Goal: Task Accomplishment & Management: Use online tool/utility

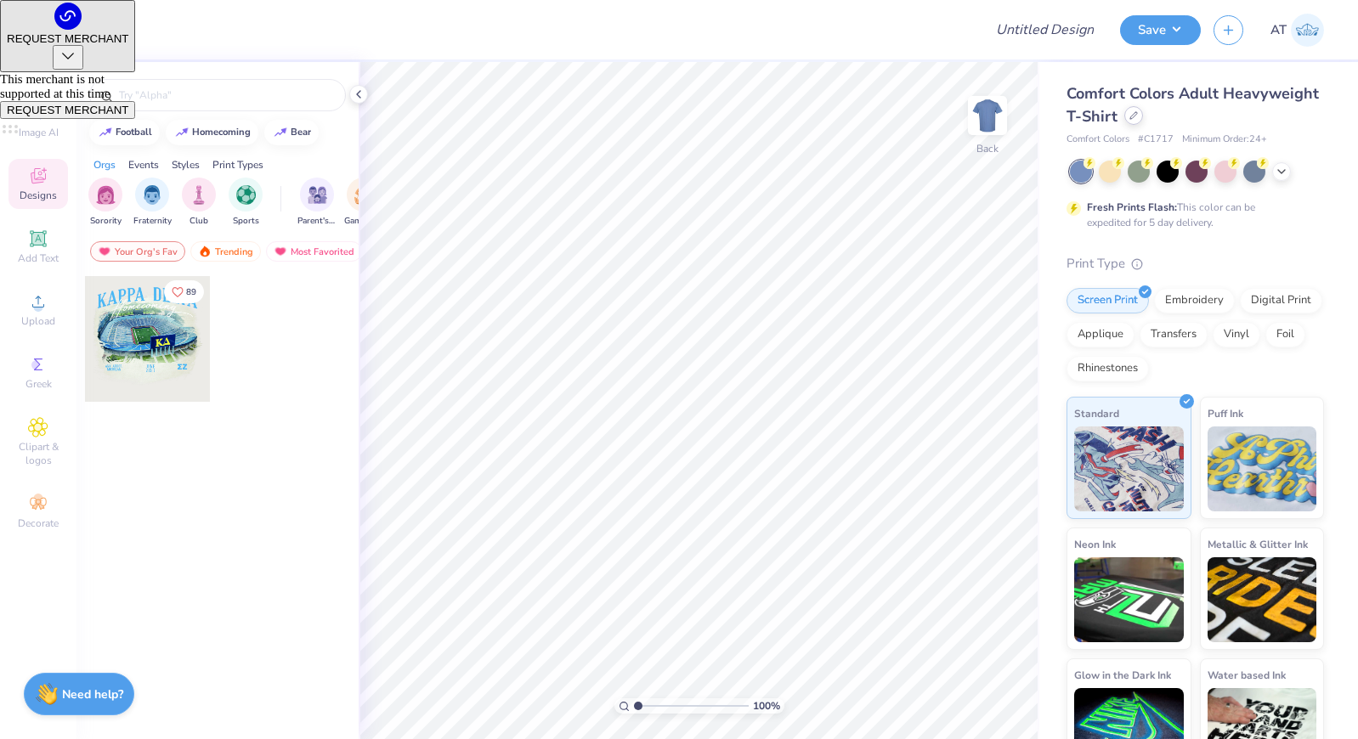
click at [1139, 120] on div at bounding box center [1133, 115] width 19 height 19
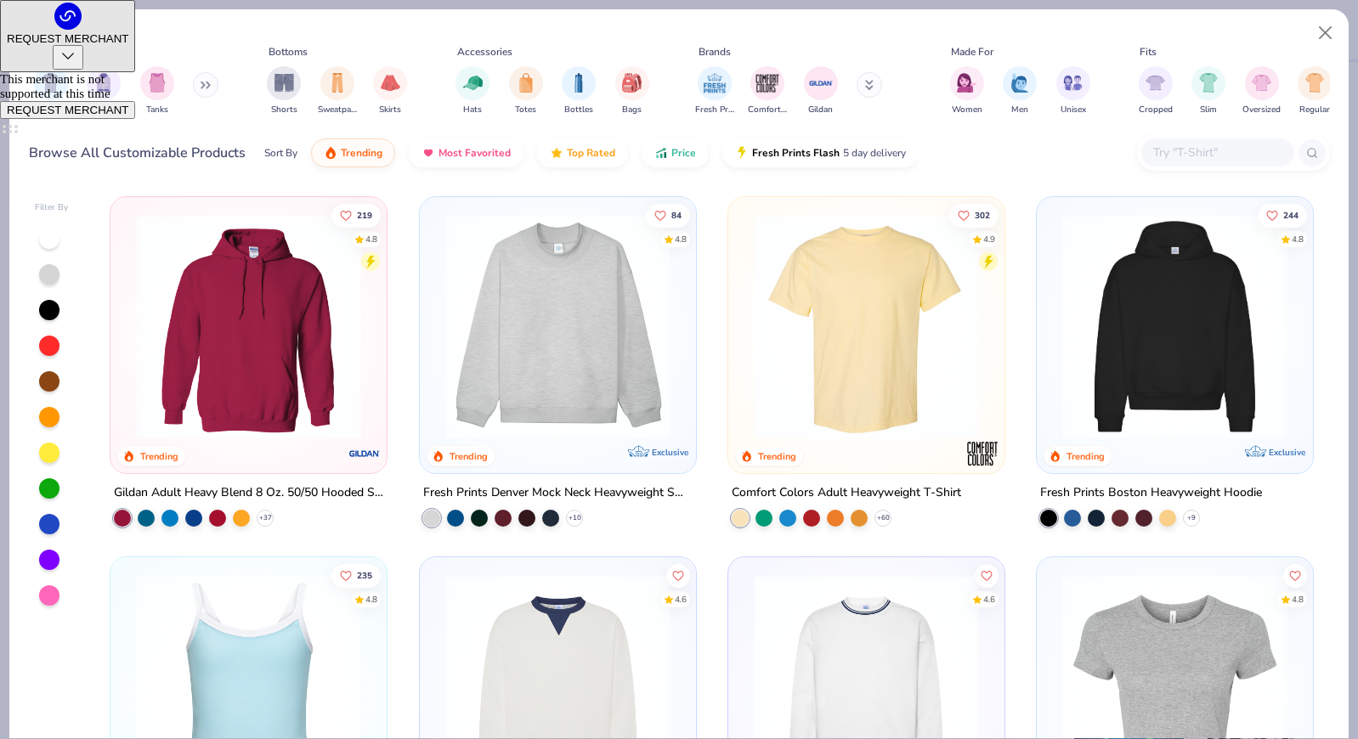
click at [1220, 156] on input "text" at bounding box center [1217, 153] width 131 height 20
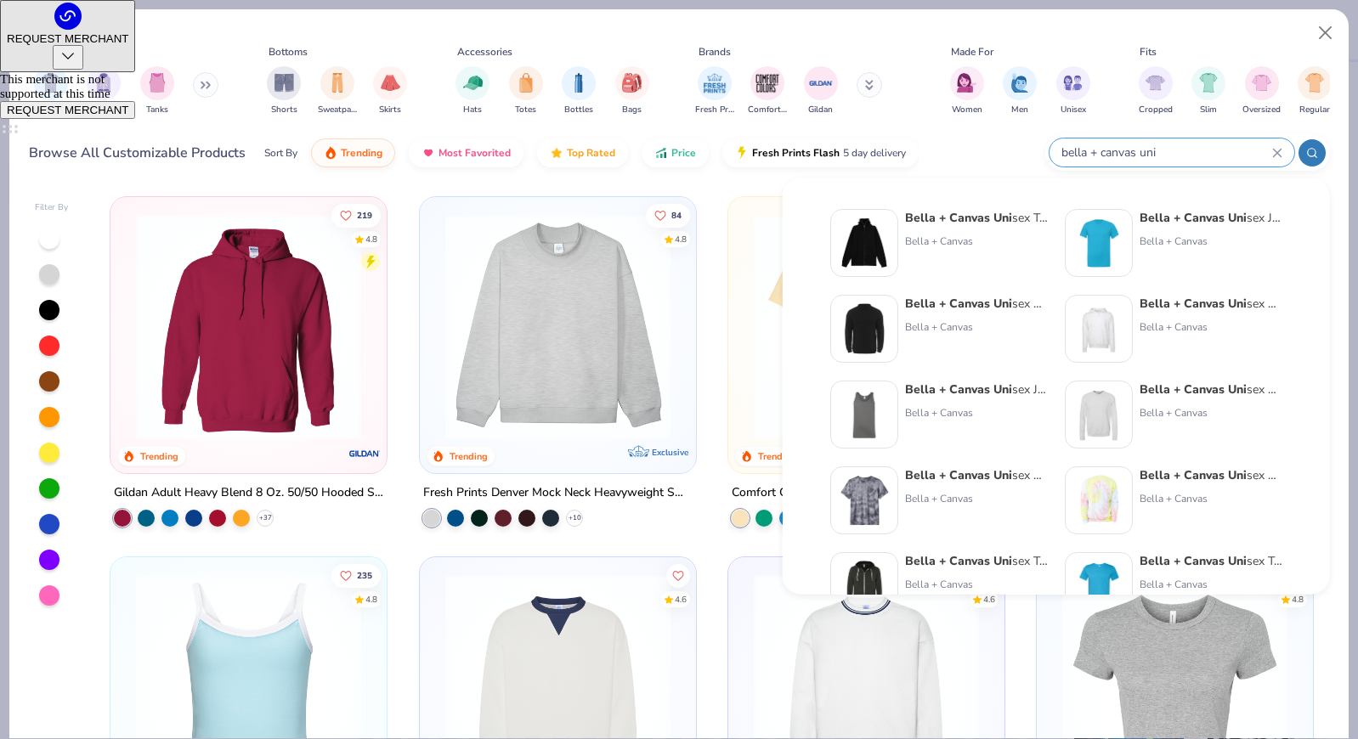
type input "bella + canvas uni"
click at [1204, 235] on div "Bella + Canvas" at bounding box center [1211, 241] width 143 height 15
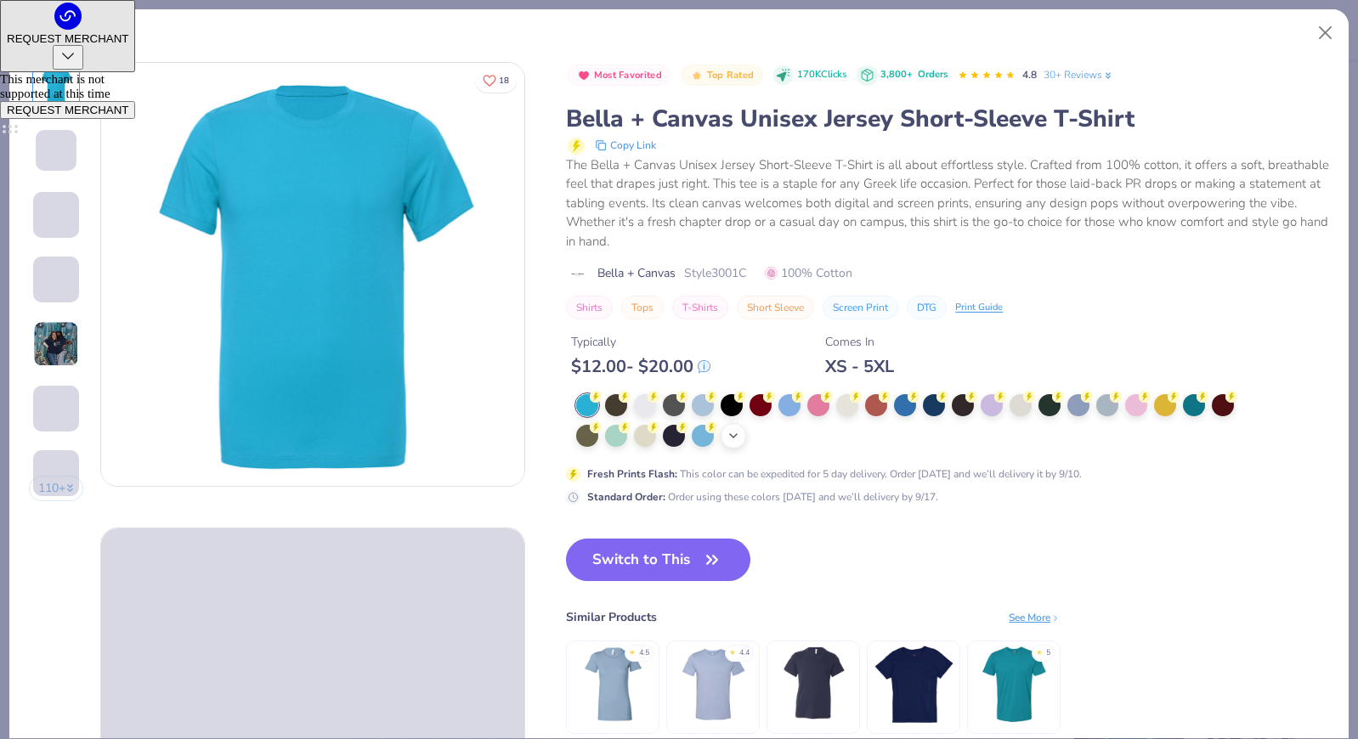
click at [740, 442] on div "+ 22" at bounding box center [733, 435] width 25 height 25
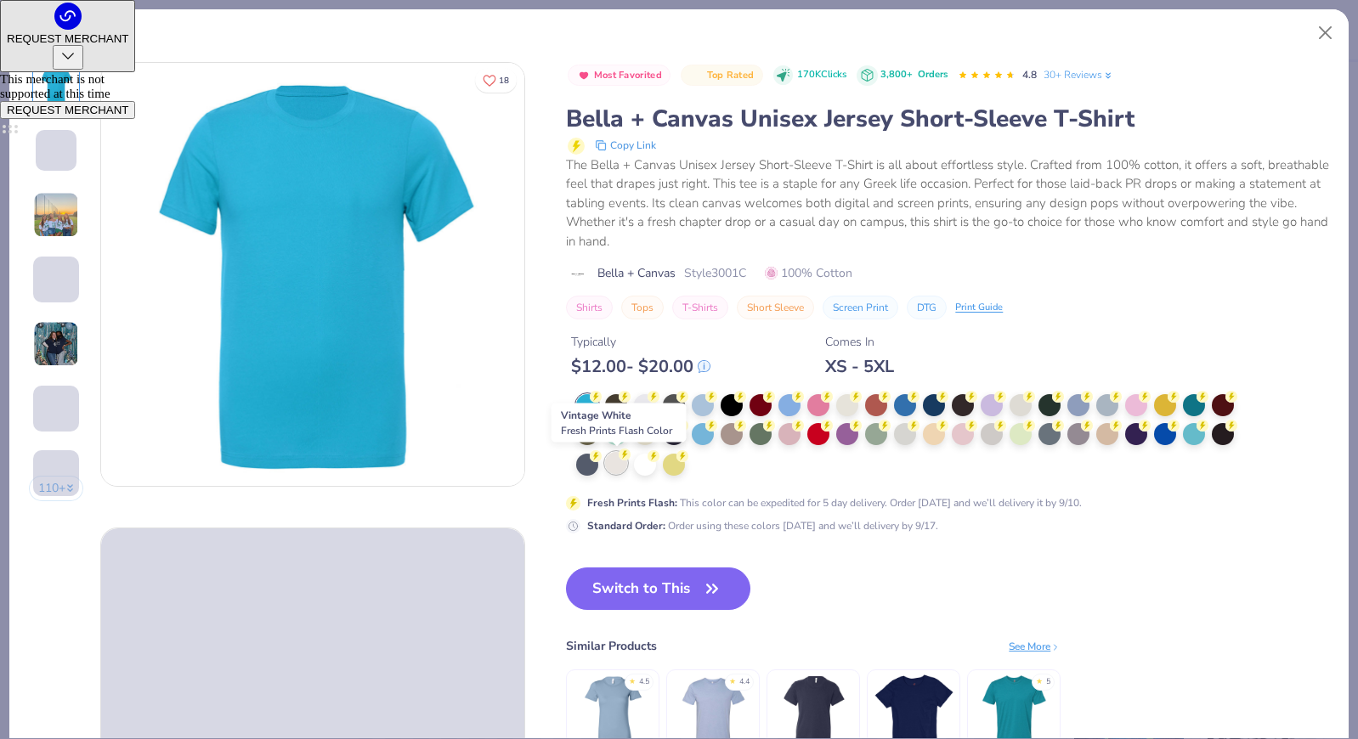
click at [606, 462] on div at bounding box center [616, 463] width 22 height 22
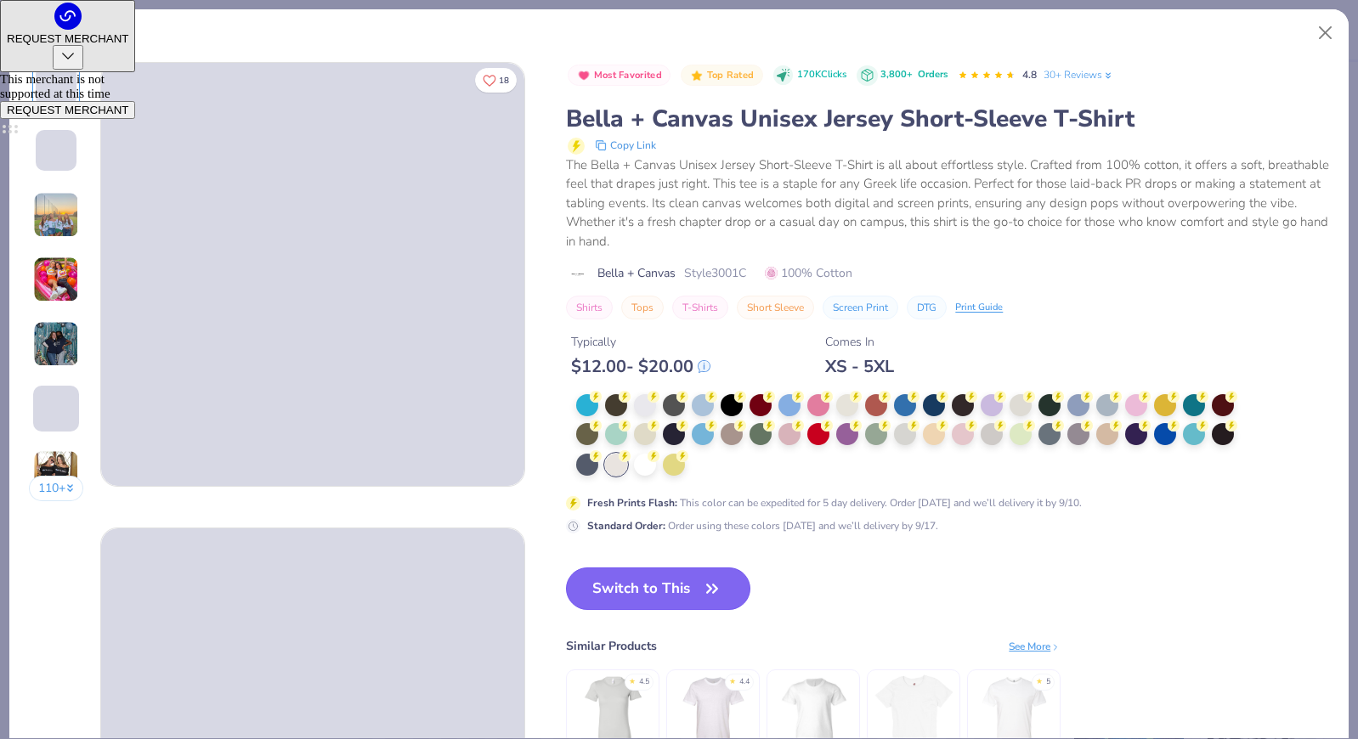
click at [636, 595] on button "Switch to This" at bounding box center [658, 589] width 184 height 42
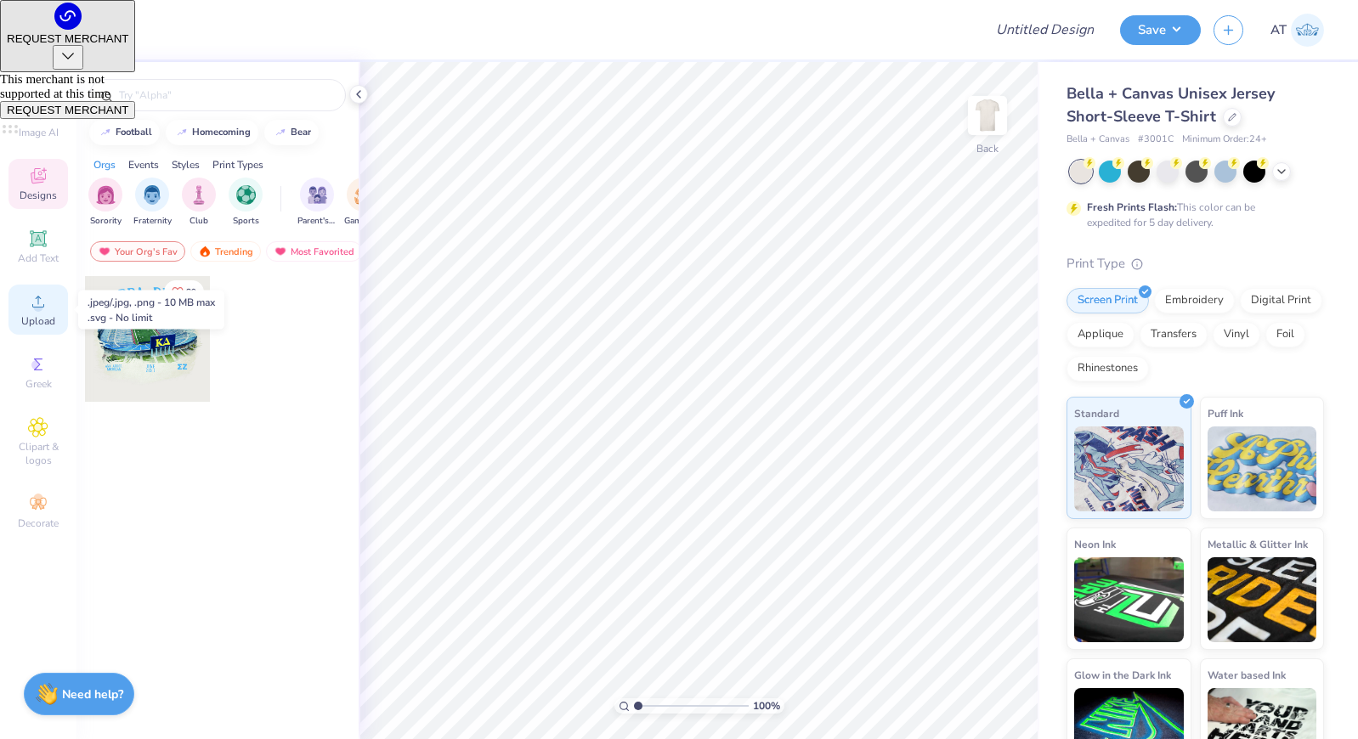
click at [49, 320] on span "Upload" at bounding box center [38, 321] width 34 height 14
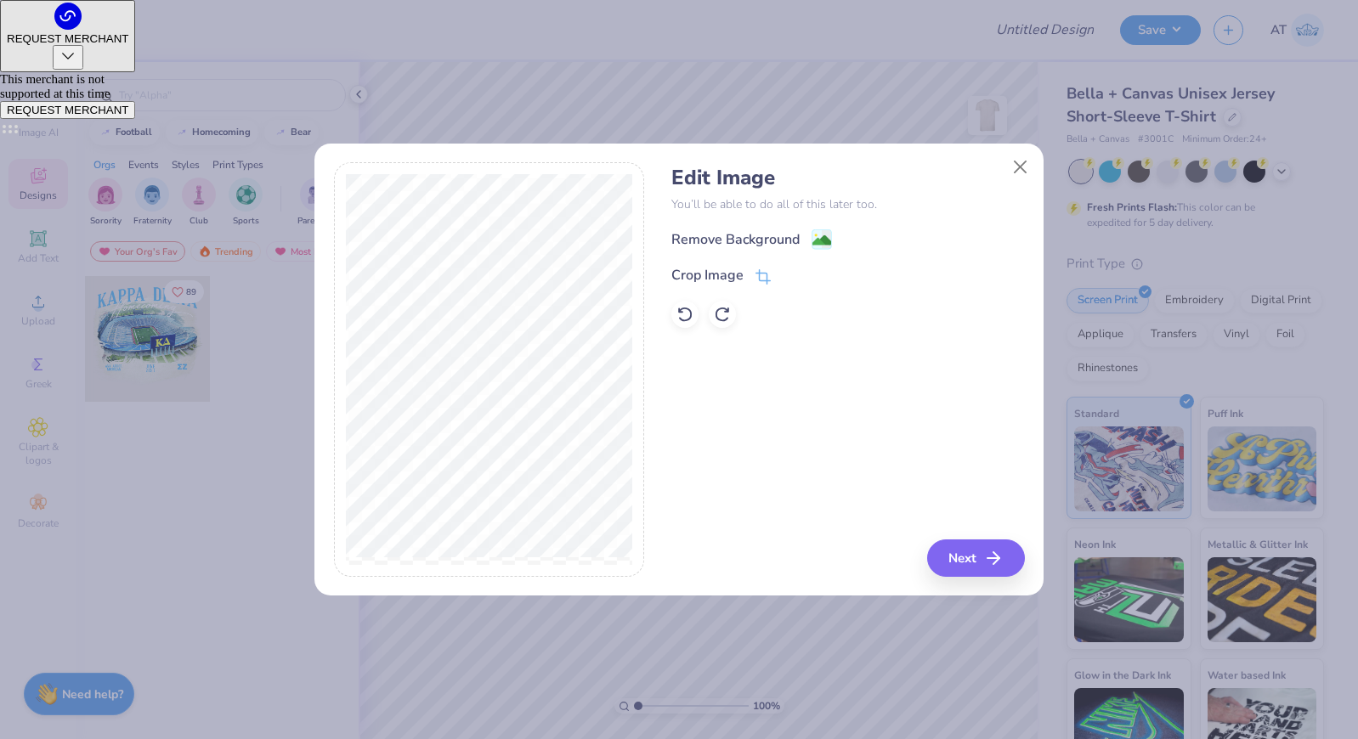
click at [832, 237] on div "Remove Background" at bounding box center [847, 239] width 353 height 21
click at [818, 235] on image at bounding box center [822, 242] width 19 height 19
click at [1021, 167] on button "Close" at bounding box center [1021, 166] width 32 height 32
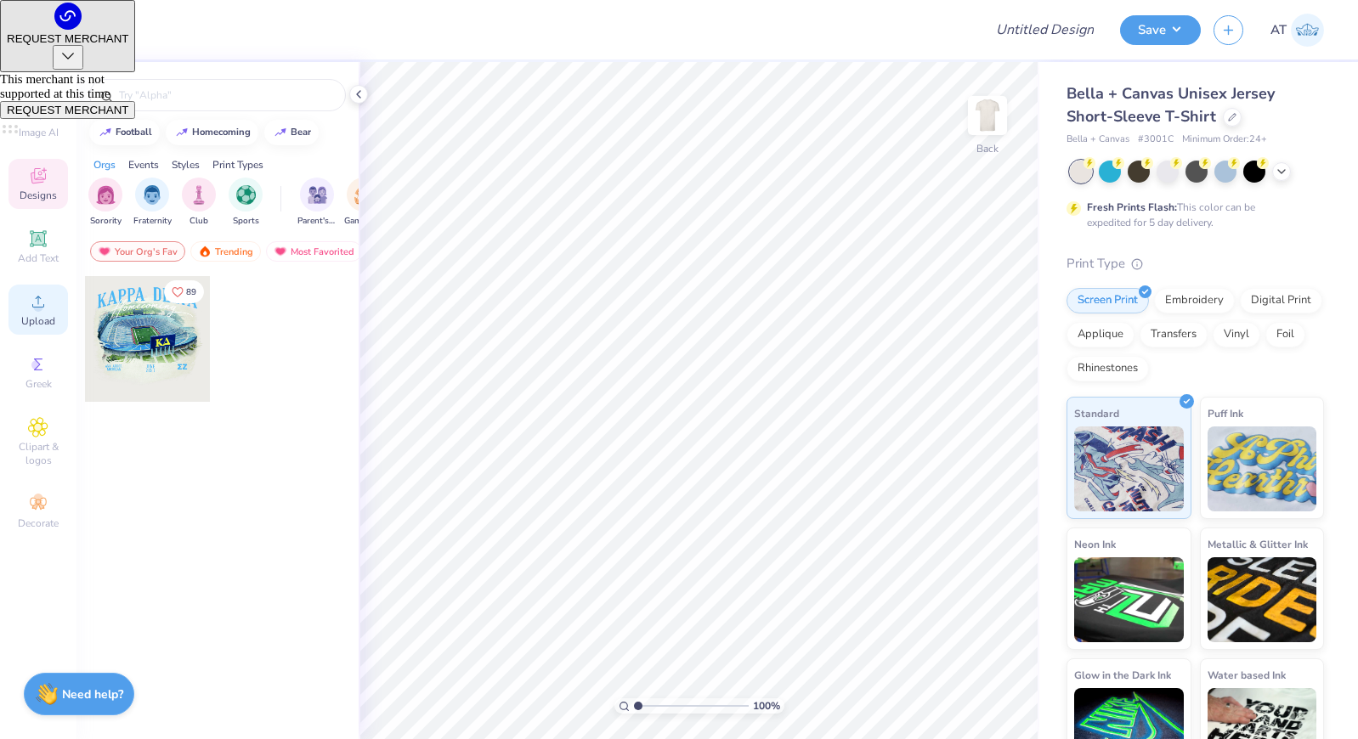
click at [39, 304] on circle at bounding box center [37, 307] width 9 height 9
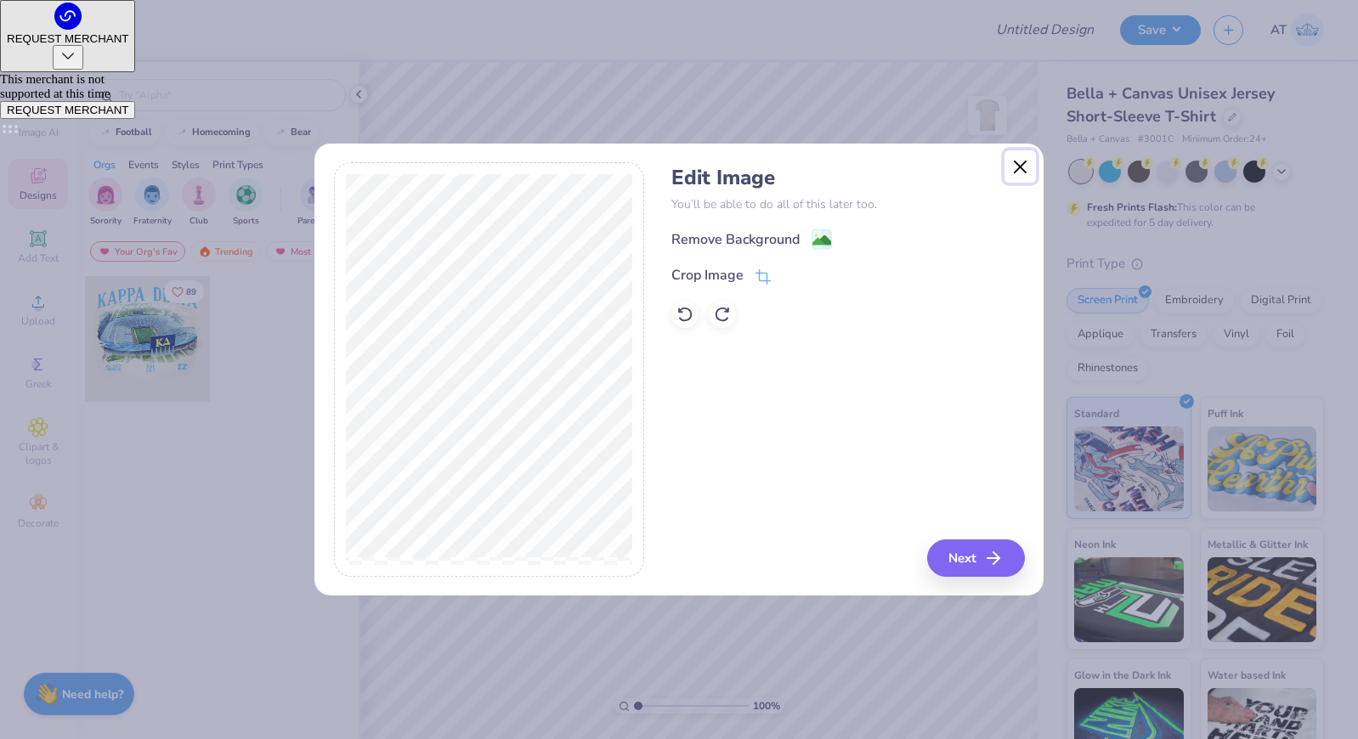
click at [1025, 169] on button "Close" at bounding box center [1021, 166] width 32 height 32
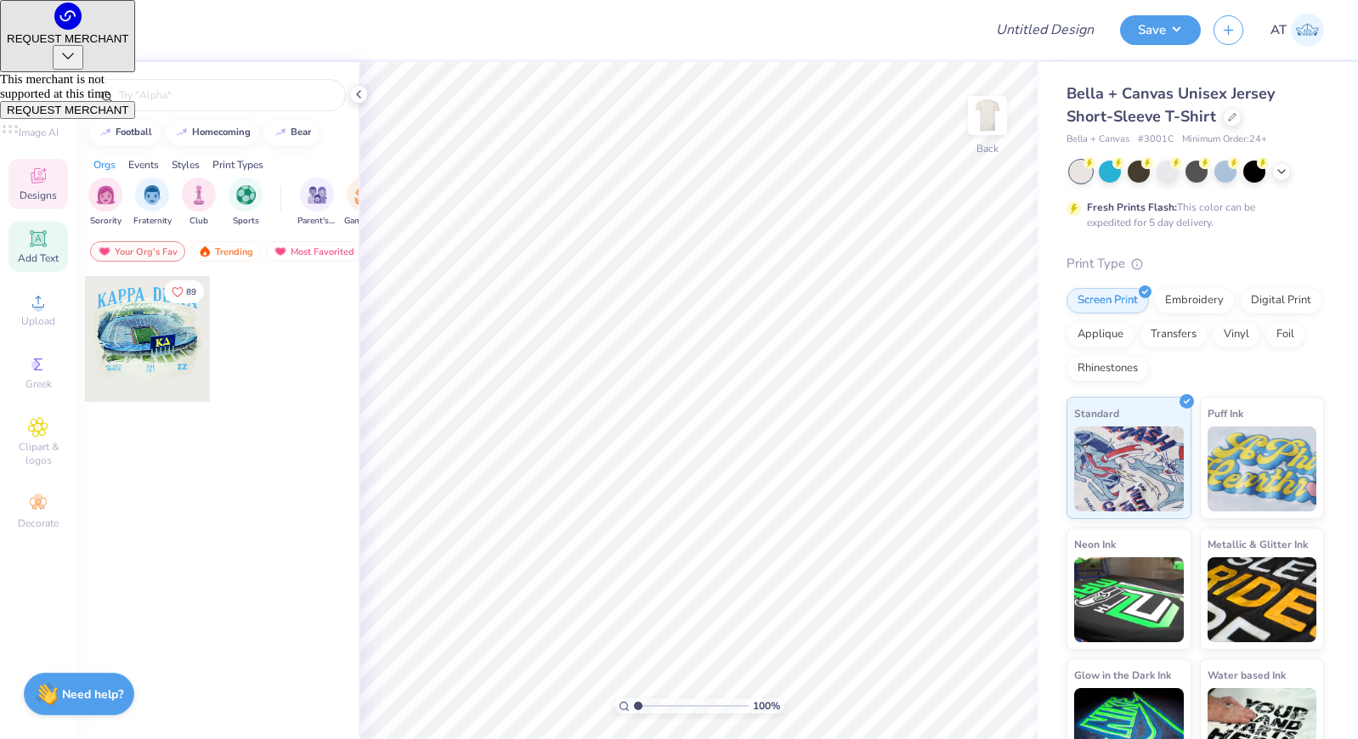
click at [38, 248] on icon at bounding box center [38, 239] width 20 height 20
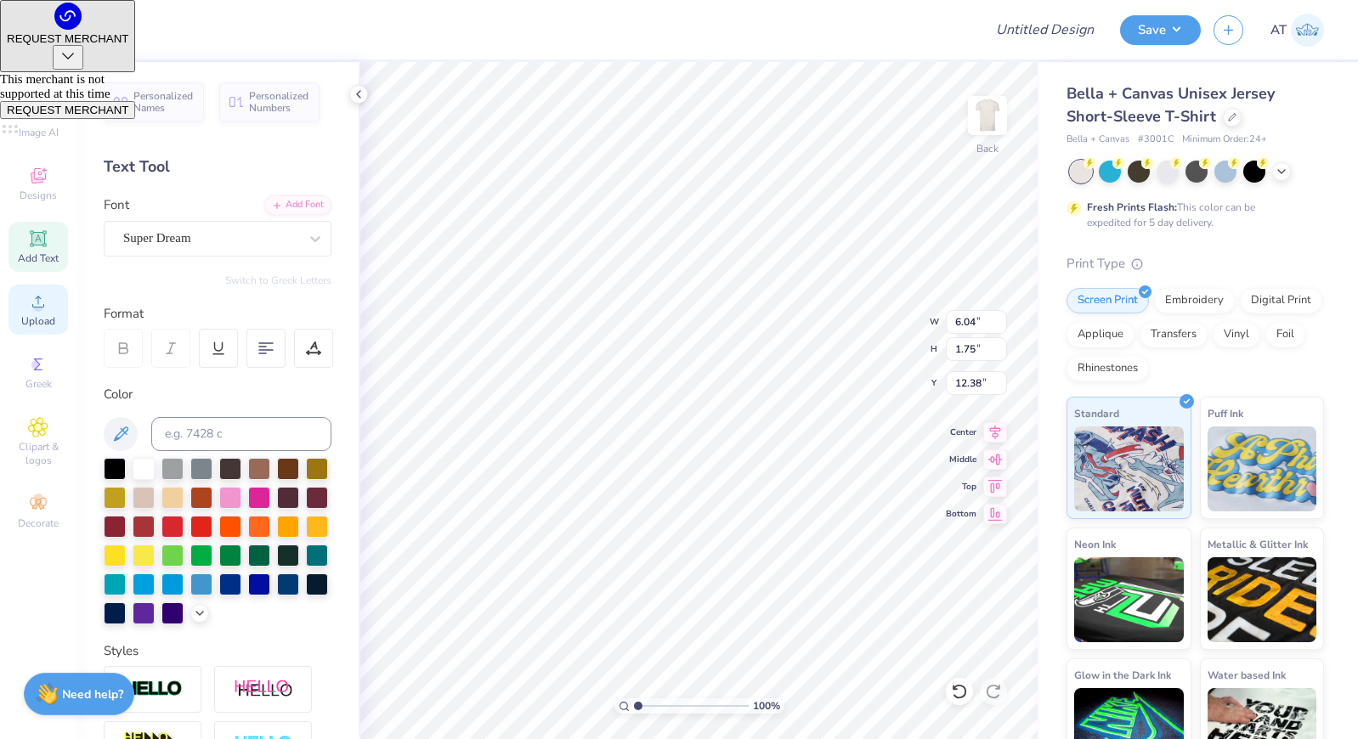
click at [42, 314] on div "Upload" at bounding box center [37, 310] width 59 height 50
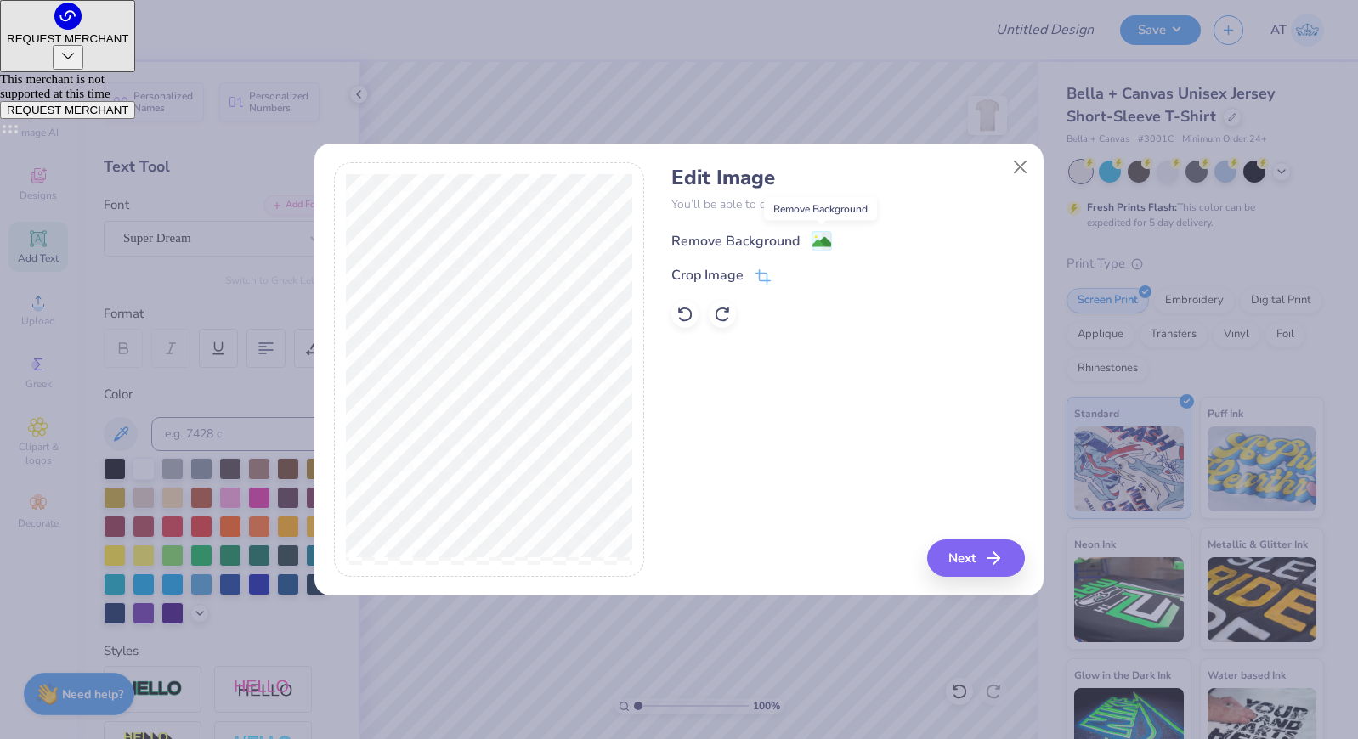
click at [819, 235] on image at bounding box center [822, 242] width 19 height 19
click at [992, 569] on div "Edit Image You’ll be able to do all of this later too. Remove Background Crop I…" at bounding box center [847, 369] width 353 height 415
click at [1022, 168] on button "Close" at bounding box center [1021, 166] width 32 height 32
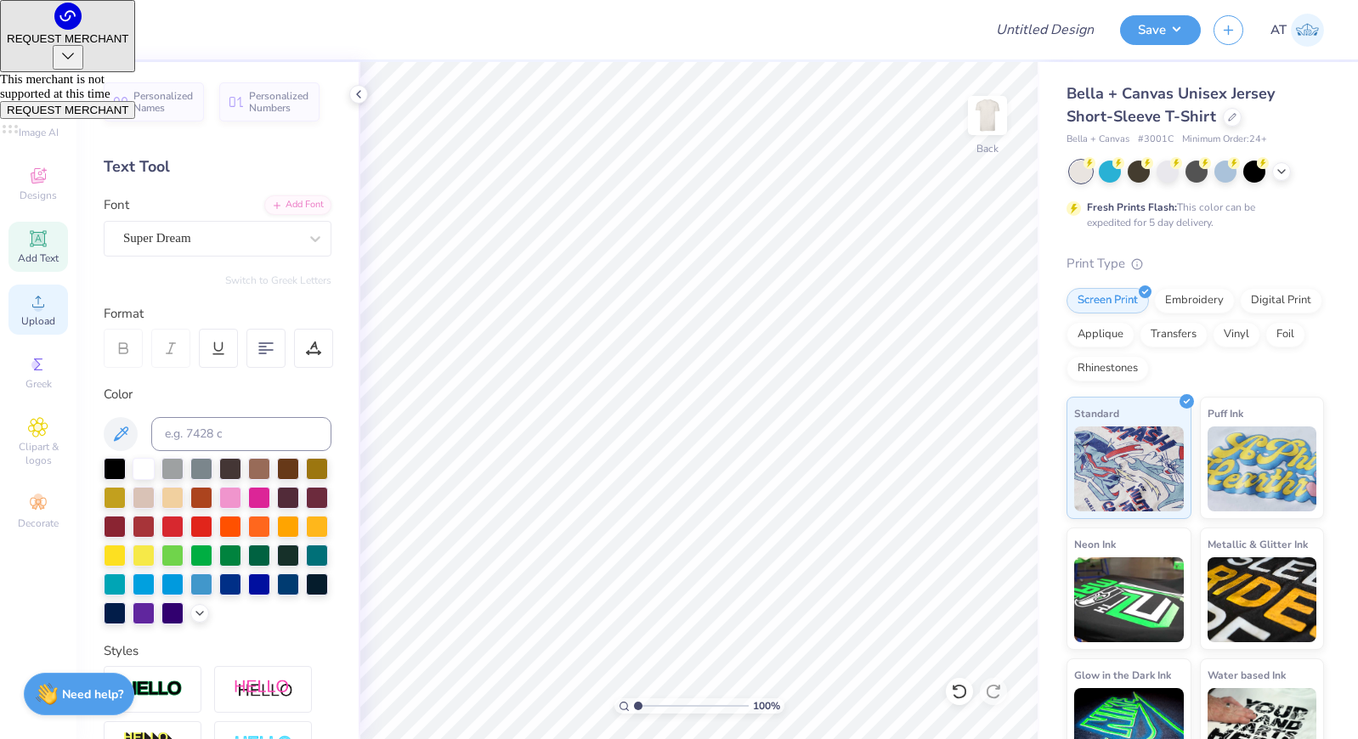
click at [62, 301] on div "Upload" at bounding box center [37, 310] width 59 height 50
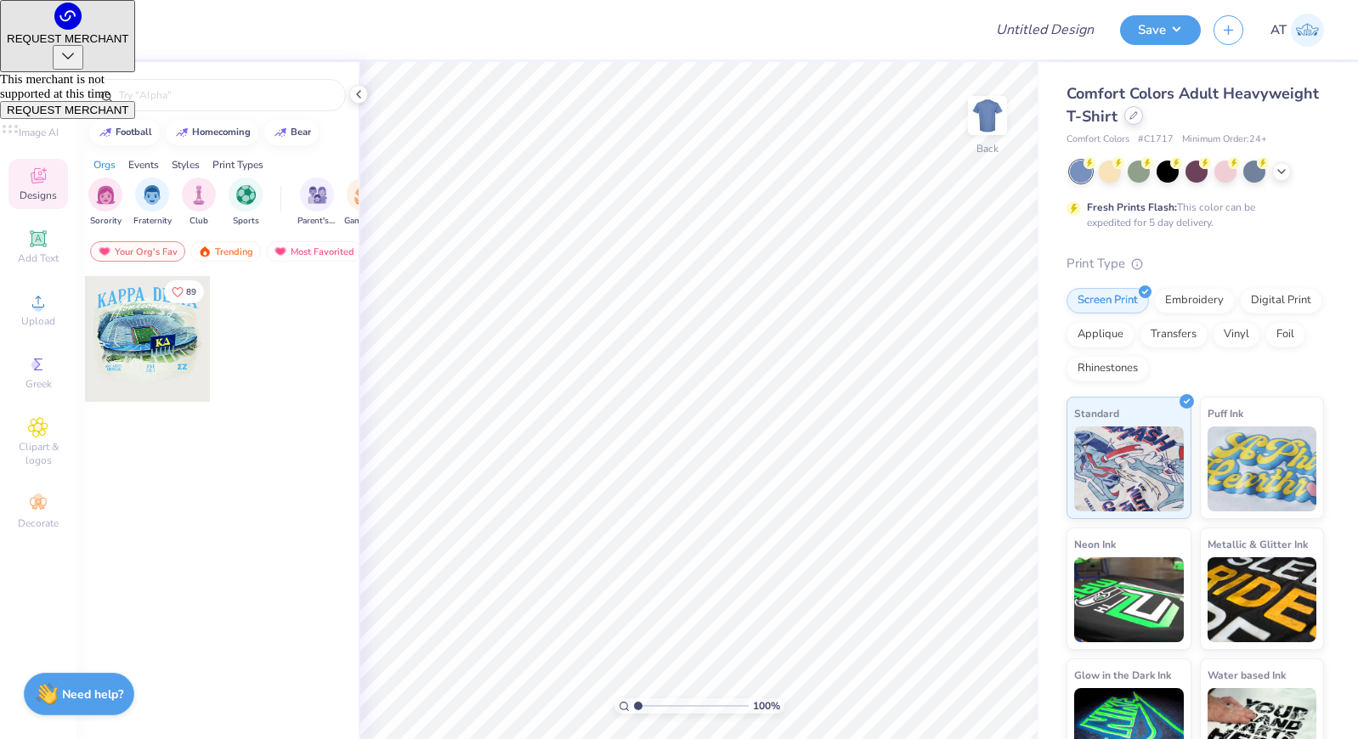
click at [1136, 118] on icon at bounding box center [1134, 115] width 8 height 8
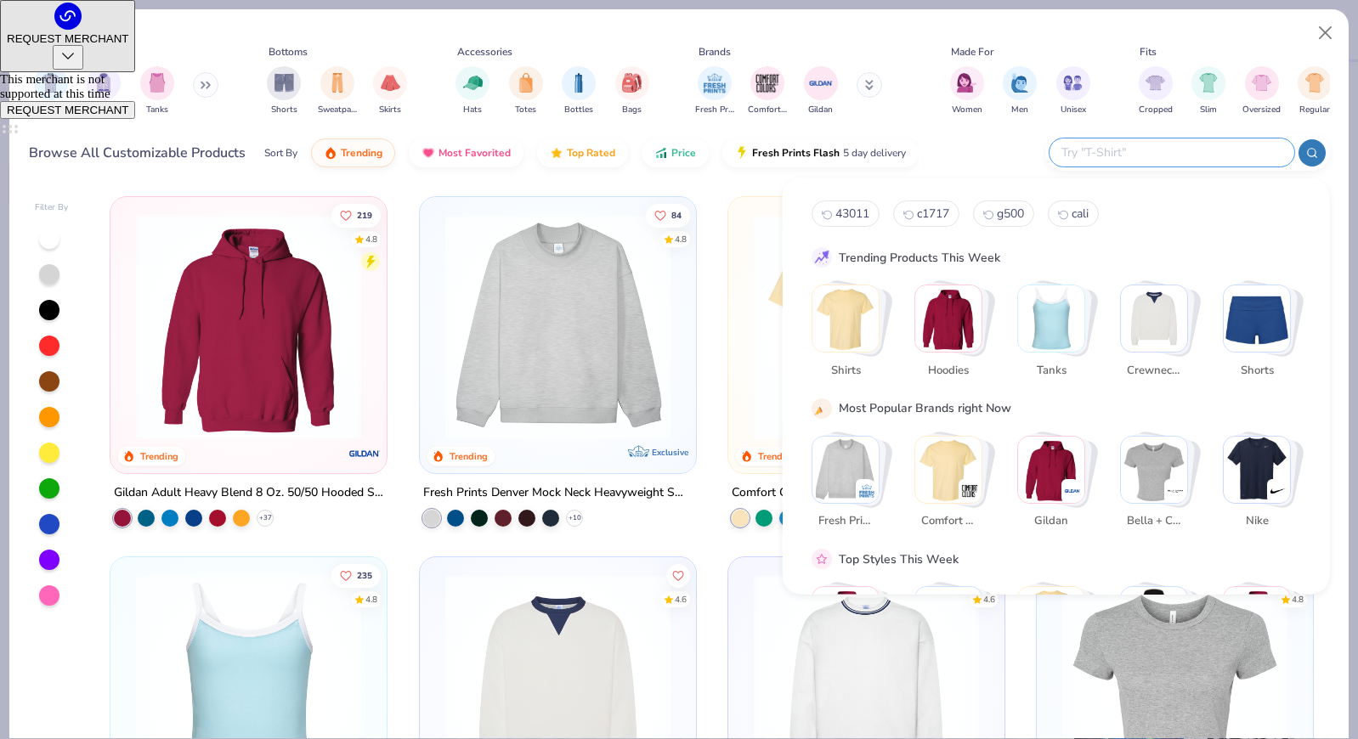
click at [1197, 143] on input "text" at bounding box center [1171, 153] width 223 height 20
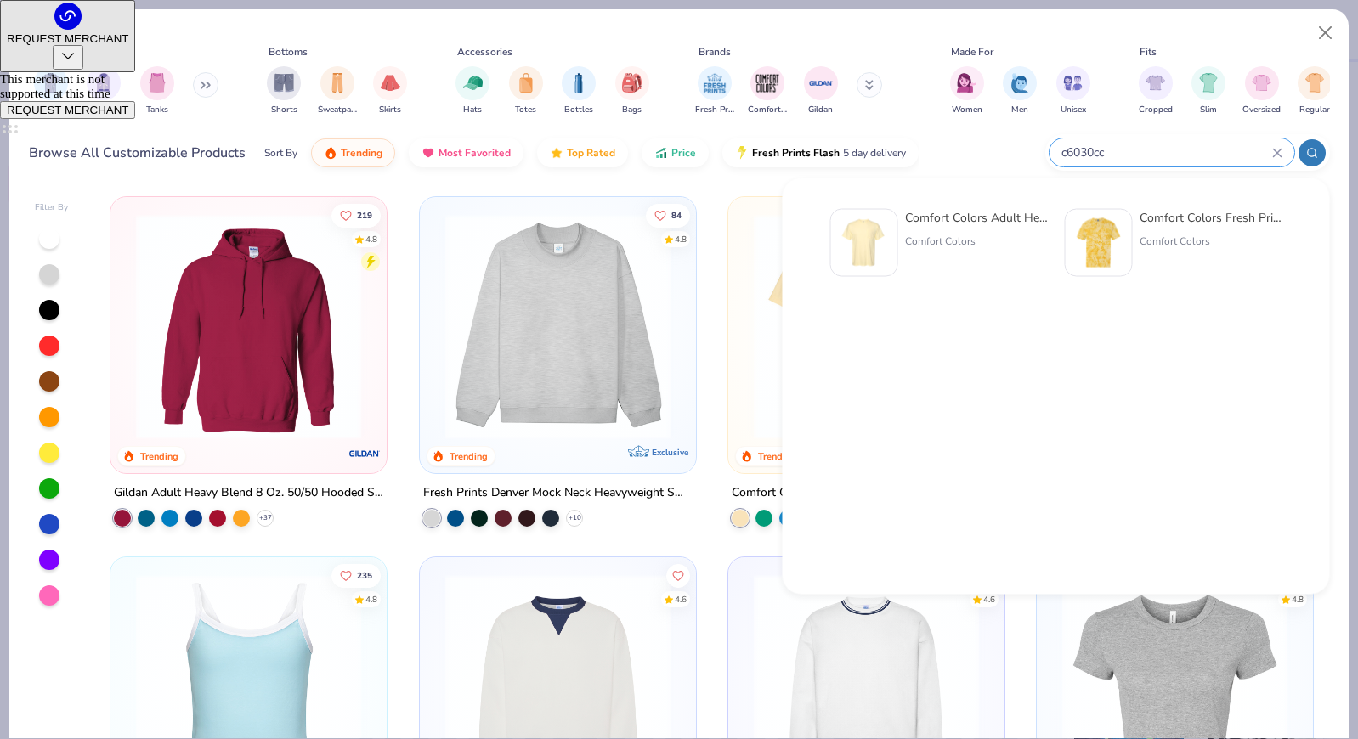
type input "c6030cc"
click at [974, 237] on div "Comfort Colors" at bounding box center [976, 241] width 143 height 15
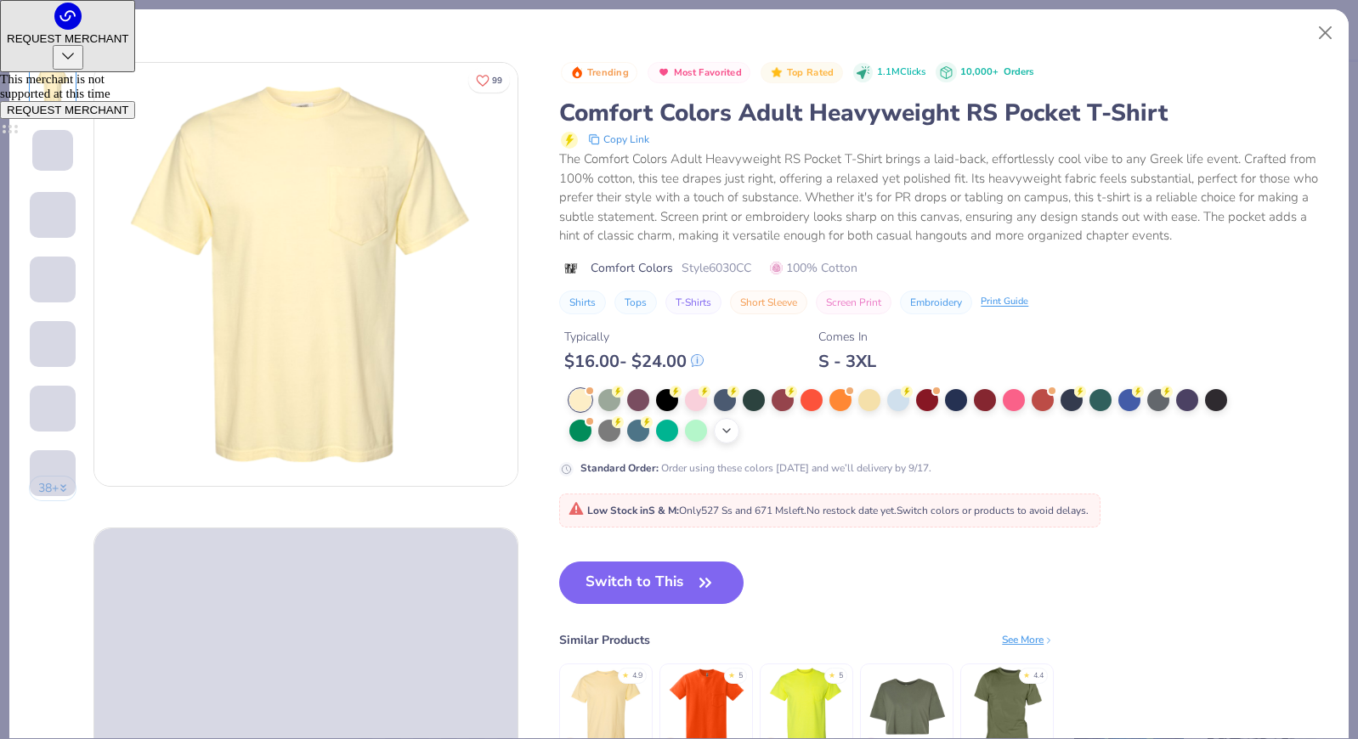
click at [728, 429] on polyline at bounding box center [726, 430] width 7 height 3
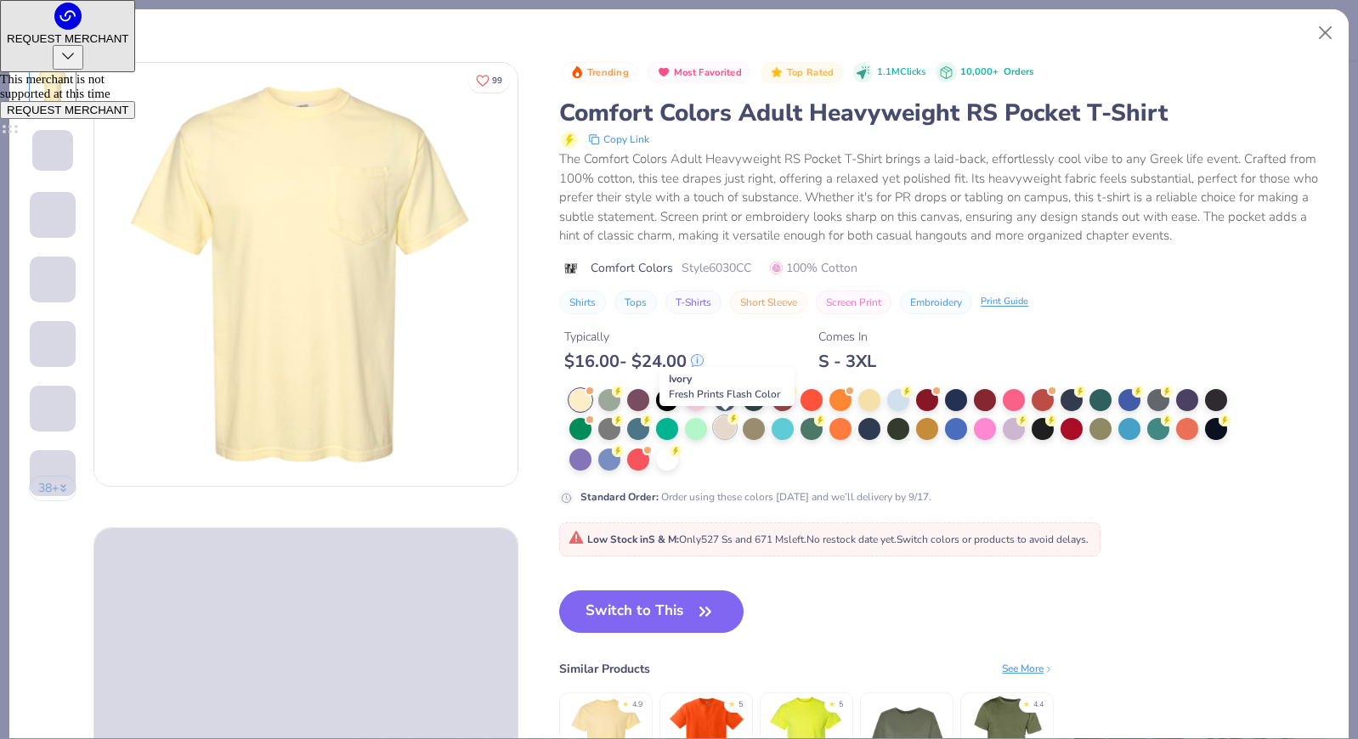
click at [725, 428] on div at bounding box center [725, 427] width 22 height 22
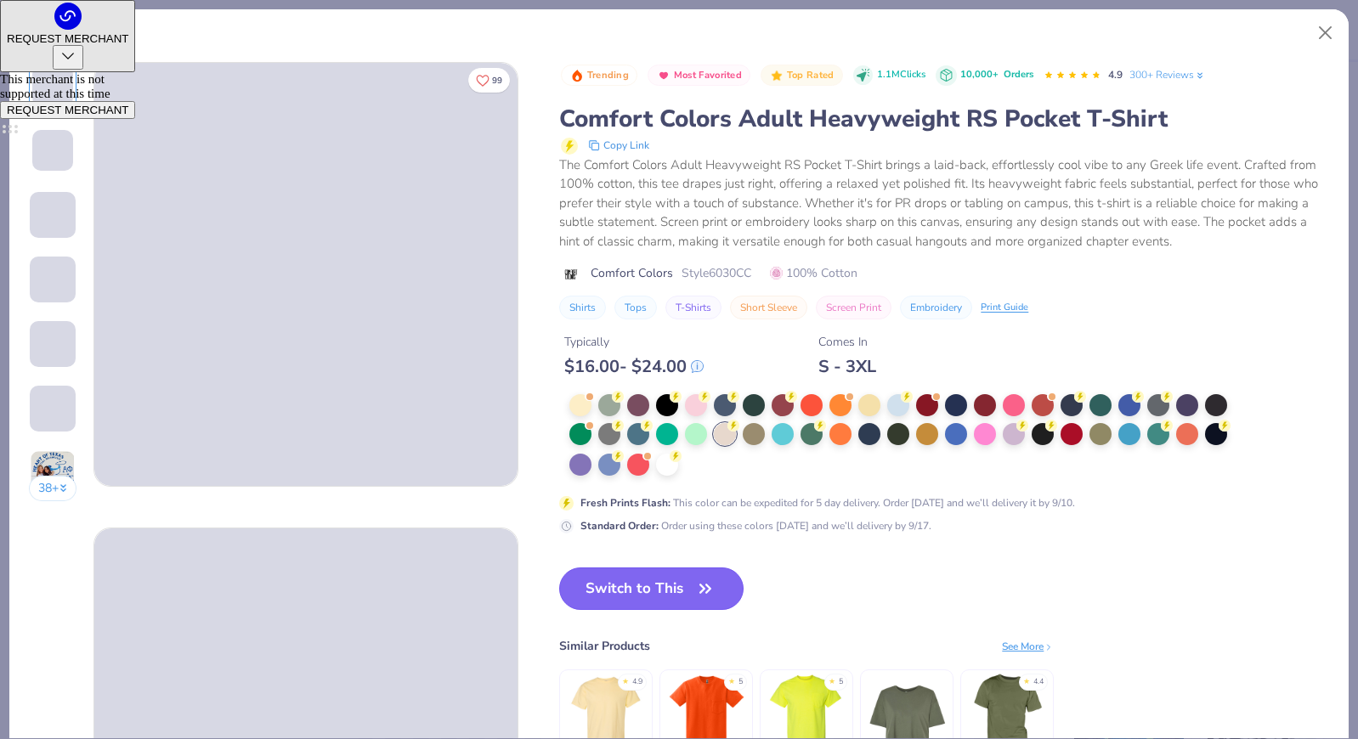
click at [597, 593] on button "Switch to This" at bounding box center [651, 589] width 184 height 42
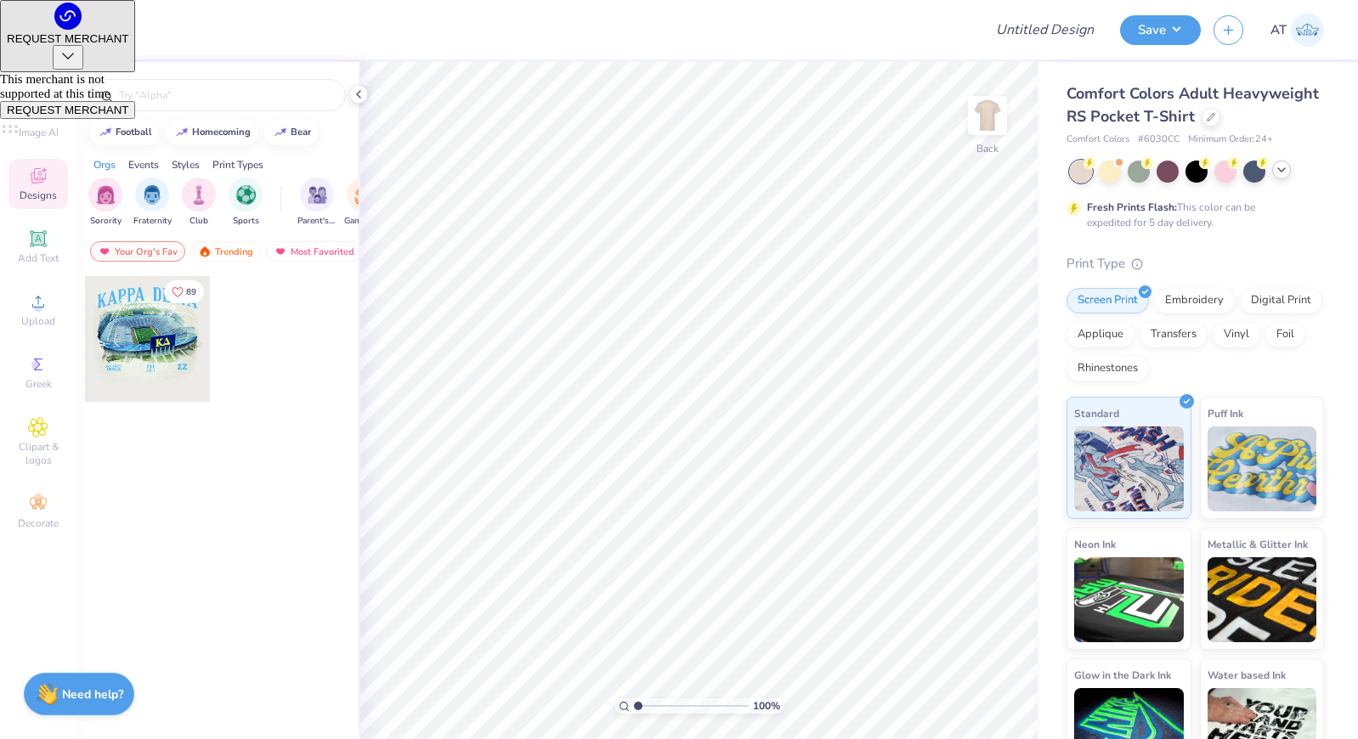
click at [1285, 174] on icon at bounding box center [1282, 170] width 14 height 14
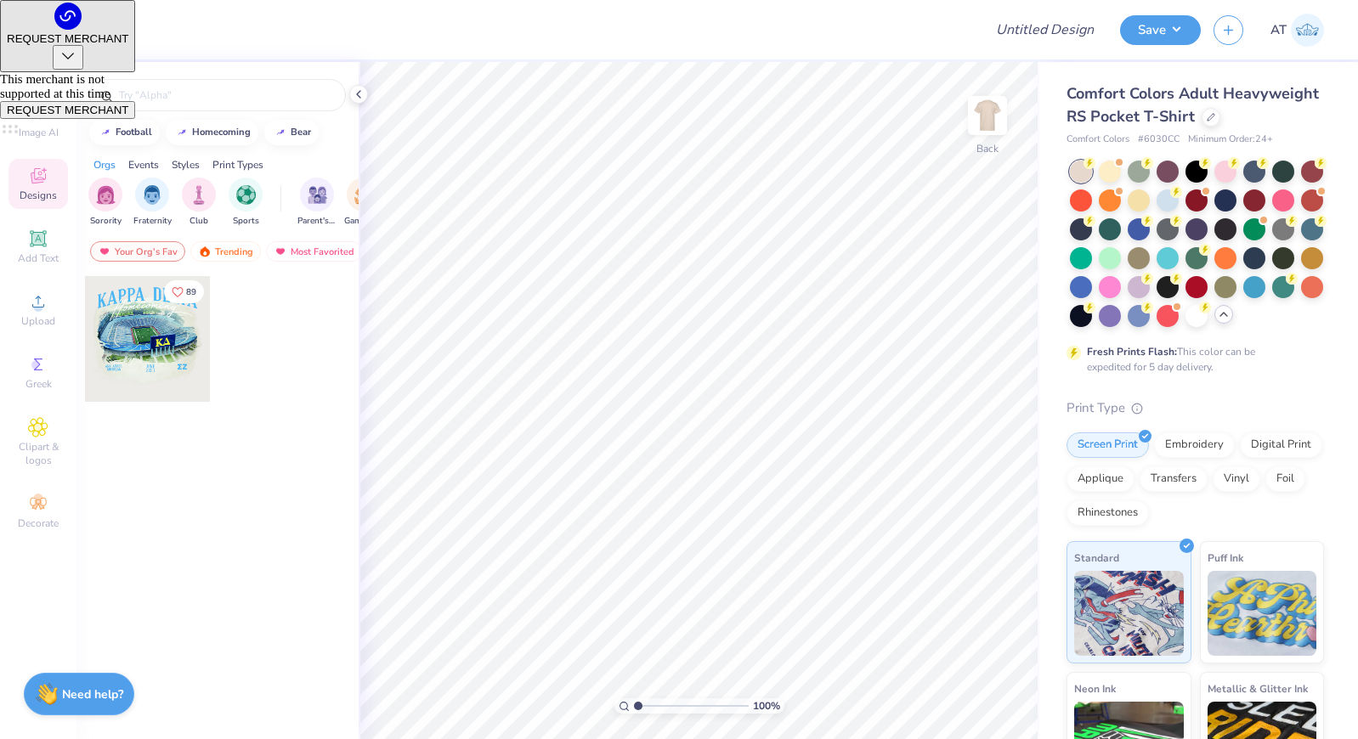
click at [1226, 318] on icon at bounding box center [1224, 315] width 14 height 14
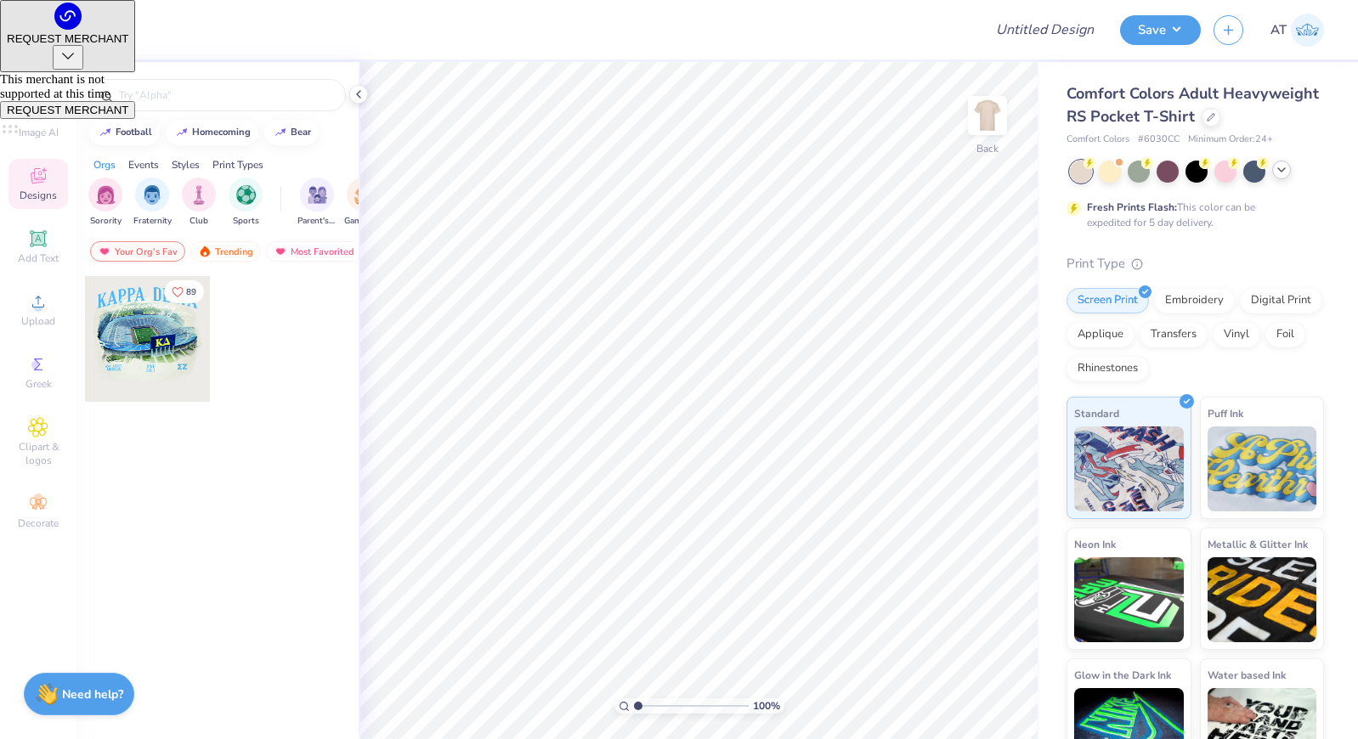
click at [1276, 169] on icon at bounding box center [1282, 170] width 14 height 14
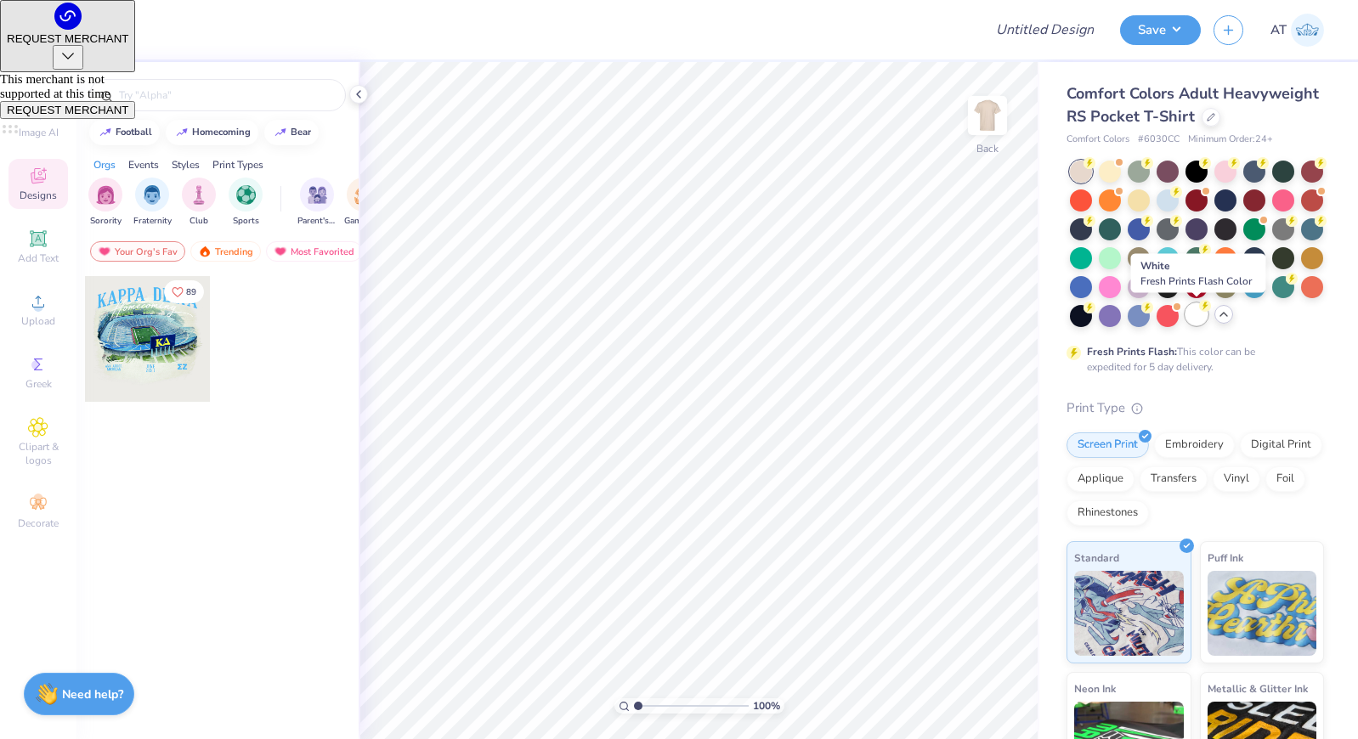
click at [1200, 313] on div at bounding box center [1197, 314] width 22 height 22
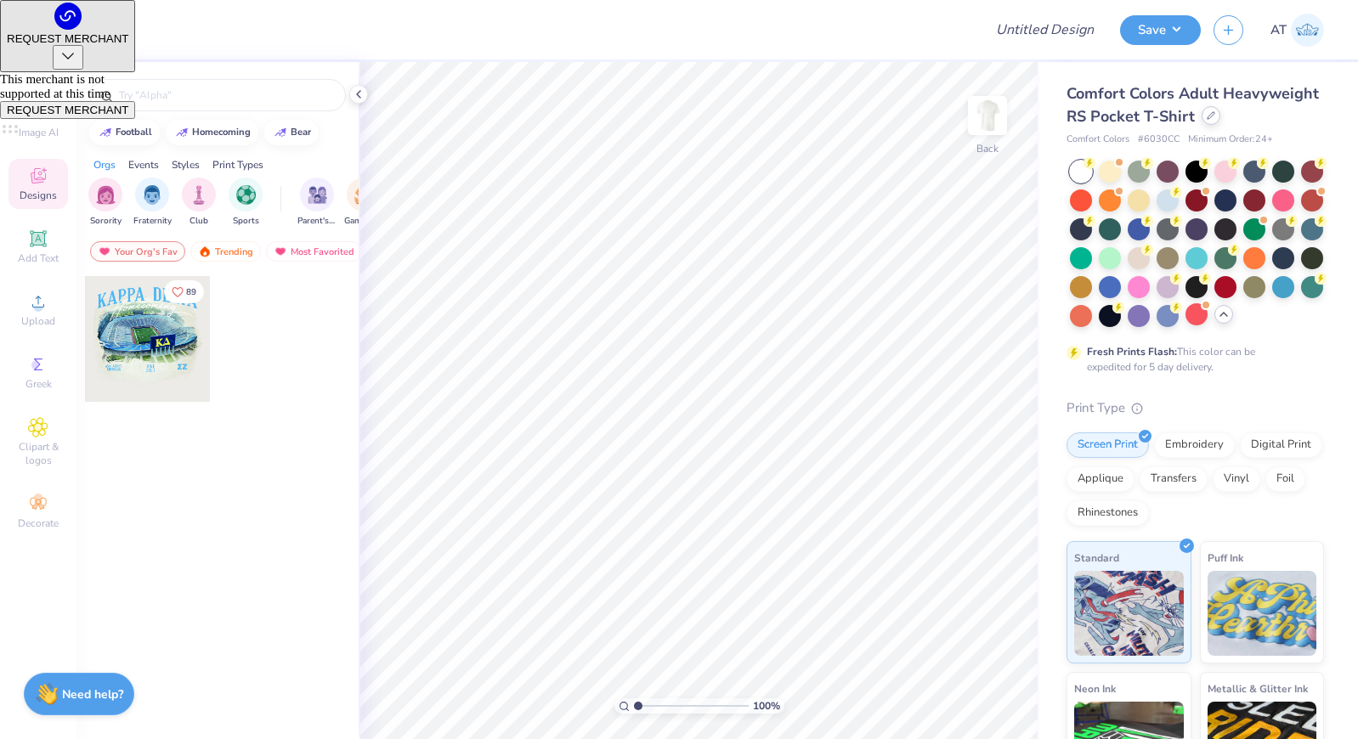
click at [1215, 116] on div at bounding box center [1211, 115] width 19 height 19
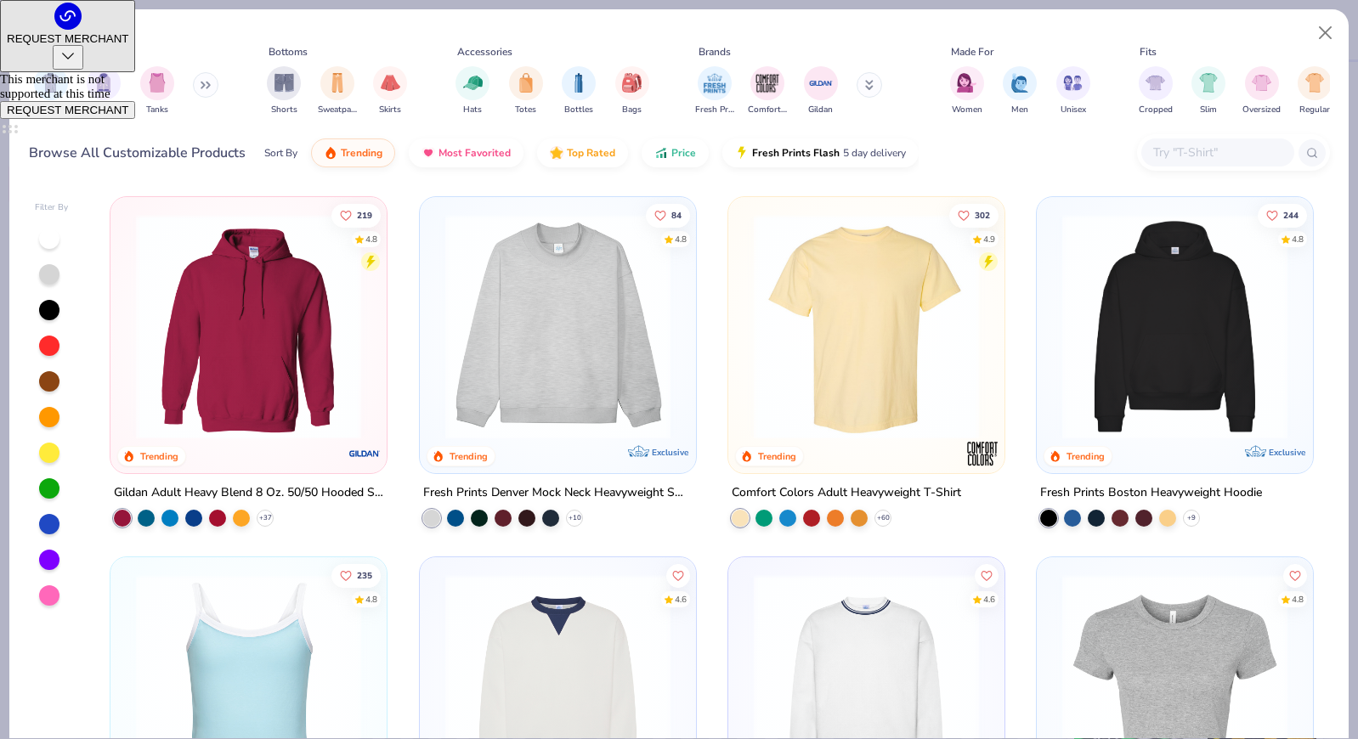
click at [1185, 141] on div at bounding box center [1217, 153] width 153 height 28
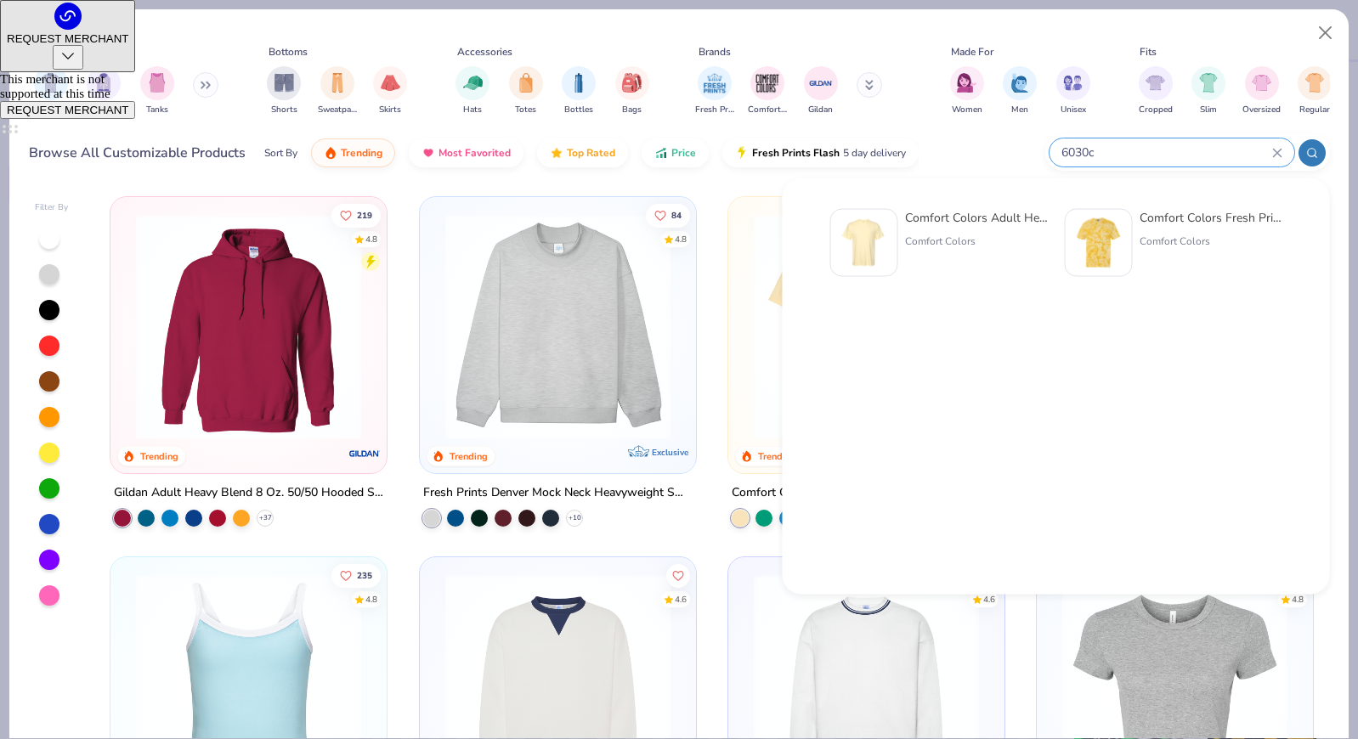
type input "6030c"
click at [881, 223] on img at bounding box center [864, 243] width 53 height 53
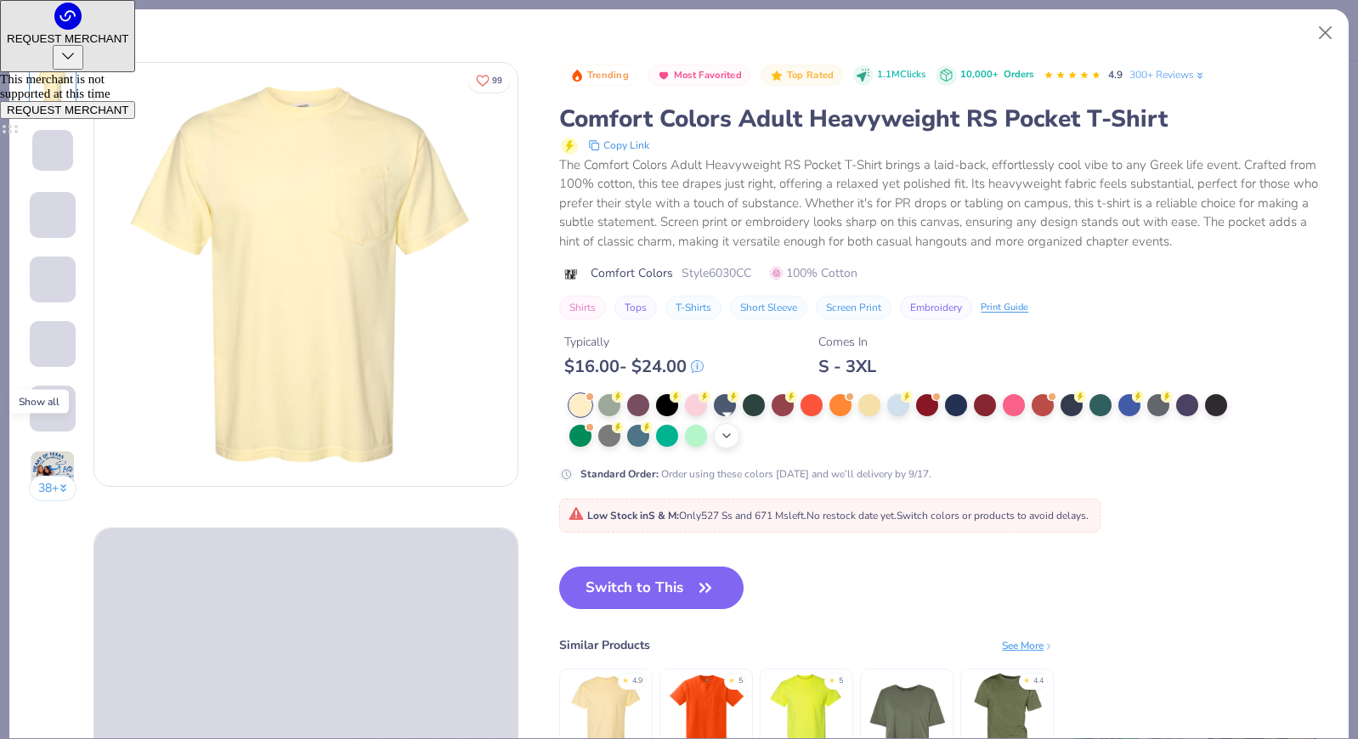
click at [719, 434] on div "+ 22" at bounding box center [726, 435] width 25 height 25
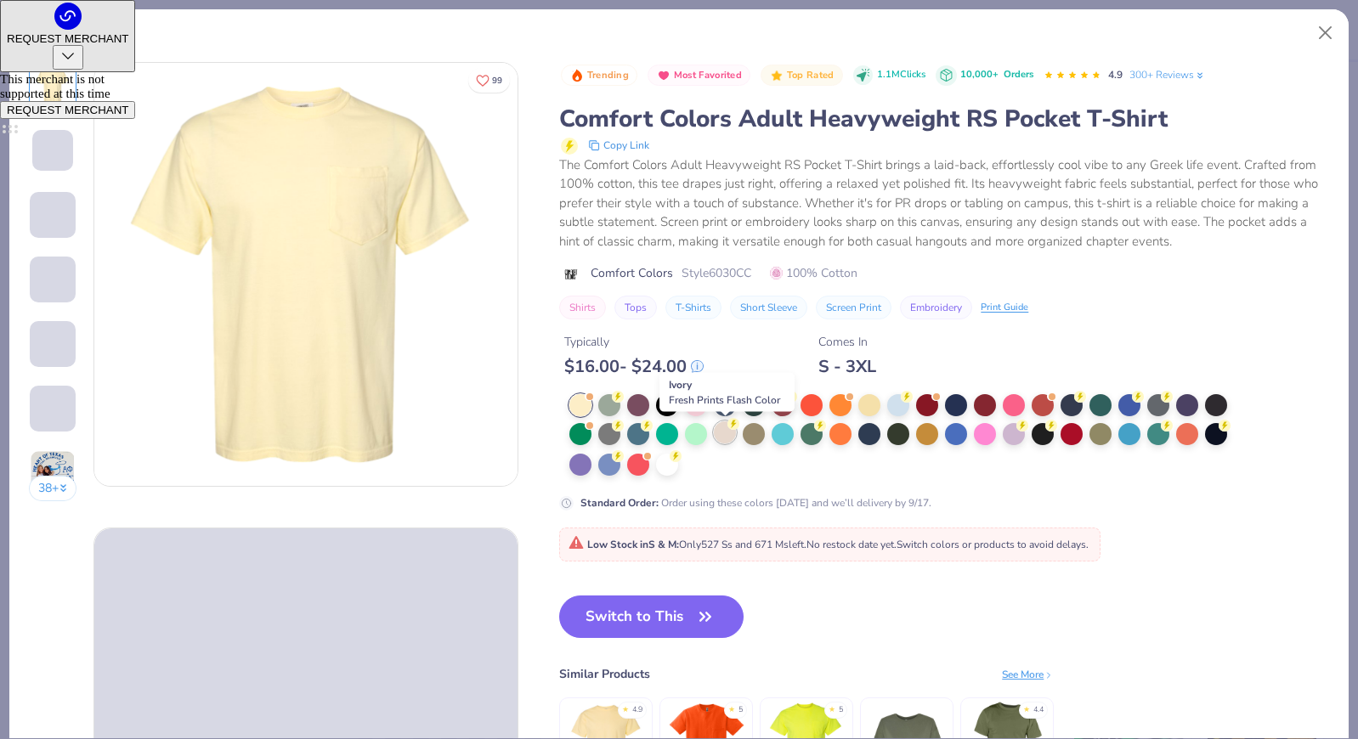
click at [721, 438] on div at bounding box center [725, 433] width 22 height 22
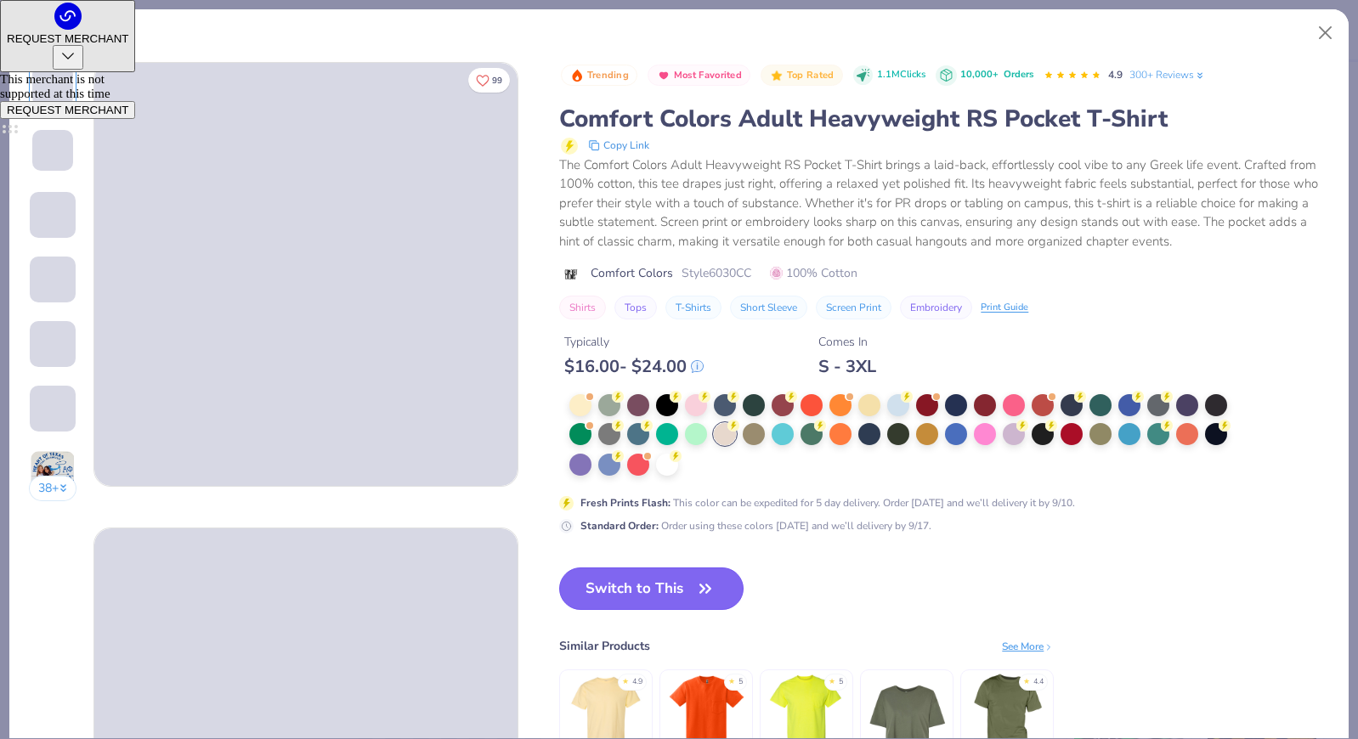
click at [660, 587] on button "Switch to This" at bounding box center [651, 589] width 184 height 42
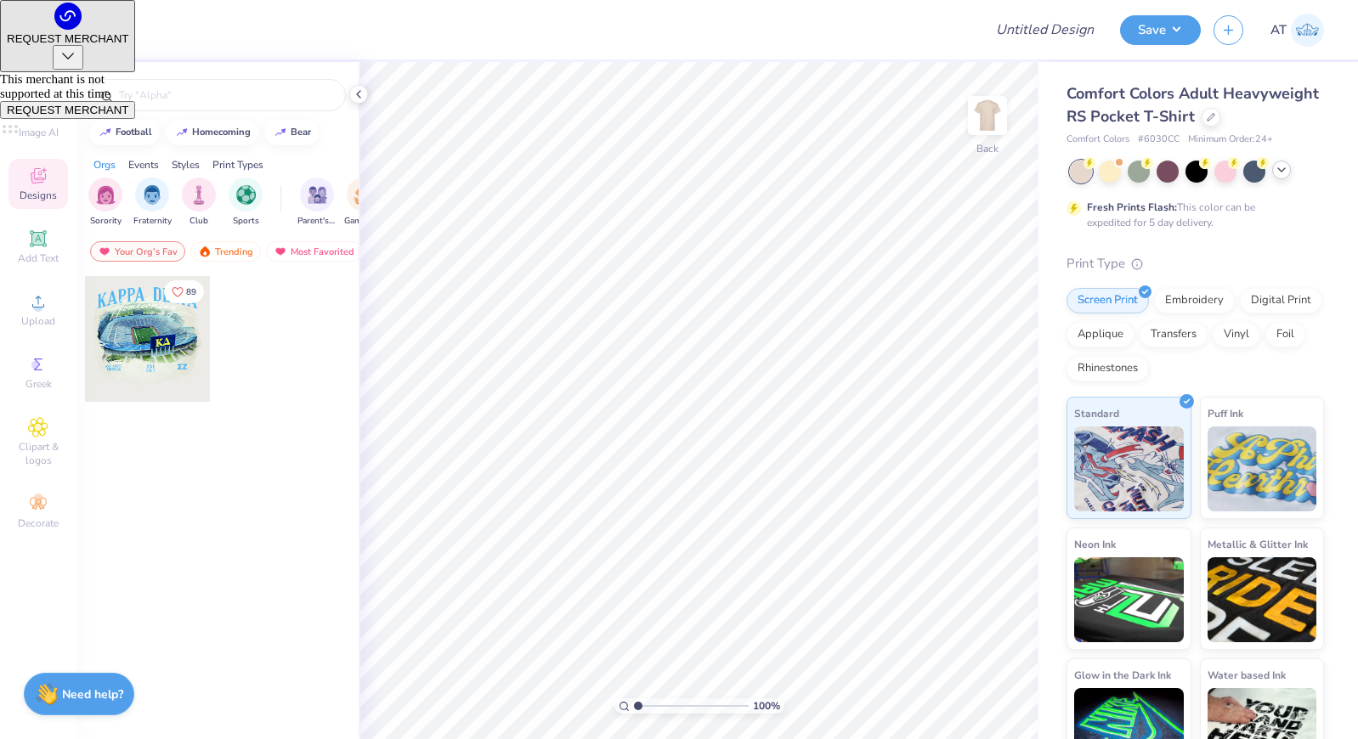
click at [1290, 184] on div "Fresh Prints Flash: This color can be expedited for 5 day delivery." at bounding box center [1196, 196] width 258 height 70
click at [1289, 178] on div at bounding box center [1197, 172] width 254 height 22
click at [1283, 174] on icon at bounding box center [1282, 170] width 14 height 14
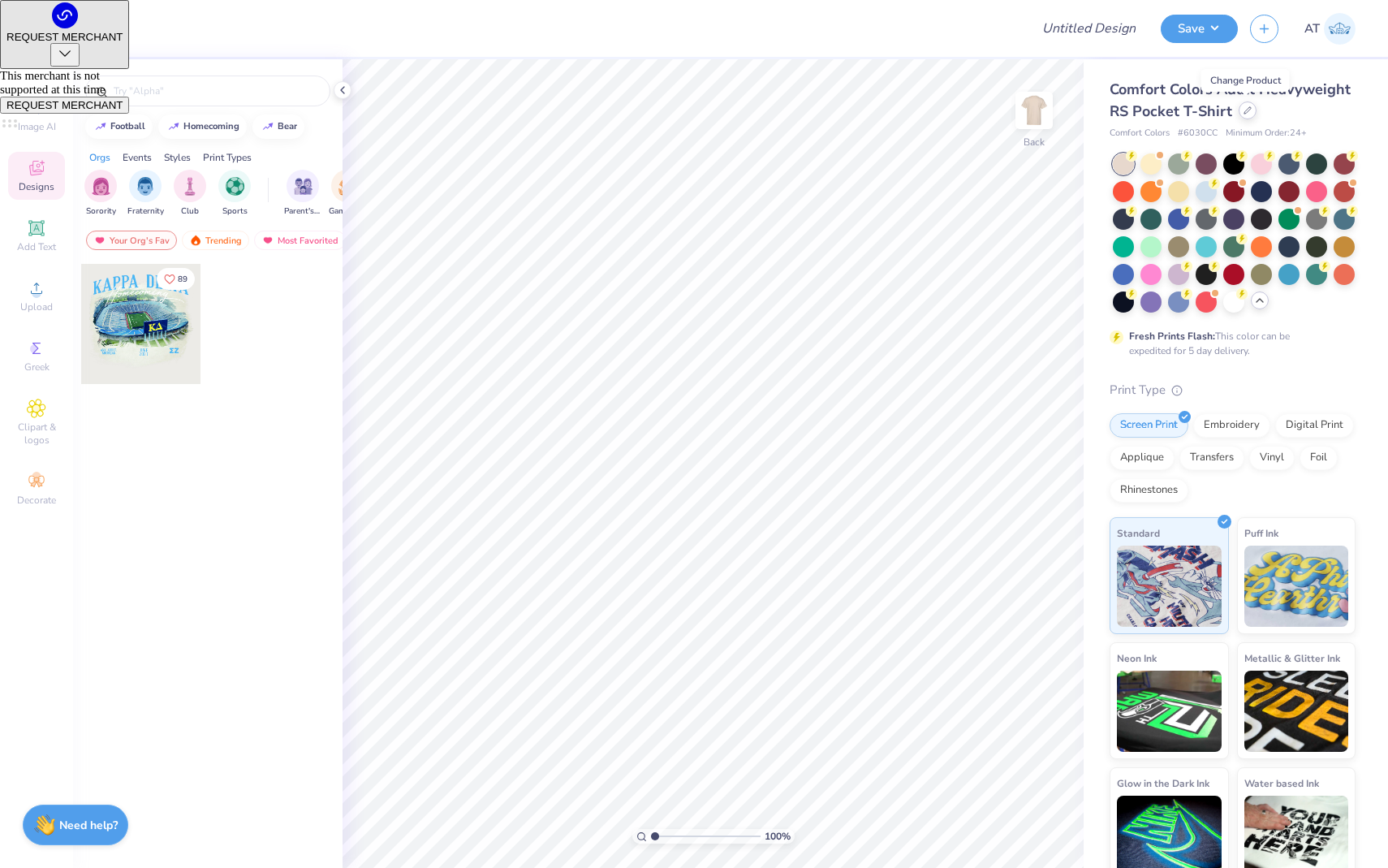
click at [1245, 112] on icon at bounding box center [1248, 110] width 7 height 7
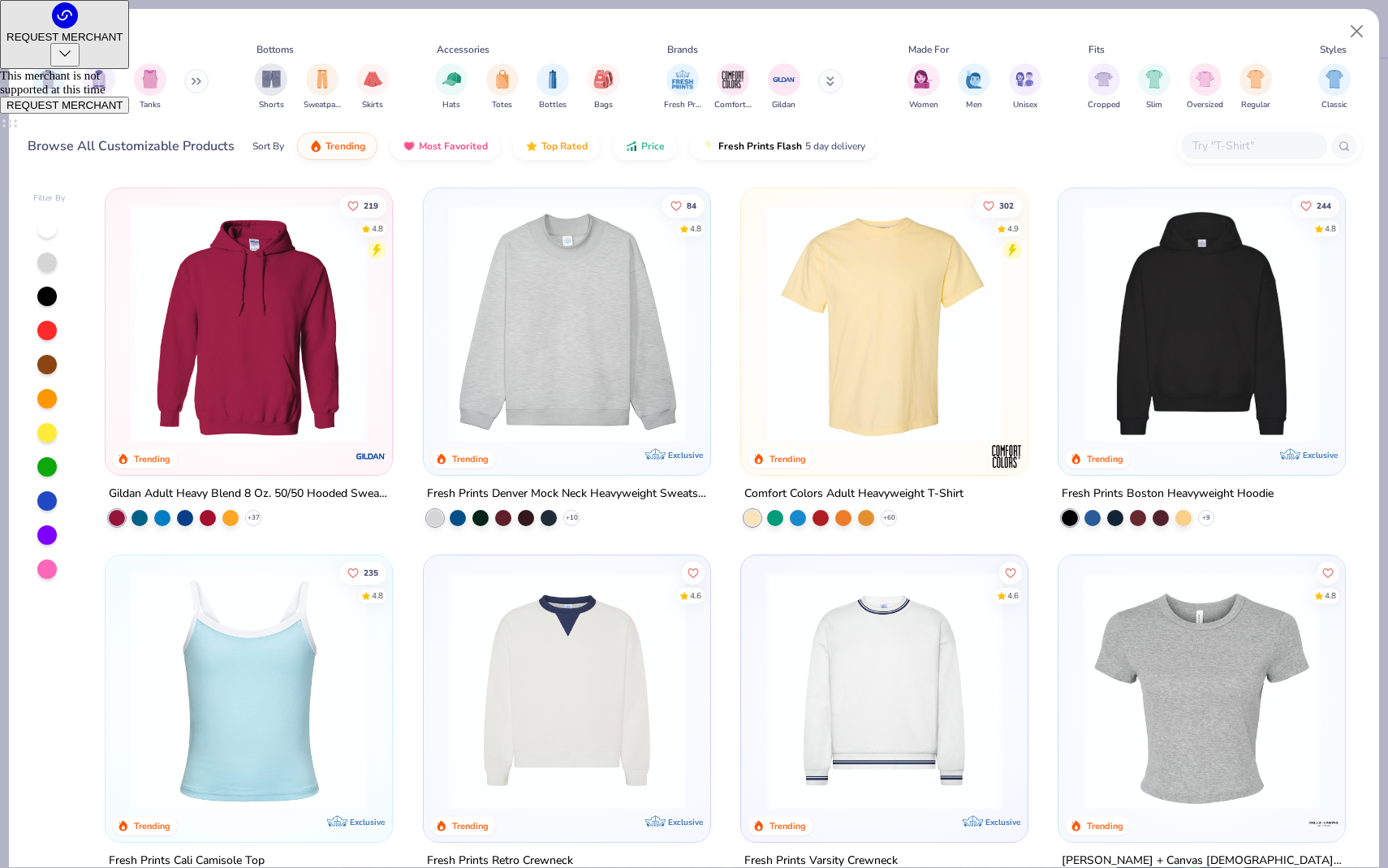
click at [1217, 147] on input "text" at bounding box center [1253, 146] width 125 height 19
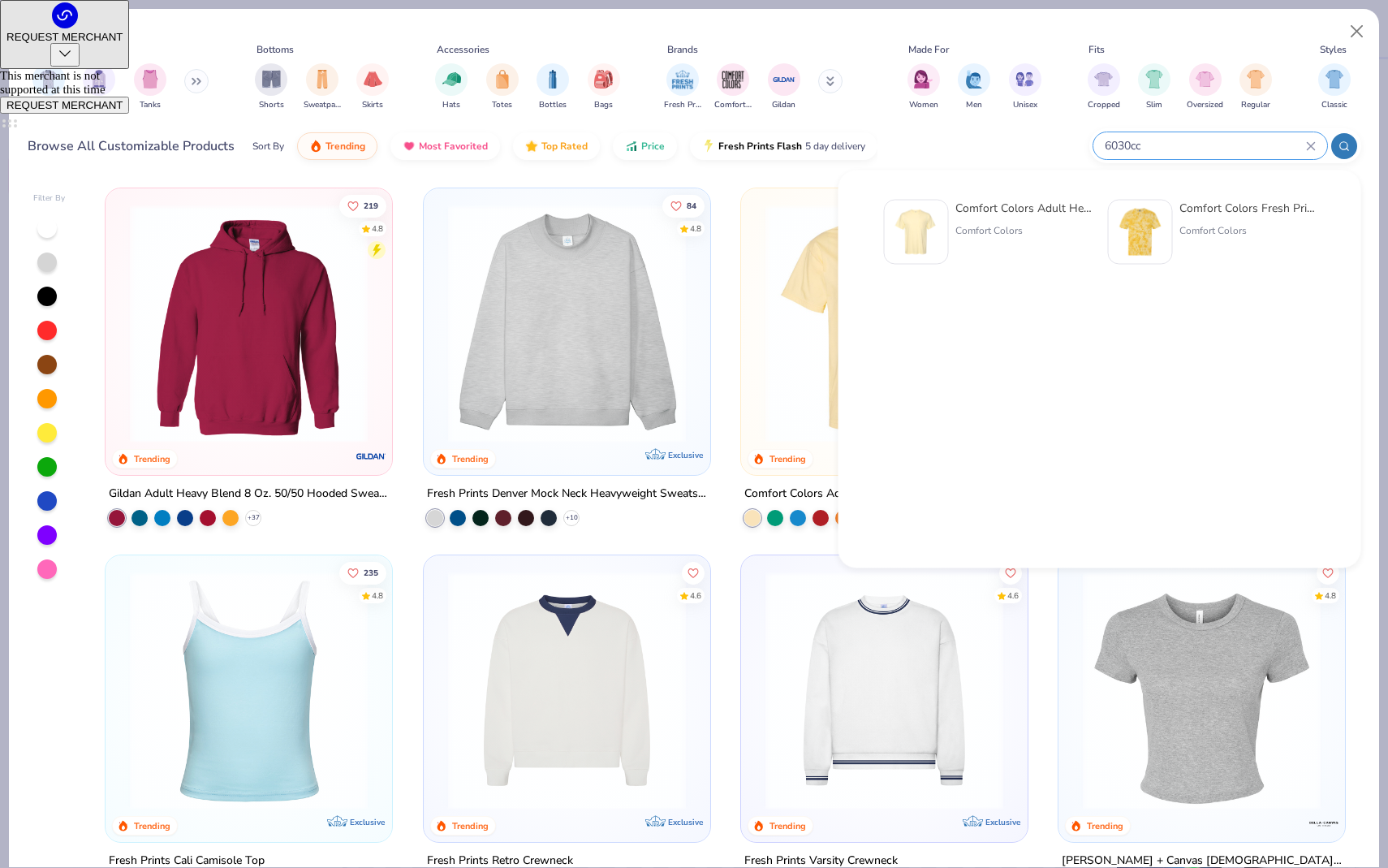
type input "6030cc"
click at [981, 225] on div "Comfort Colors" at bounding box center [1023, 230] width 137 height 14
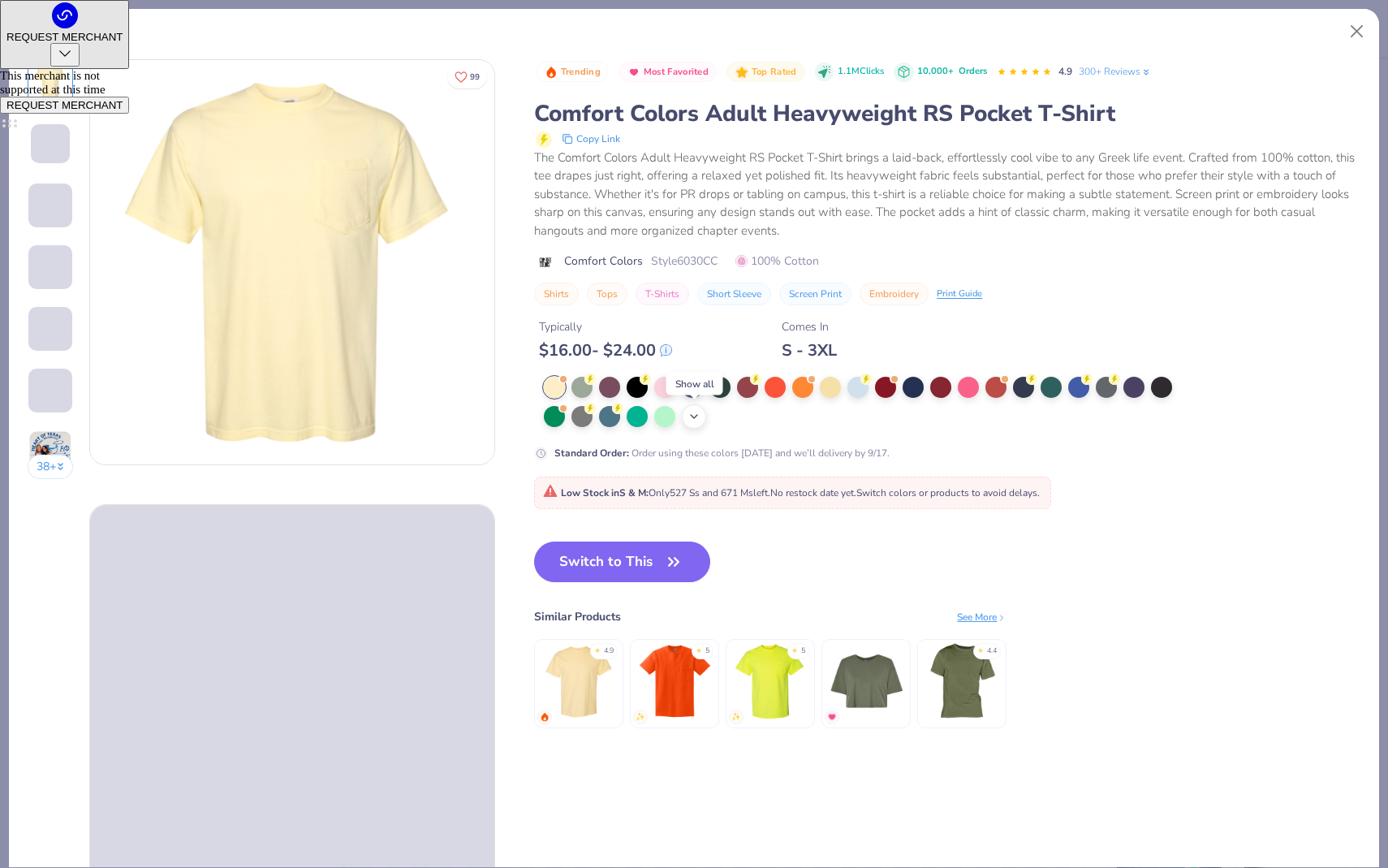
click at [689, 419] on icon at bounding box center [694, 416] width 13 height 13
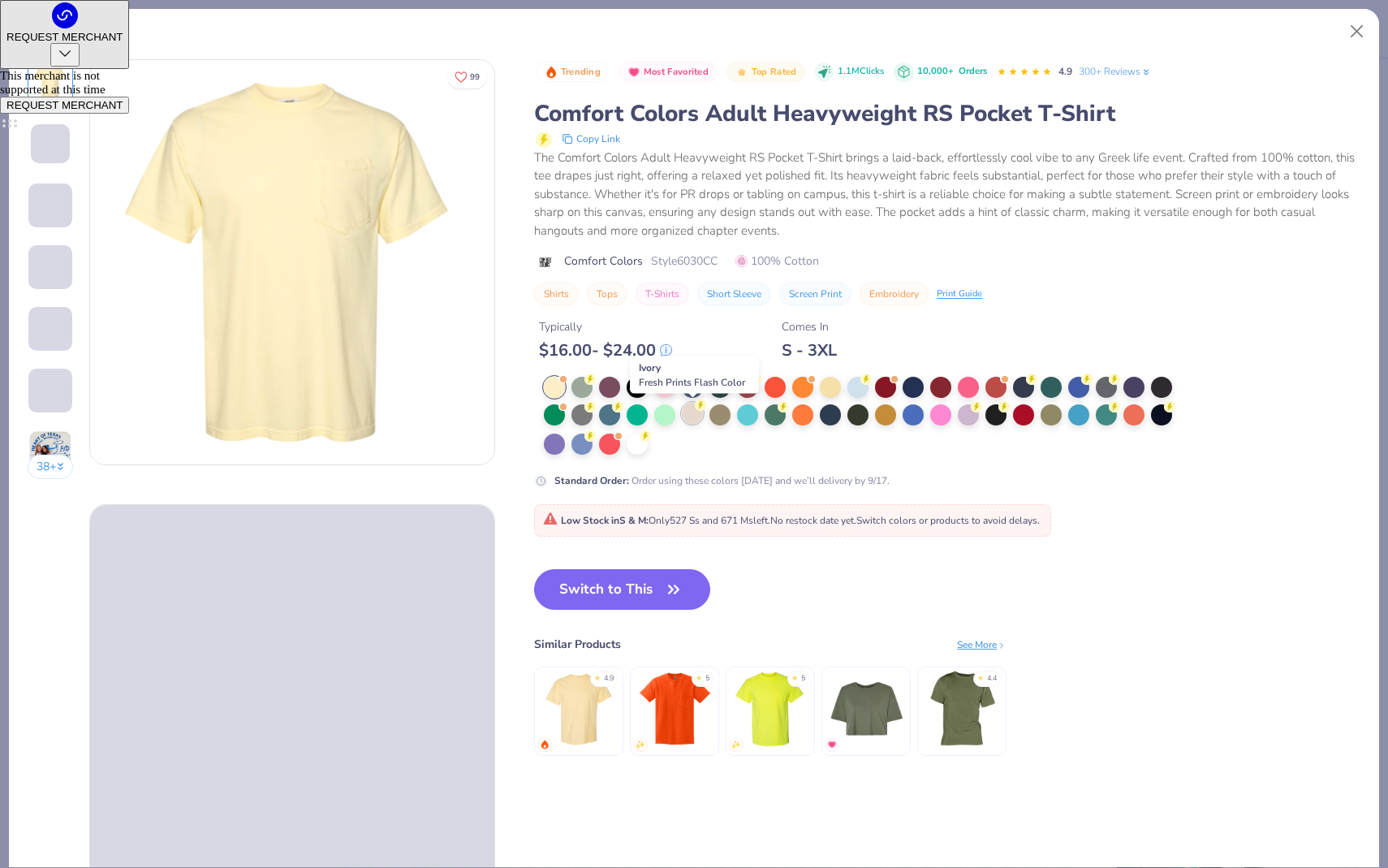
click at [693, 411] on div at bounding box center [693, 413] width 21 height 21
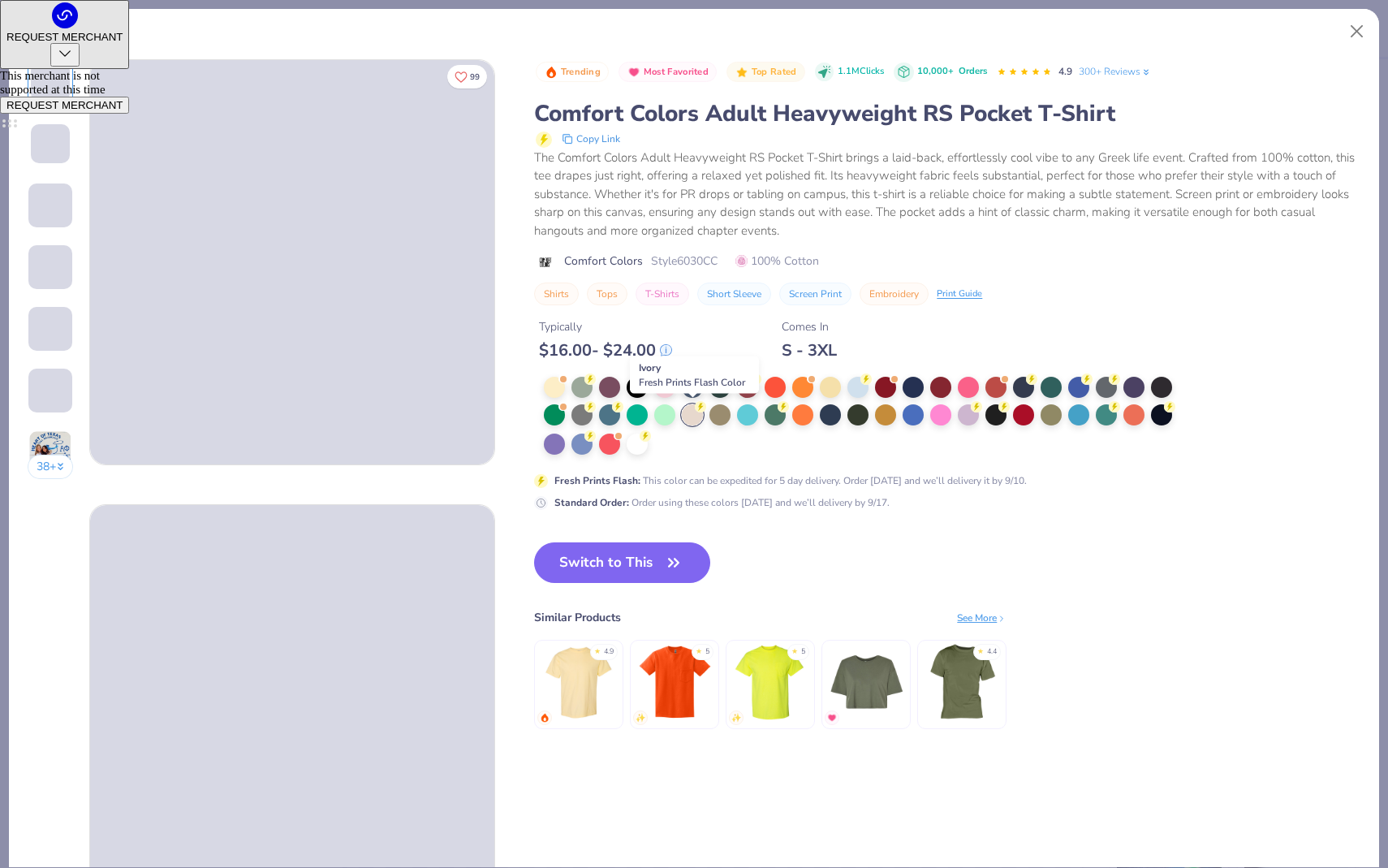
click at [693, 411] on div at bounding box center [693, 414] width 21 height 21
click at [35, 134] on span at bounding box center [50, 143] width 39 height 39
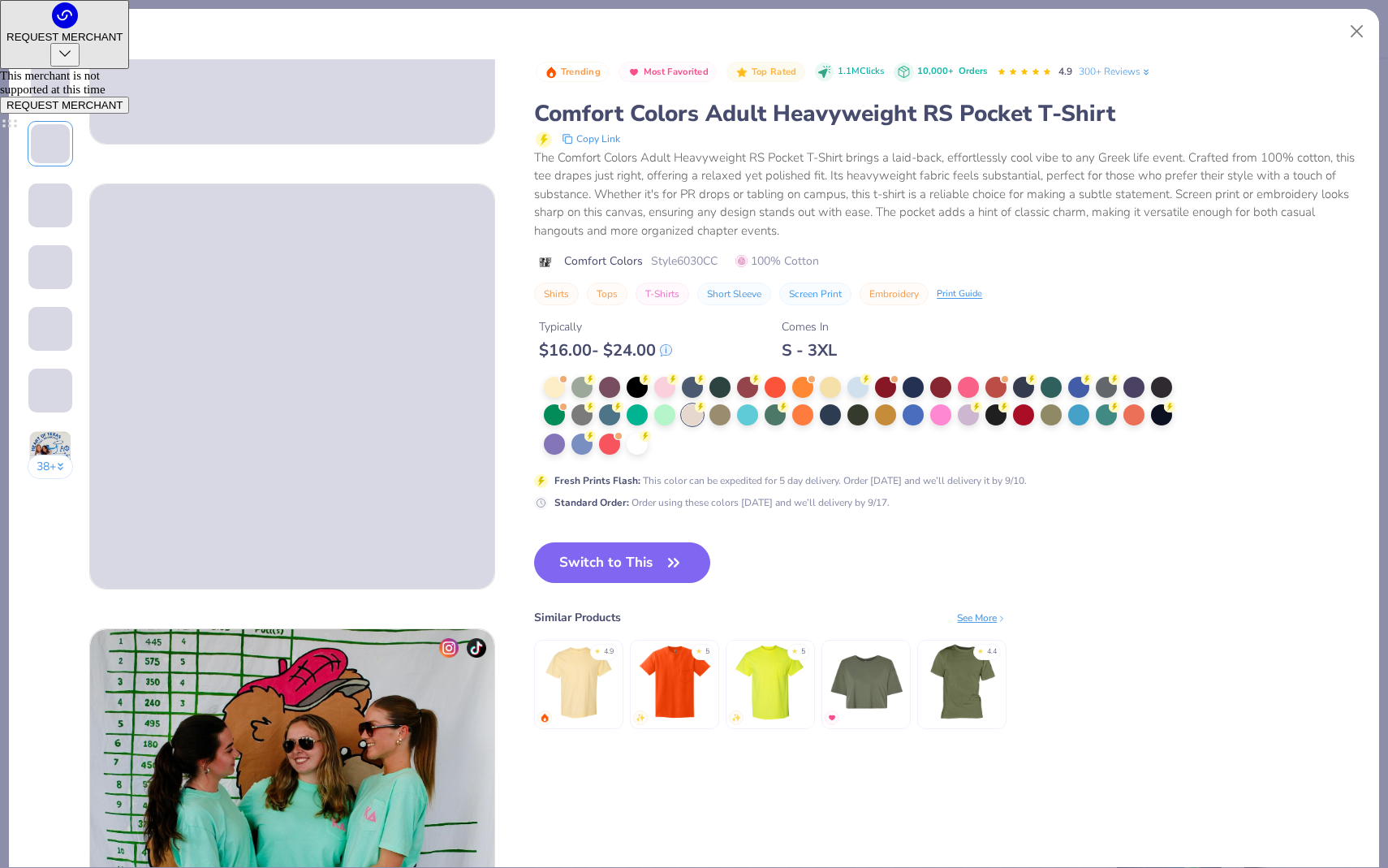
click at [56, 65] on span at bounding box center [50, 81] width 39 height 39
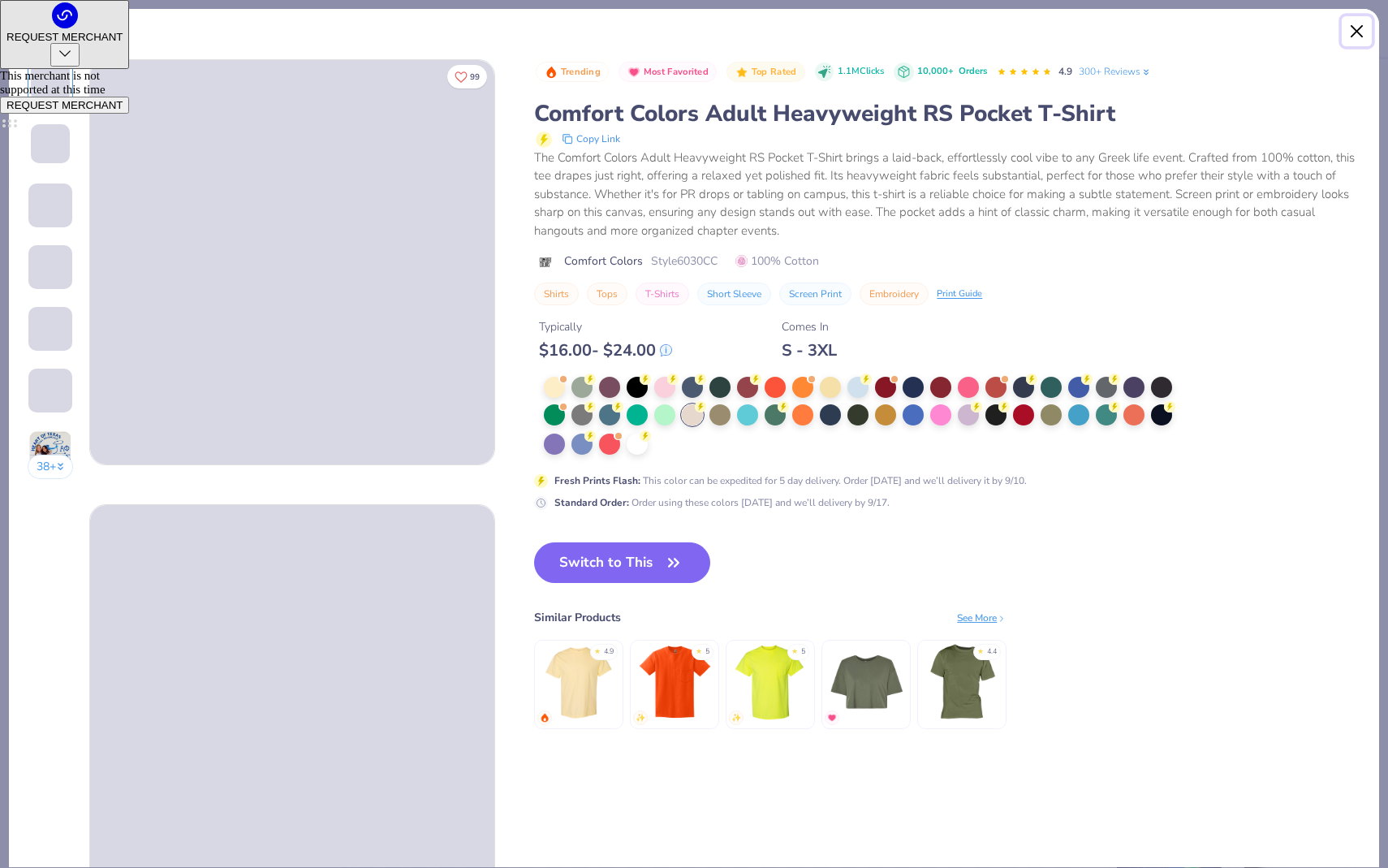
click at [1296, 28] on button "Close" at bounding box center [1357, 32] width 31 height 31
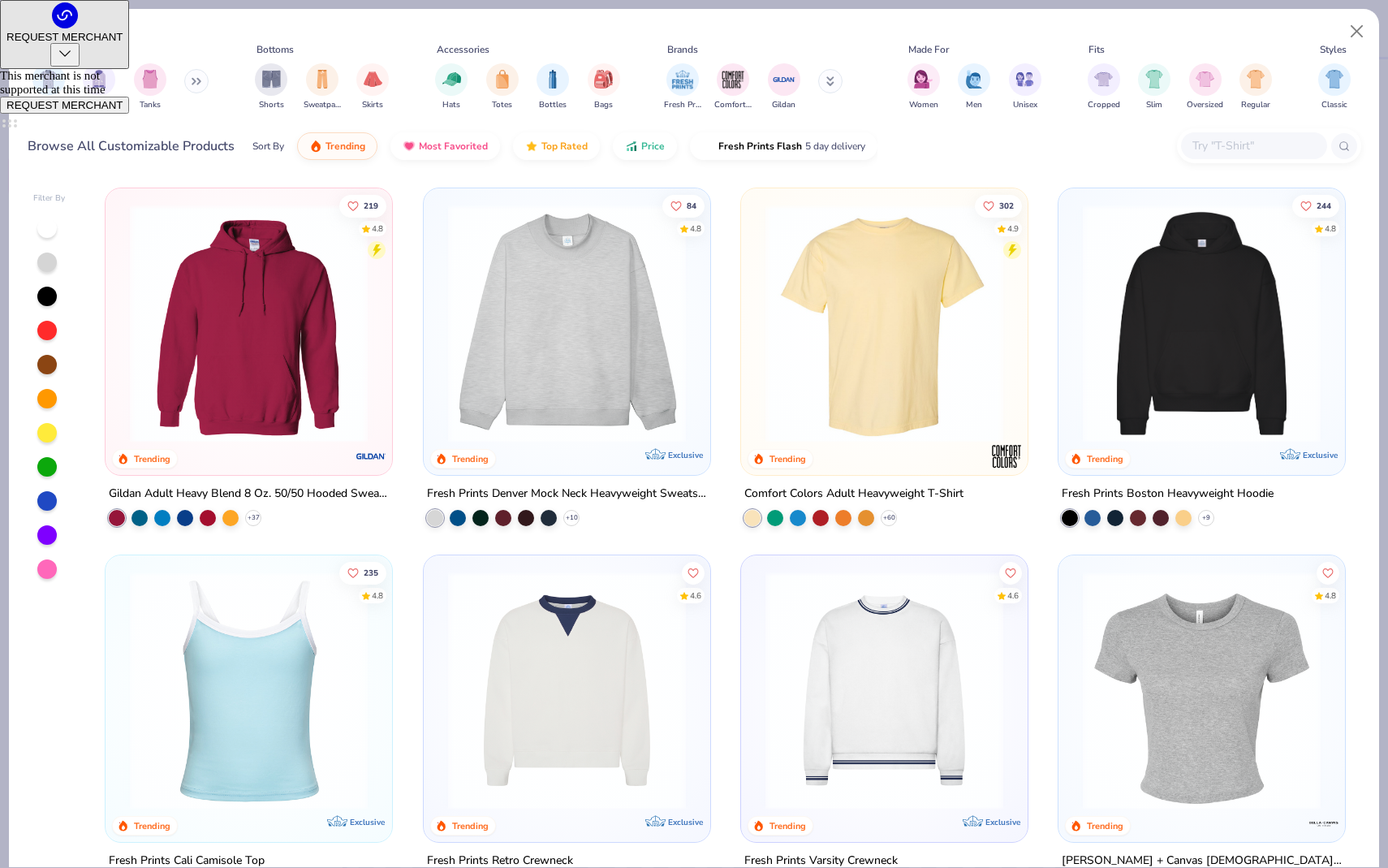
click at [1264, 138] on input "text" at bounding box center [1253, 146] width 125 height 19
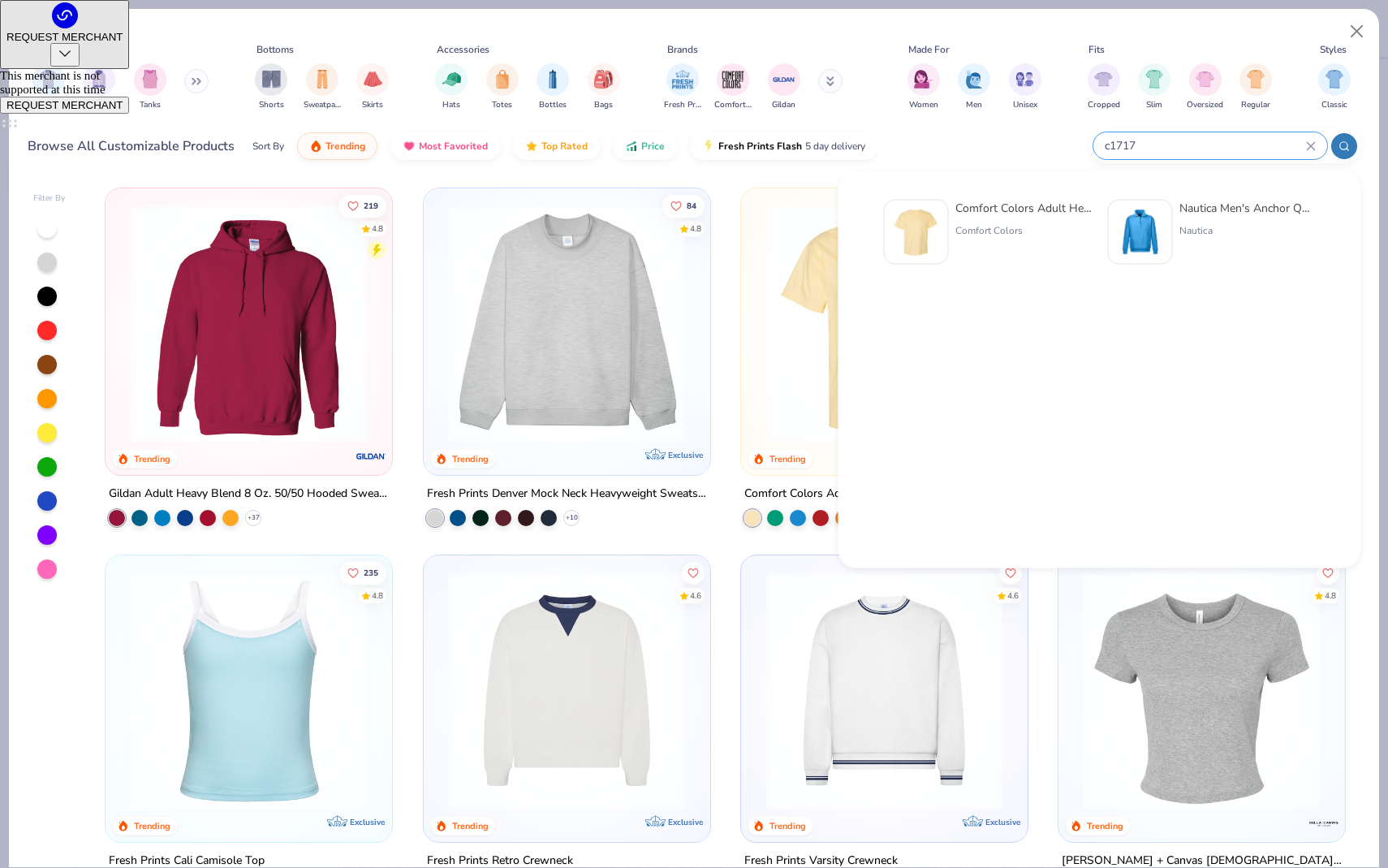
type input "c1717"
click at [986, 249] on div "Comfort Colors Adult Heavyweight T-Shirt Comfort Colors" at bounding box center [1023, 232] width 137 height 65
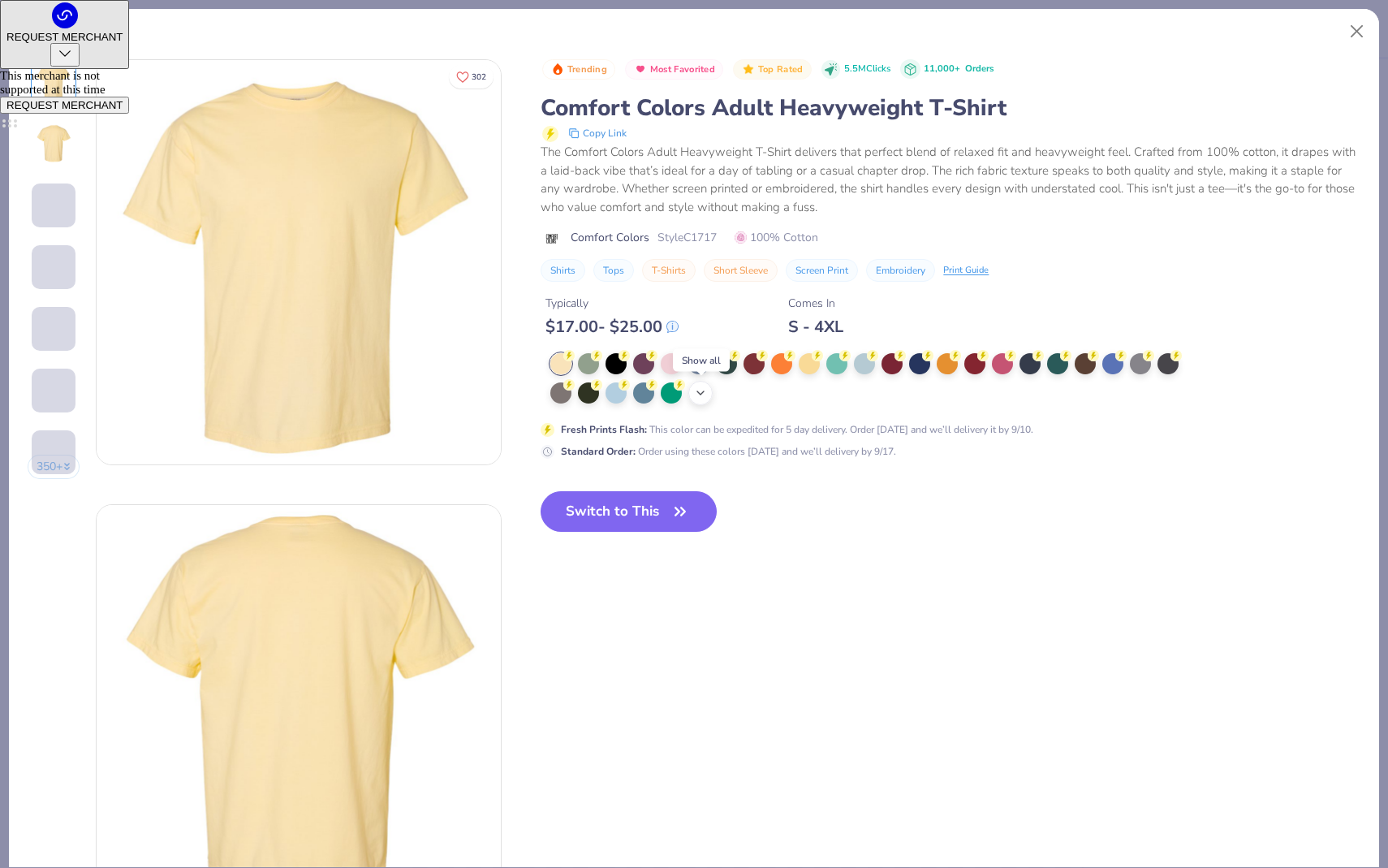
click at [701, 396] on icon at bounding box center [701, 393] width 13 height 13
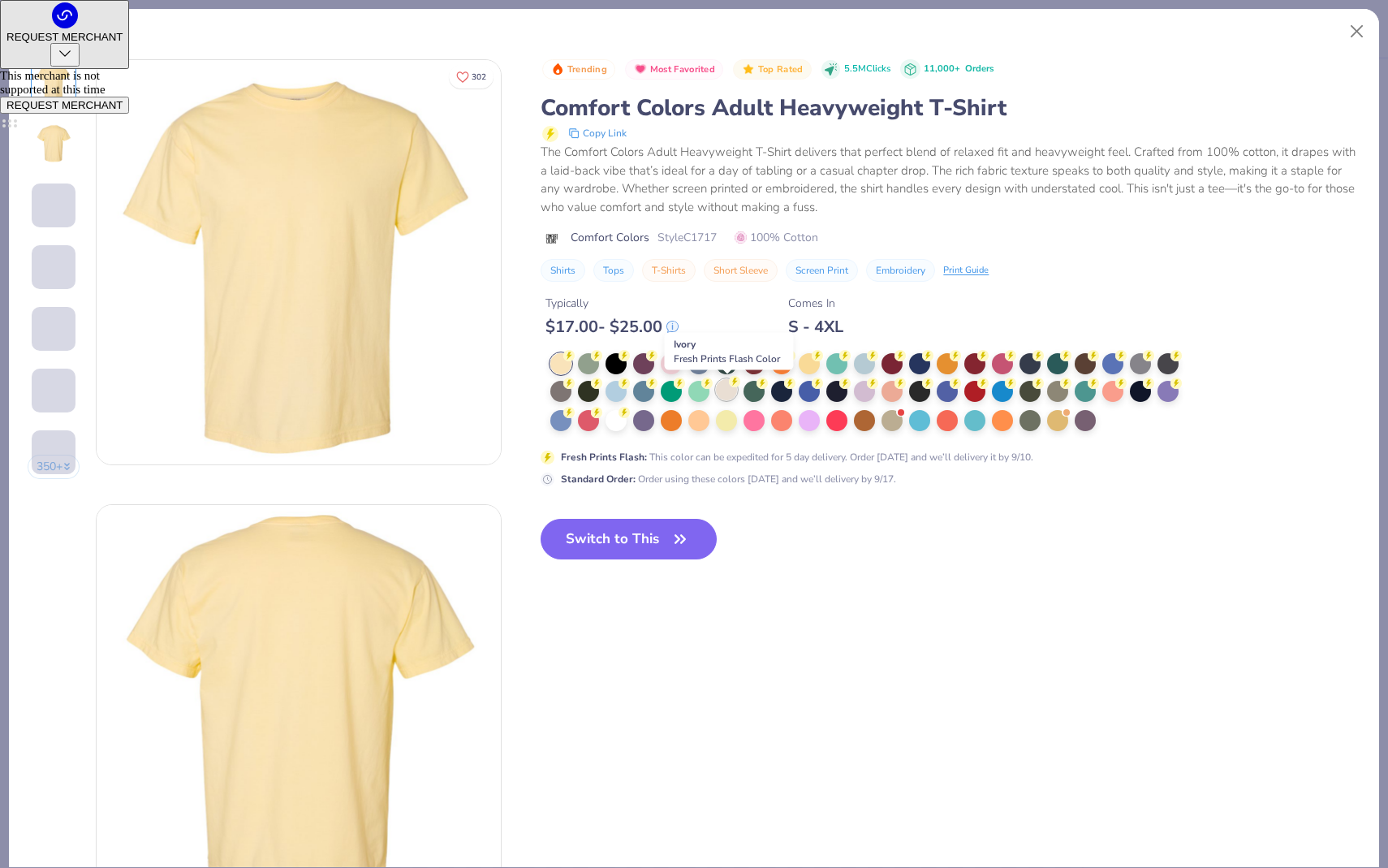
click at [724, 398] on div at bounding box center [727, 390] width 21 height 21
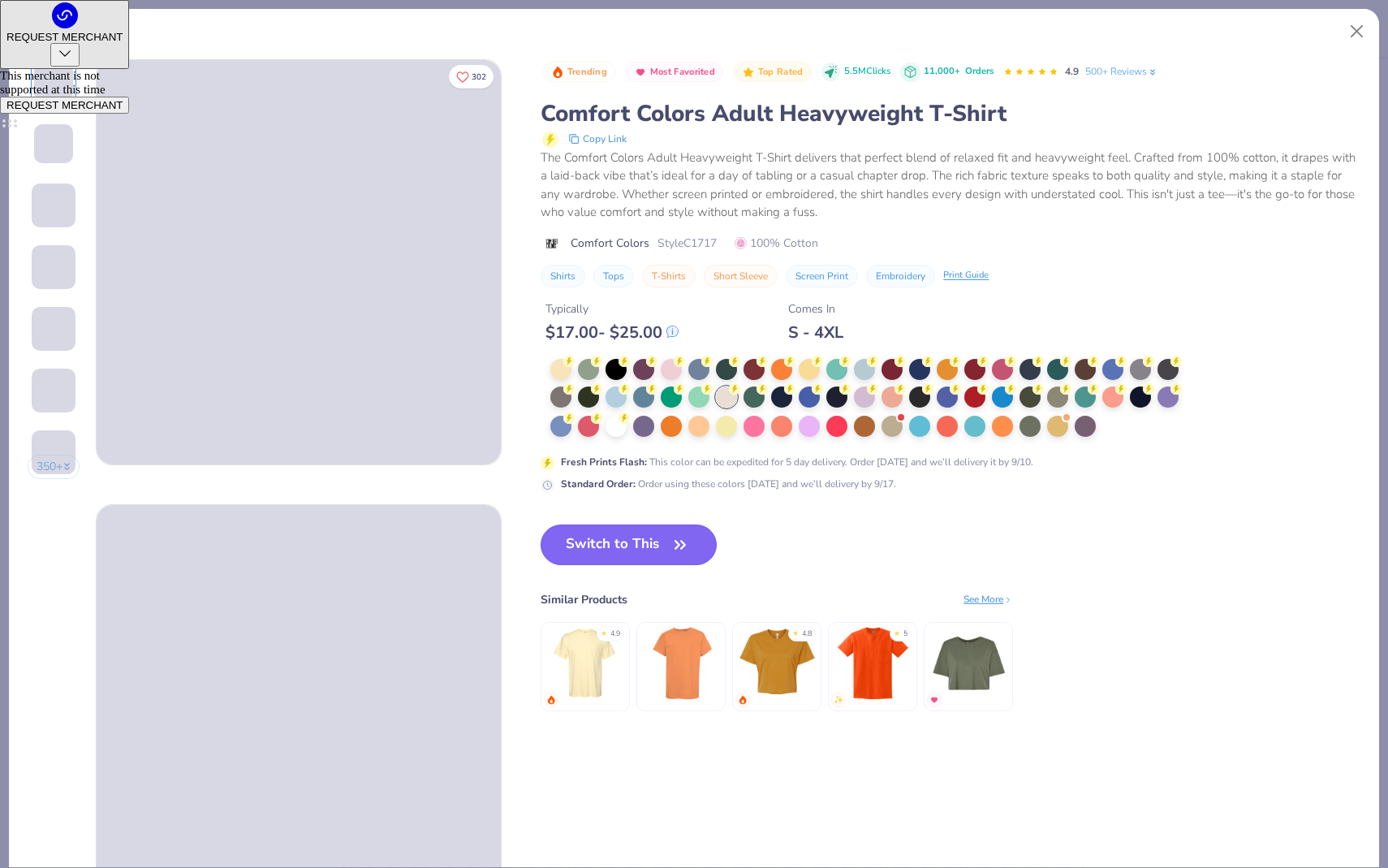
click at [649, 544] on button "Switch to This" at bounding box center [629, 544] width 176 height 40
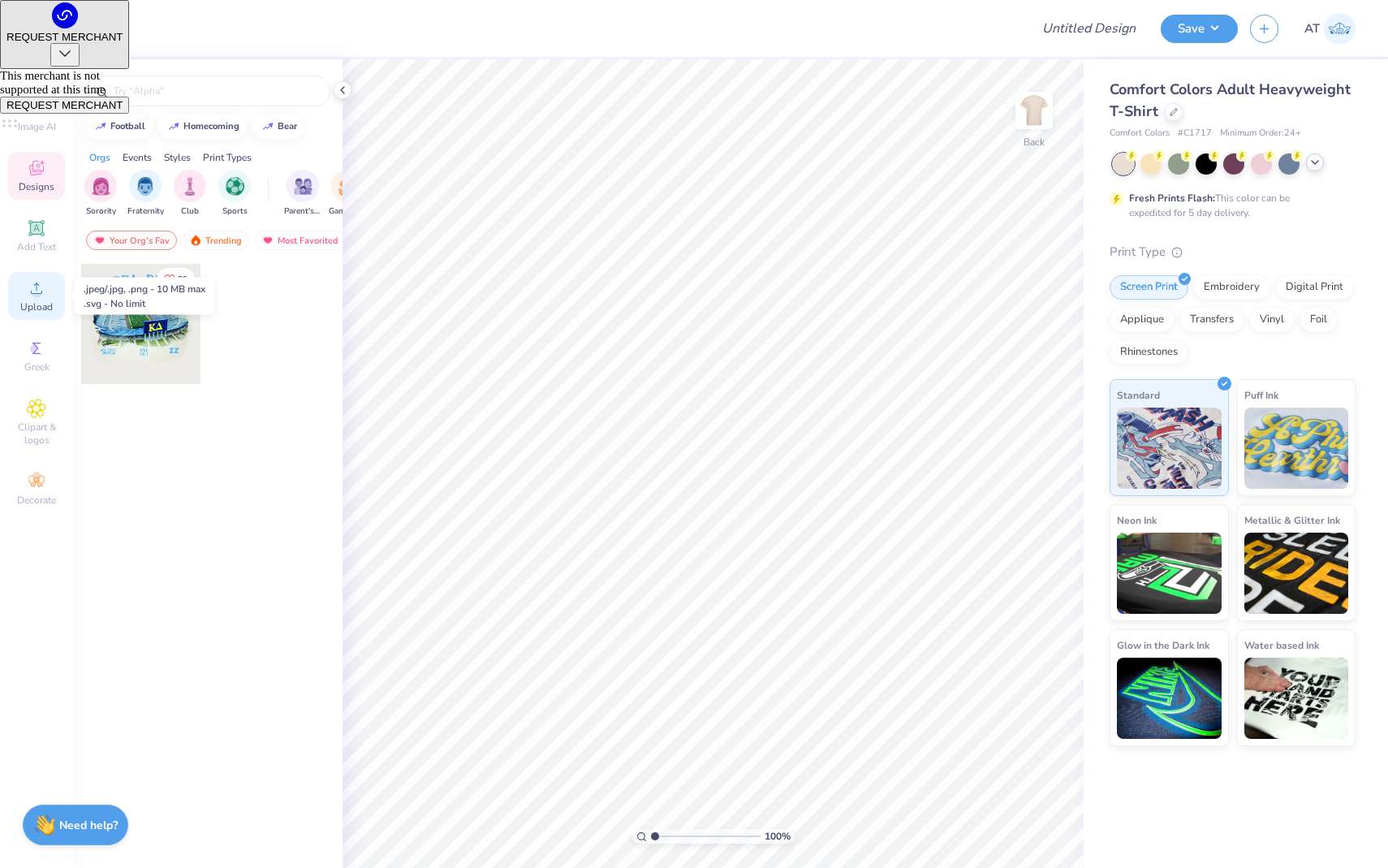
click at [41, 289] on icon at bounding box center [36, 288] width 19 height 19
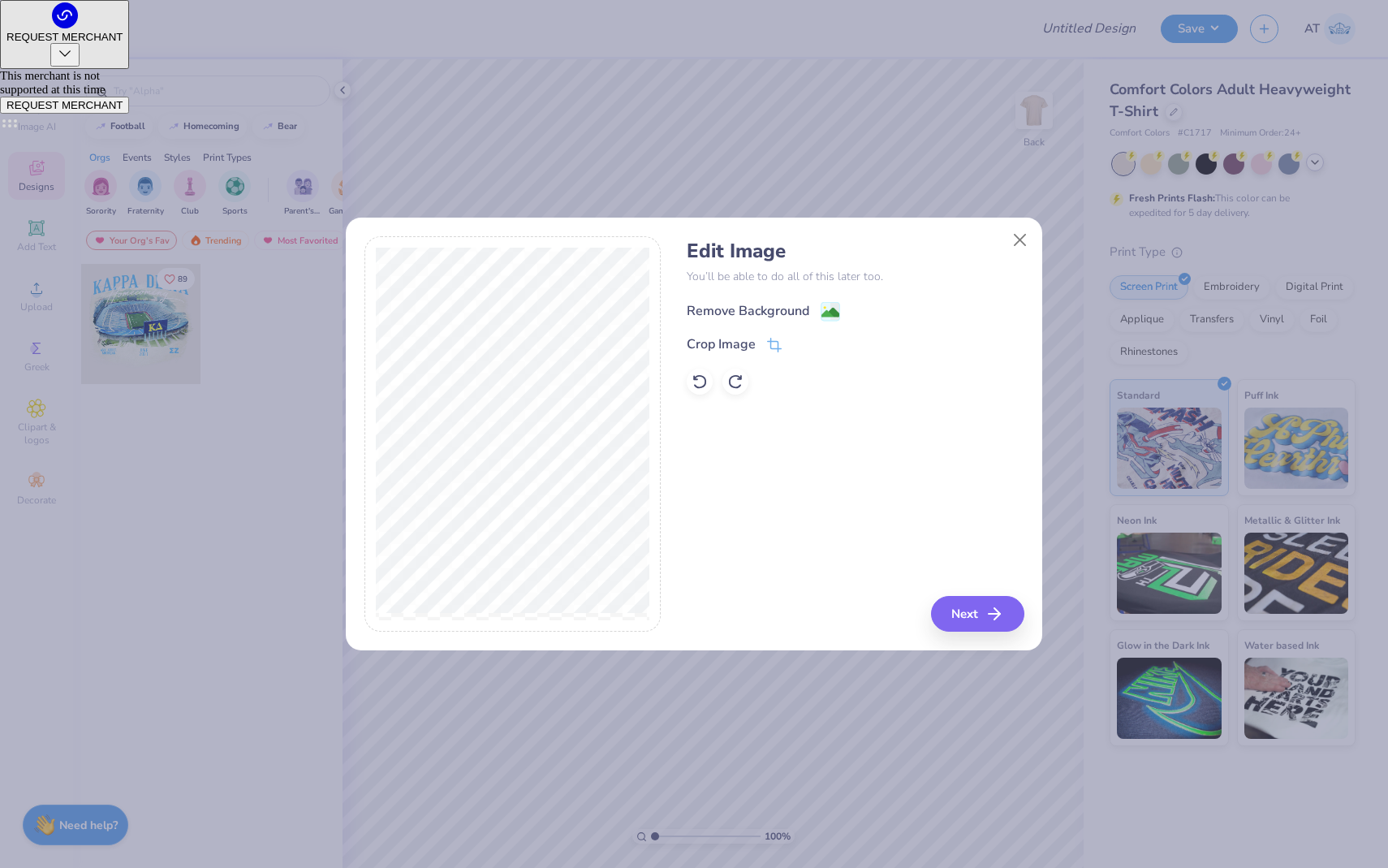
click at [830, 315] on image at bounding box center [830, 312] width 18 height 18
click at [955, 624] on button "Next" at bounding box center [980, 613] width 94 height 35
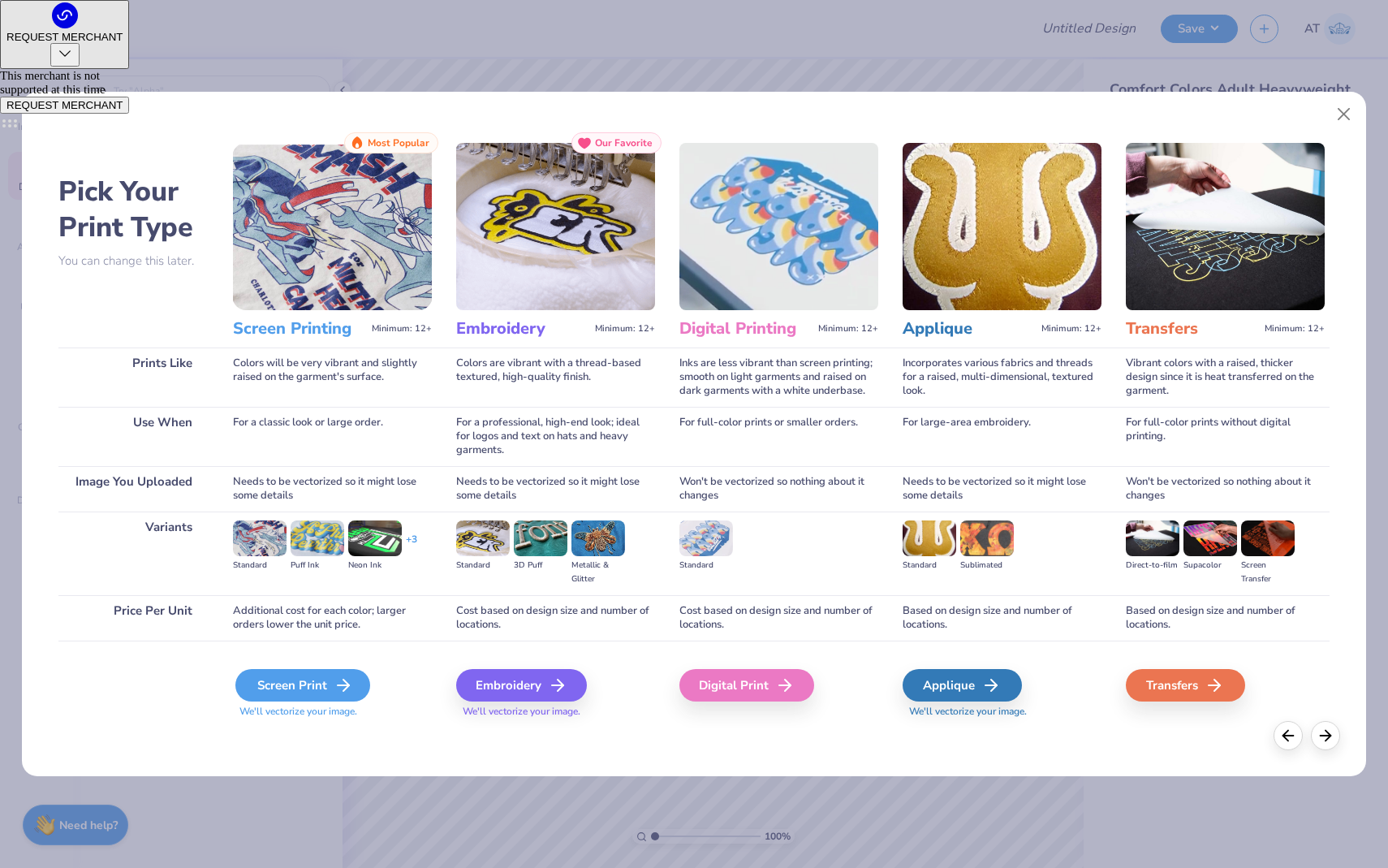
click at [306, 682] on div "Screen Print" at bounding box center [302, 685] width 135 height 32
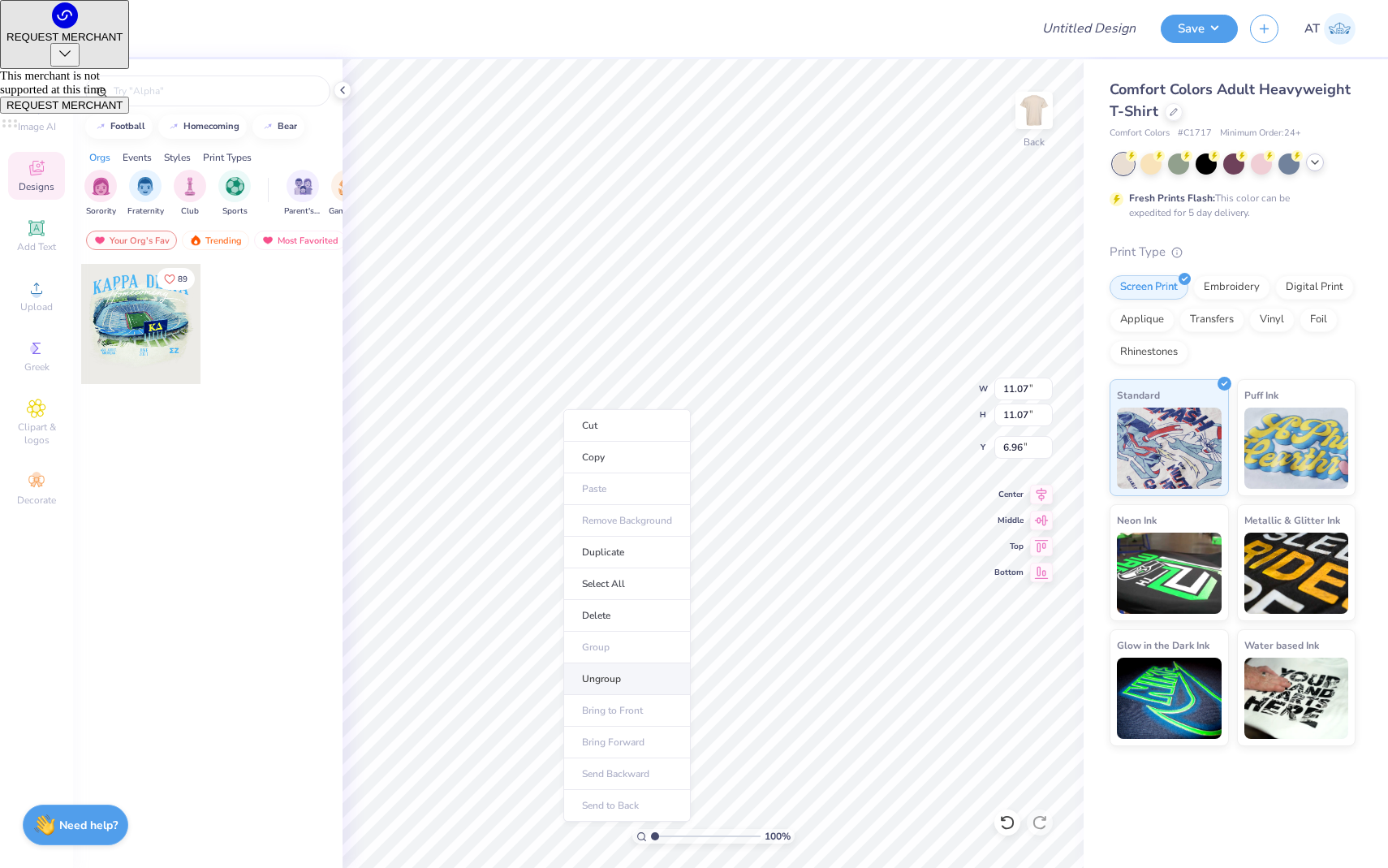
click at [615, 685] on li "Ungroup" at bounding box center [627, 678] width 127 height 32
type input "4.86"
type input "2.05"
type input "4.85"
click at [1174, 100] on div "Comfort Colors Adult Heavyweight T-Shirt" at bounding box center [1233, 100] width 246 height 44
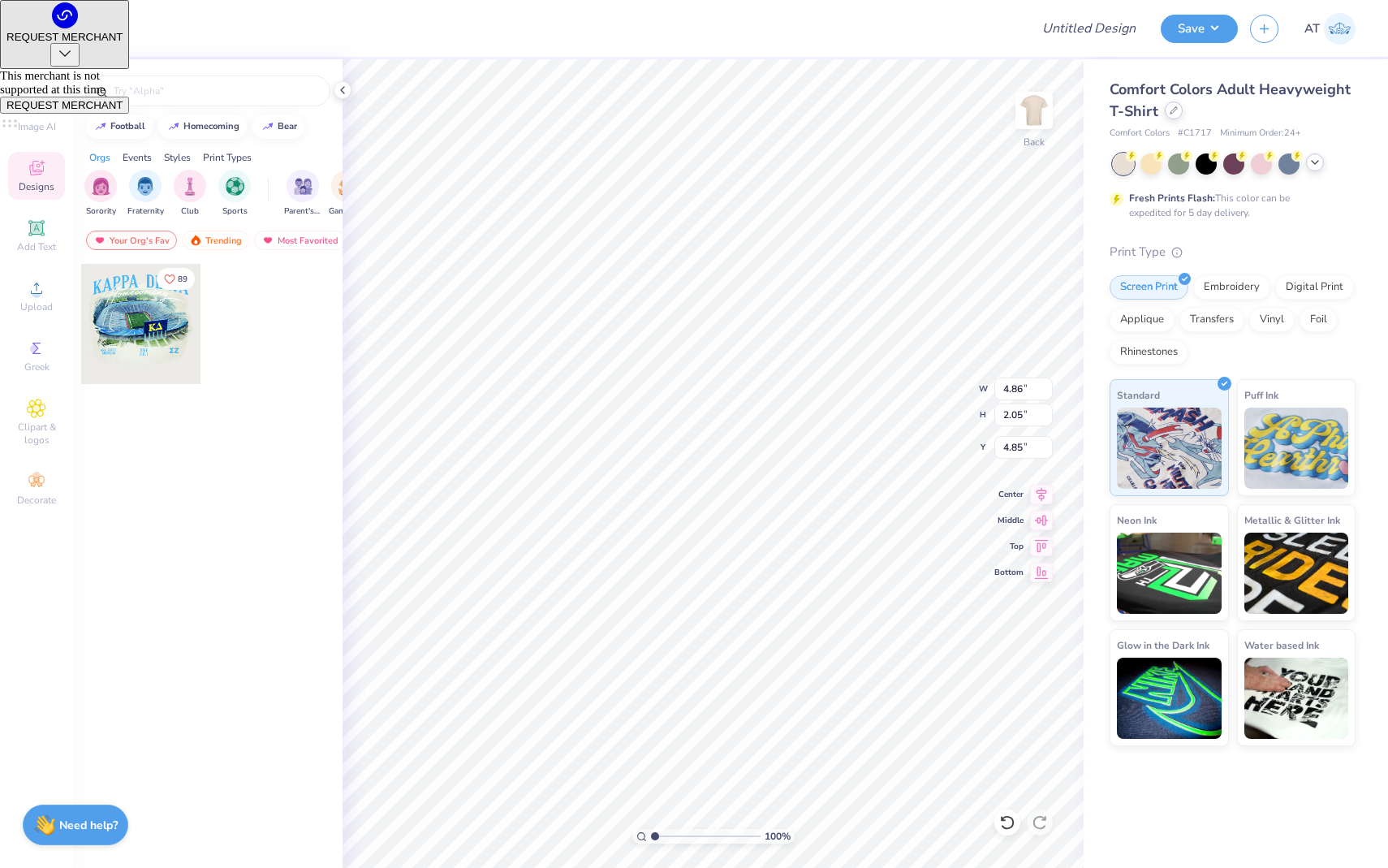
click at [1174, 112] on icon at bounding box center [1174, 110] width 8 height 8
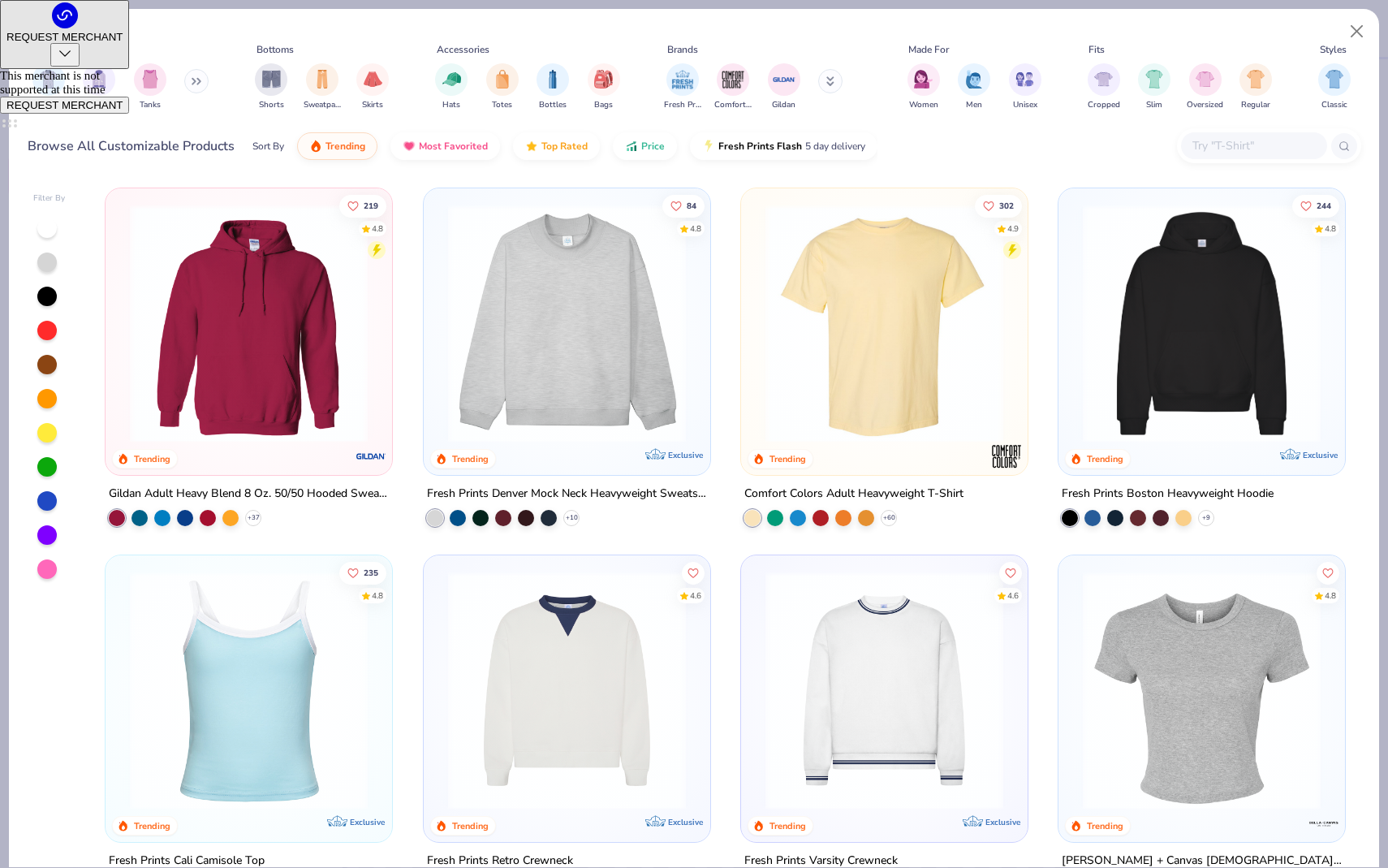
click at [1197, 133] on div at bounding box center [1254, 146] width 146 height 27
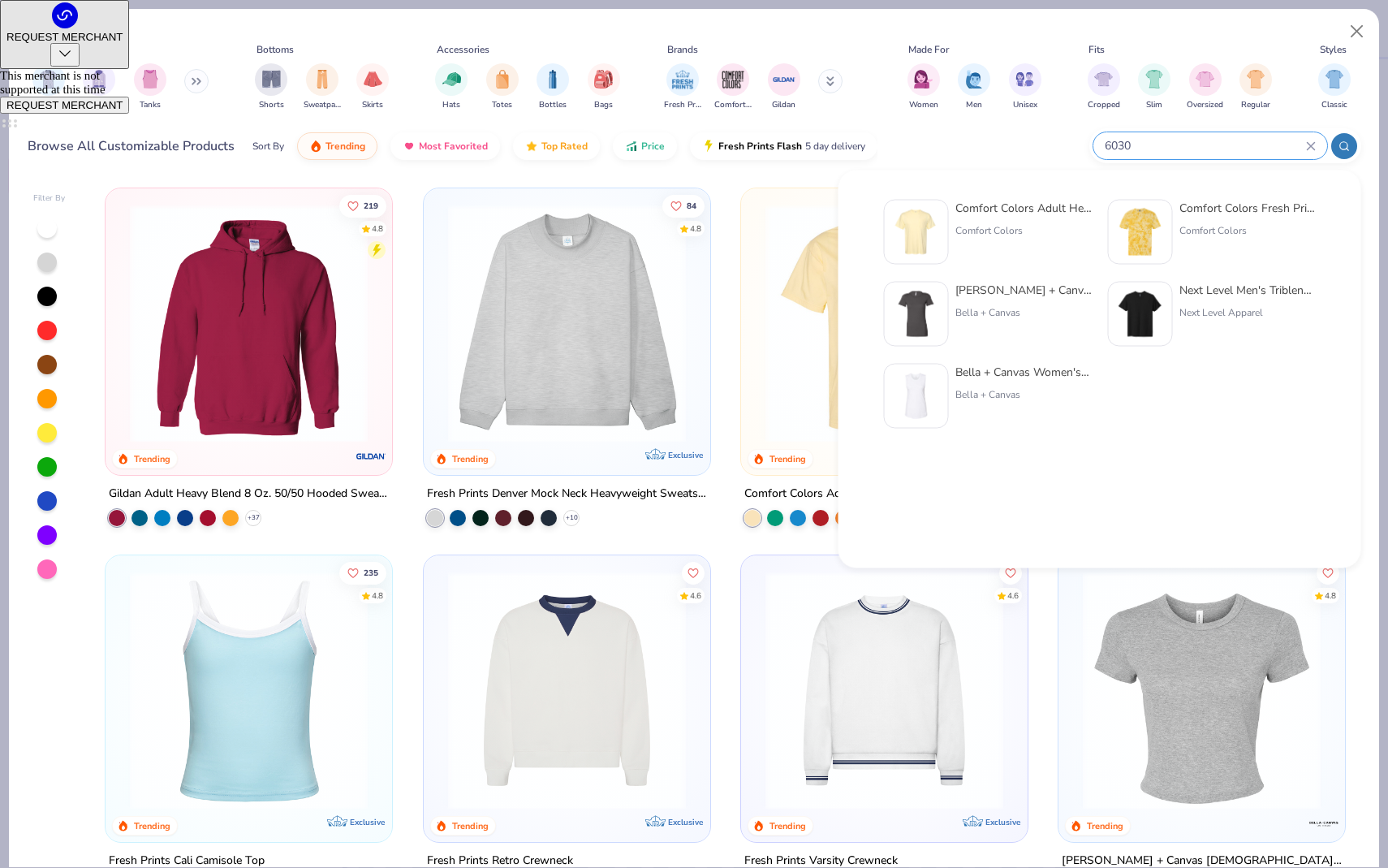
type input "6030"
click at [965, 221] on div "Comfort Colors Adult Heavyweight RS Pocket T-Shirt Comfort Colors" at bounding box center [1023, 232] width 137 height 65
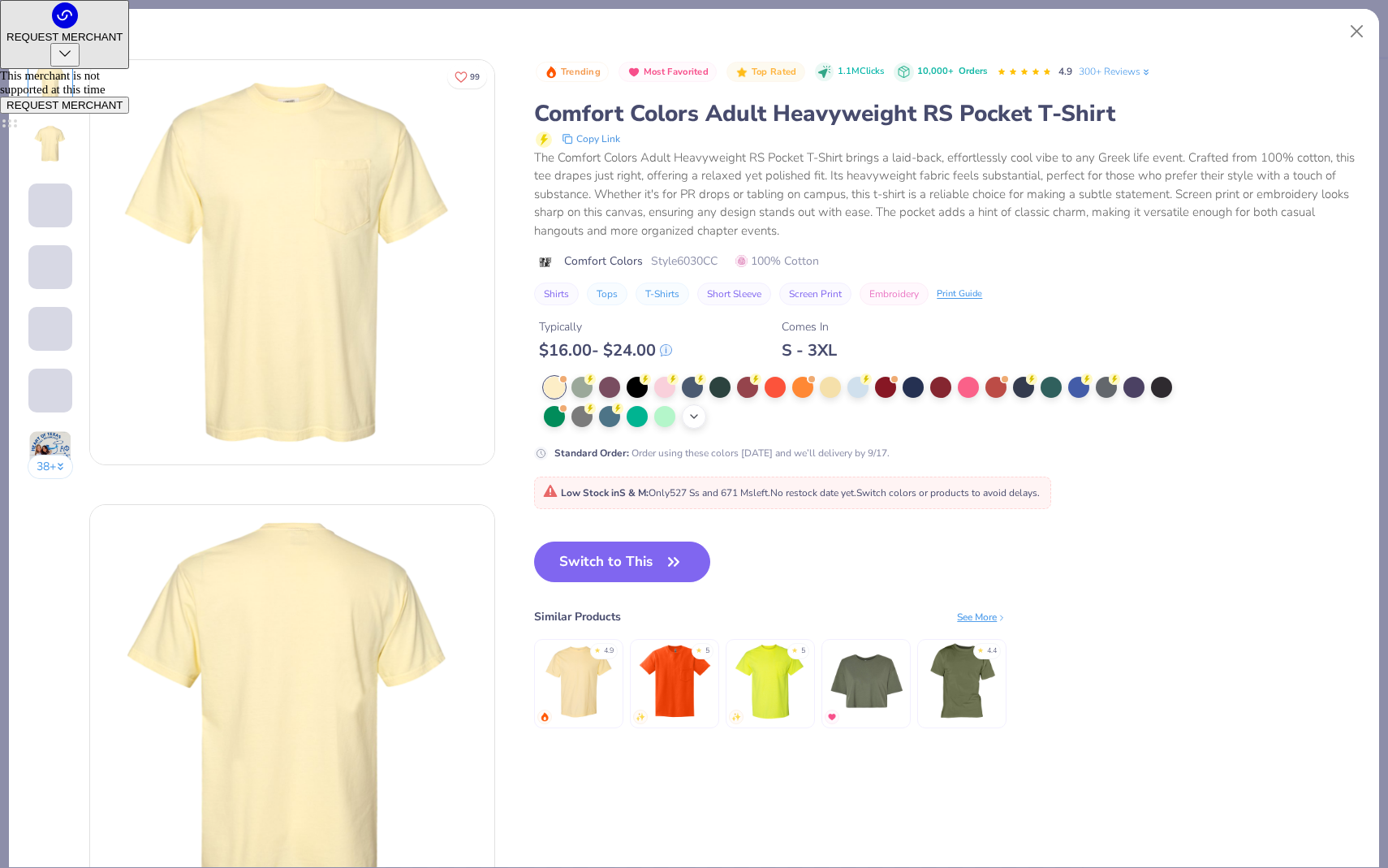
click at [693, 416] on polyline at bounding box center [694, 415] width 7 height 3
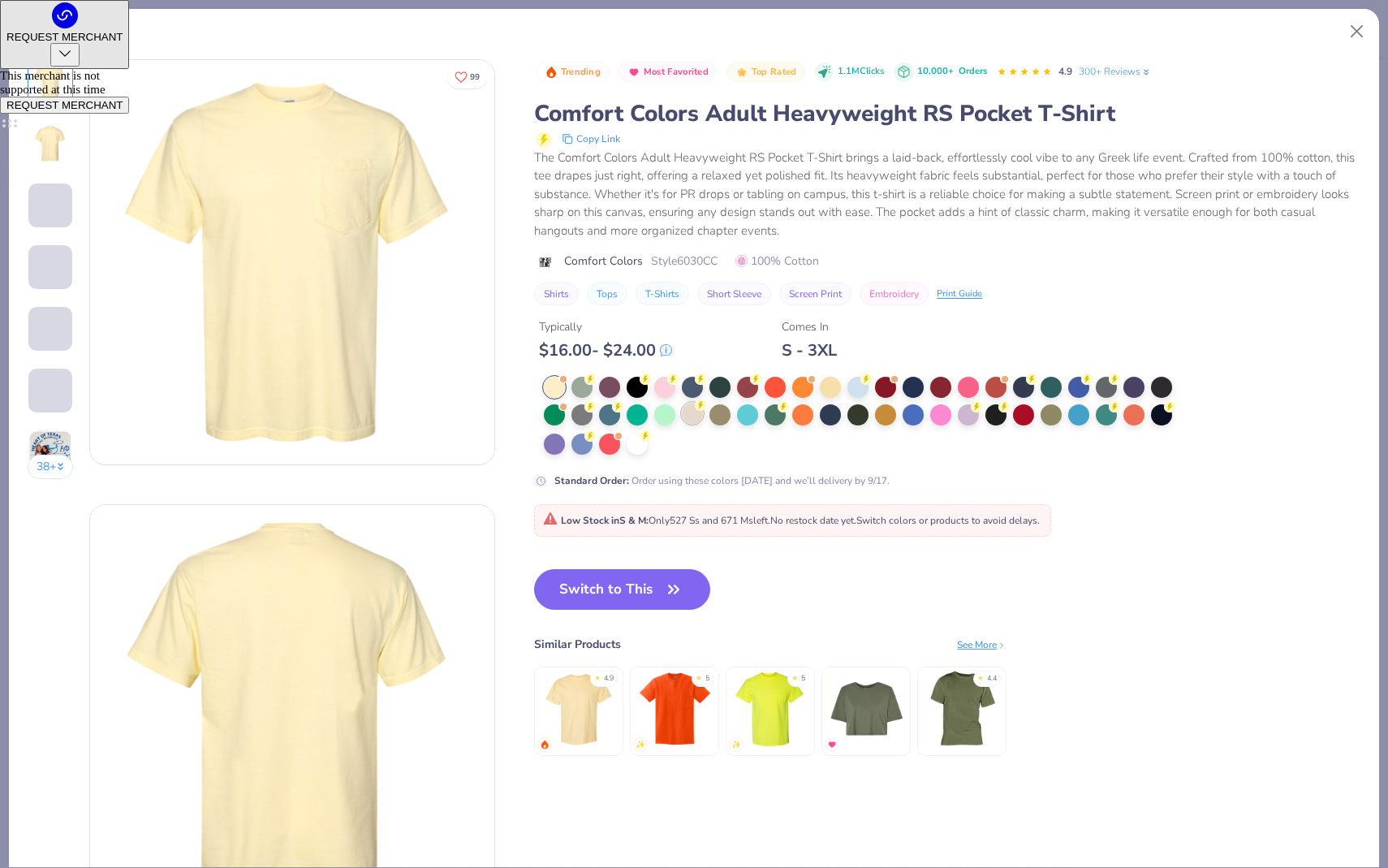
click at [695, 415] on div at bounding box center [693, 413] width 21 height 21
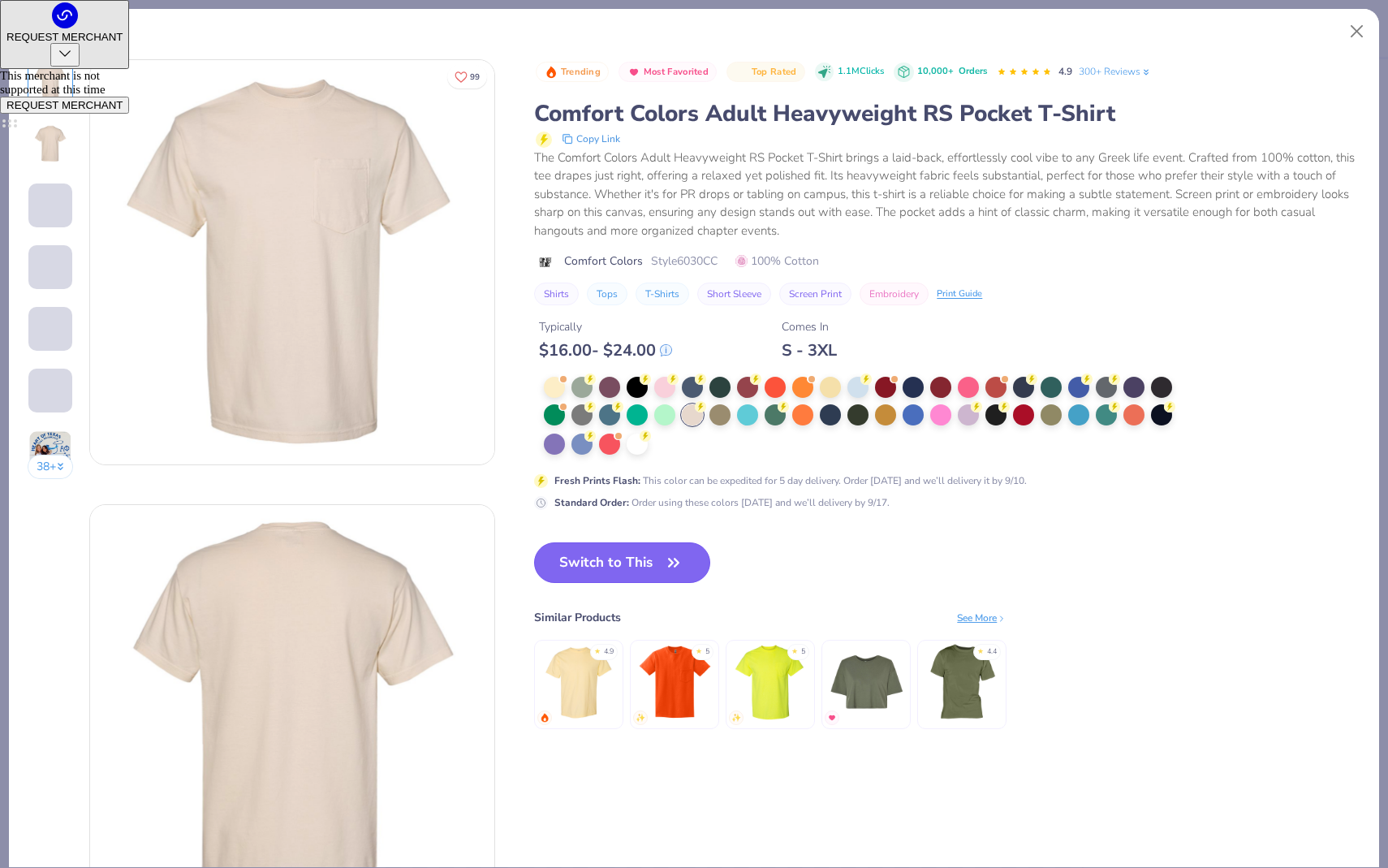
click at [611, 557] on button "Switch to This" at bounding box center [622, 562] width 176 height 40
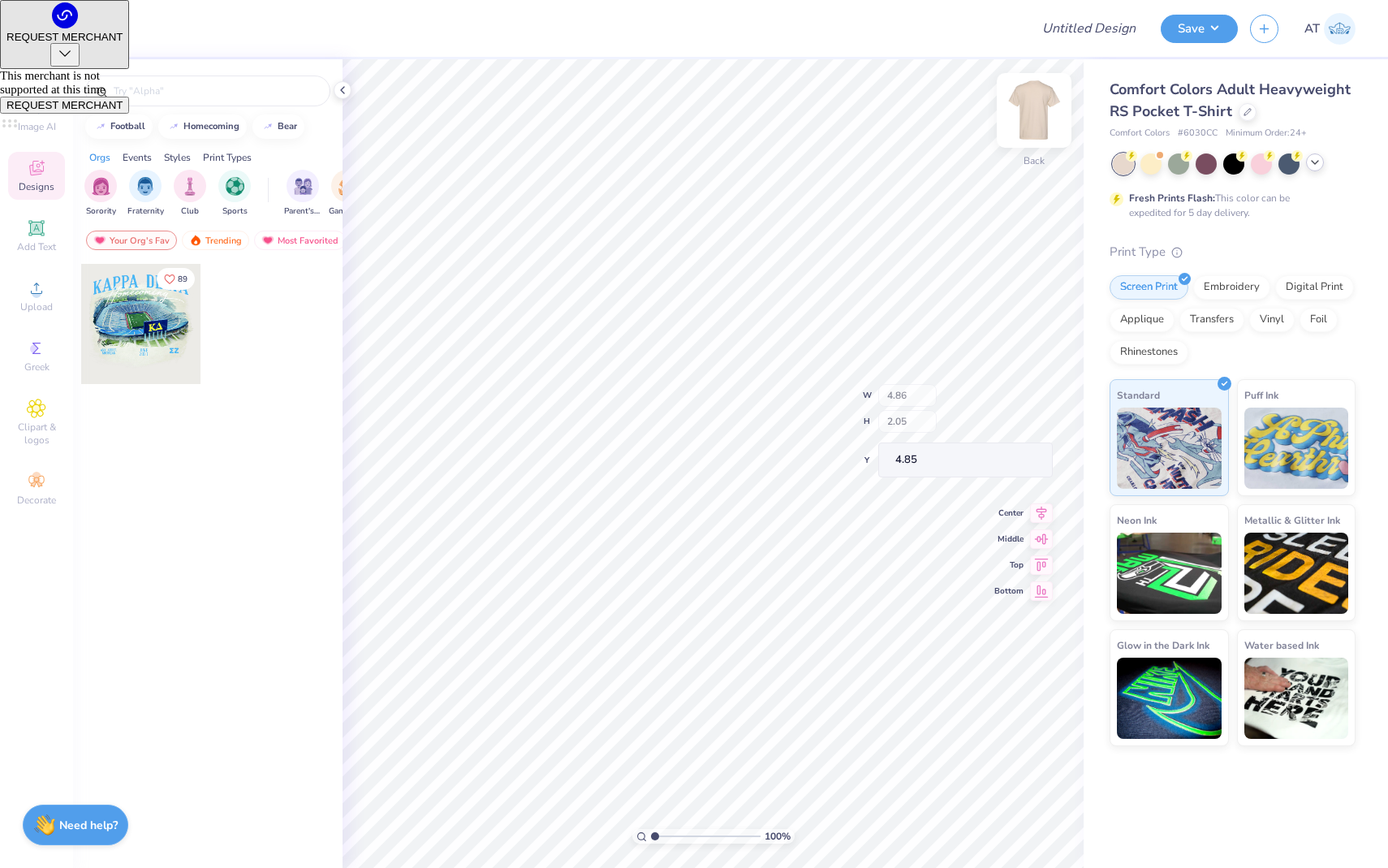
click at [1016, 100] on img at bounding box center [1035, 111] width 65 height 65
click at [1027, 119] on img at bounding box center [1035, 111] width 65 height 65
drag, startPoint x: 35, startPoint y: 287, endPoint x: 54, endPoint y: 287, distance: 19.0
click at [41, 287] on icon at bounding box center [36, 288] width 19 height 19
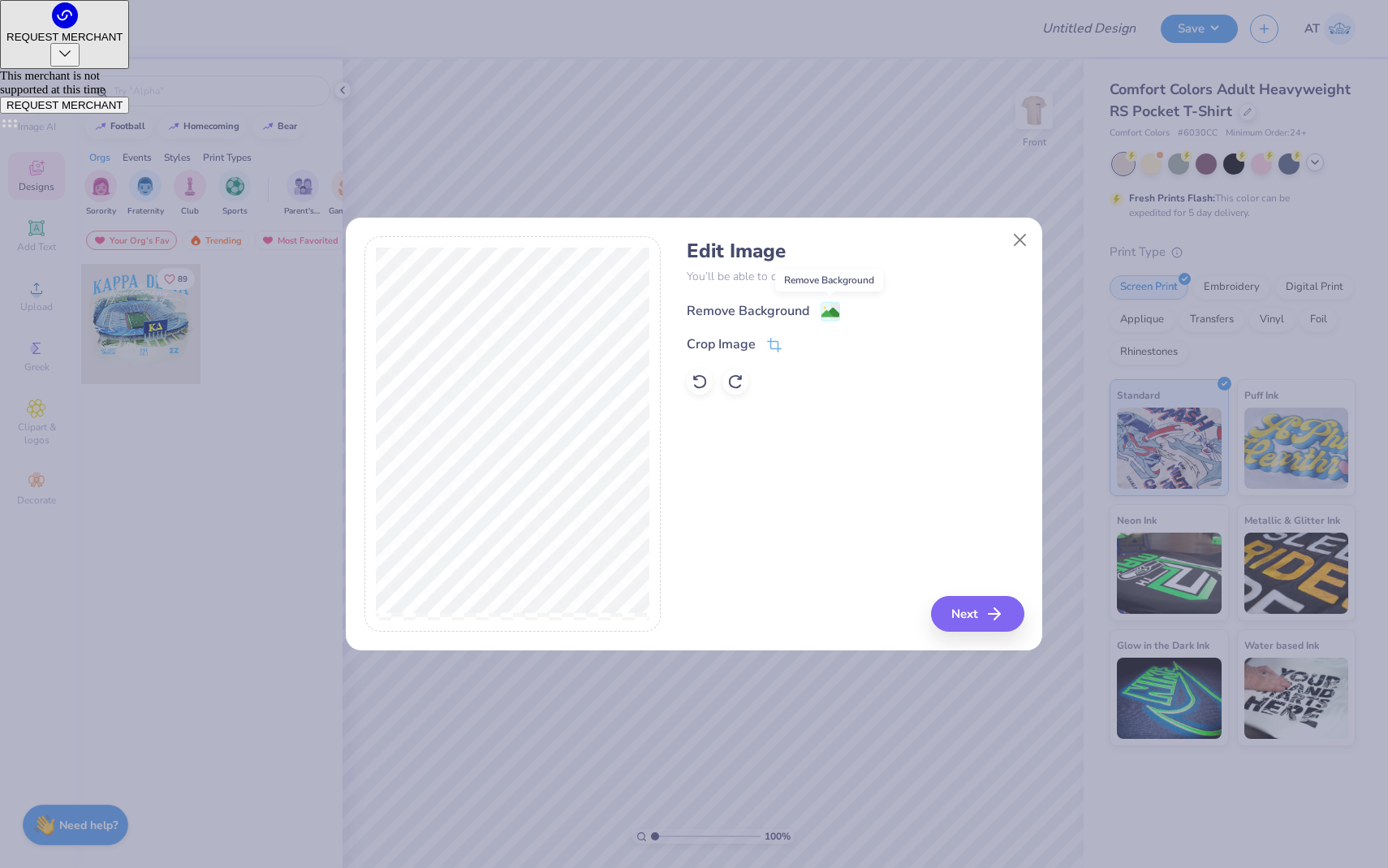
click at [823, 309] on image at bounding box center [830, 312] width 18 height 18
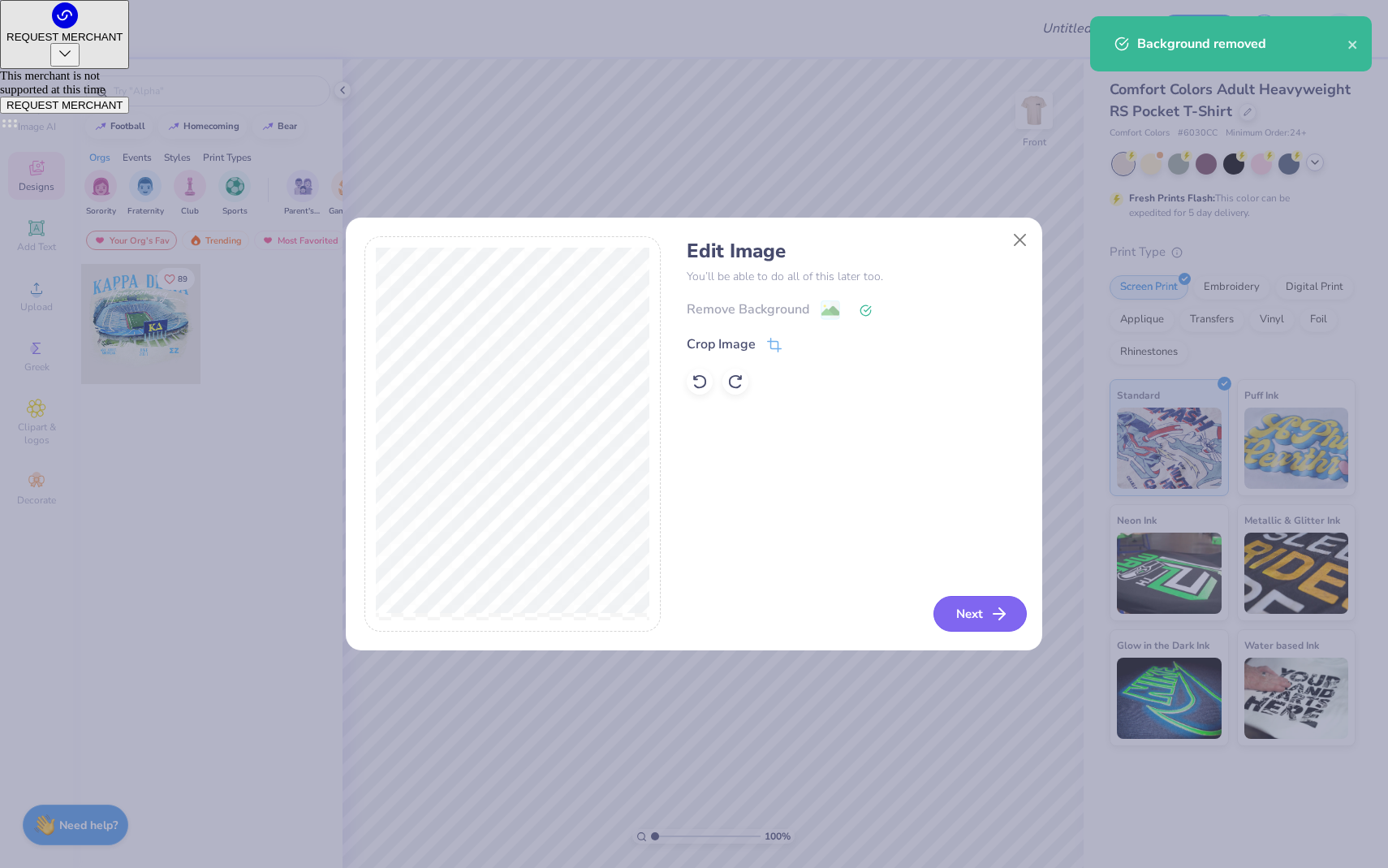
click at [1004, 619] on icon "button" at bounding box center [999, 613] width 19 height 19
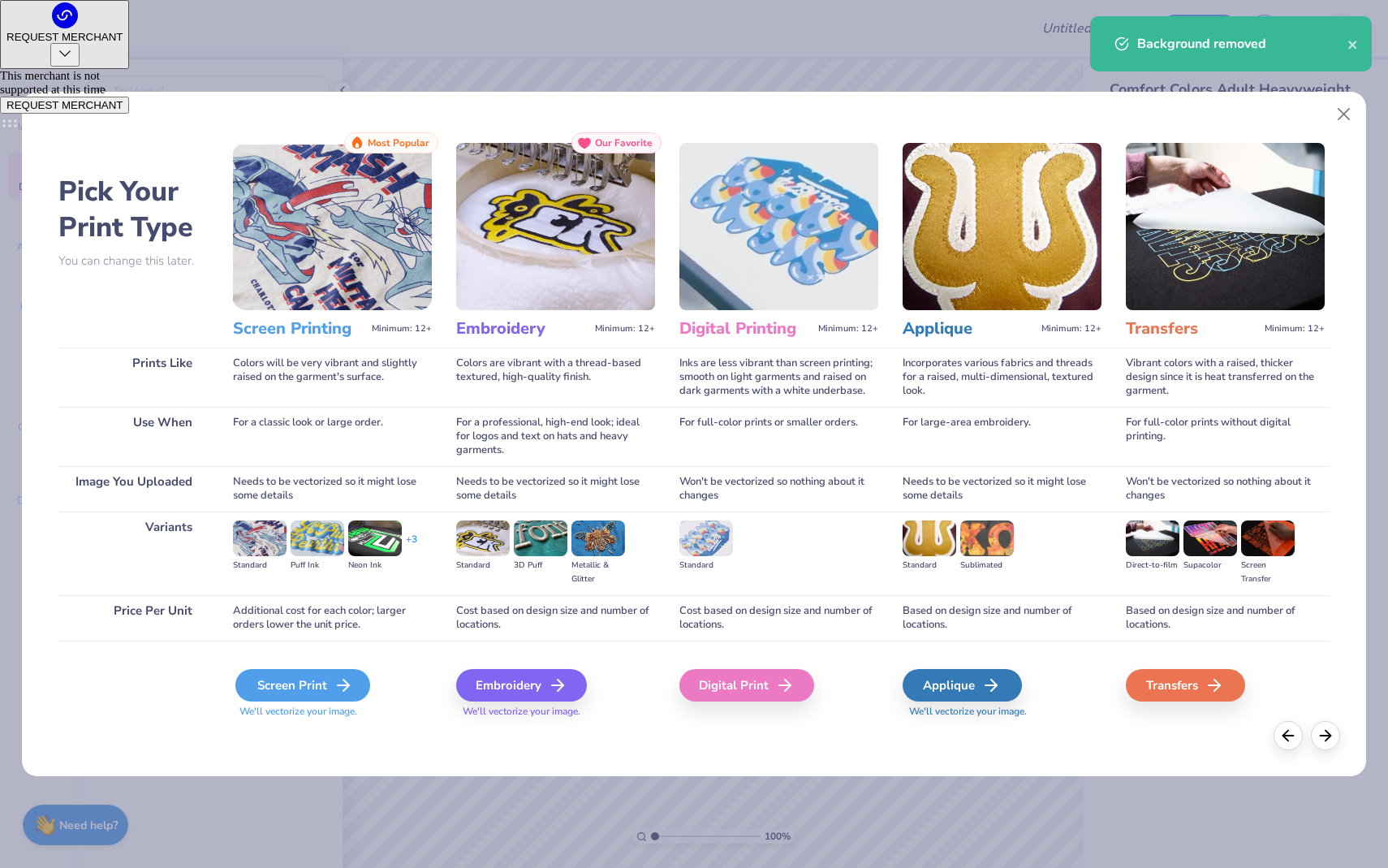
click at [335, 687] on icon at bounding box center [343, 685] width 19 height 19
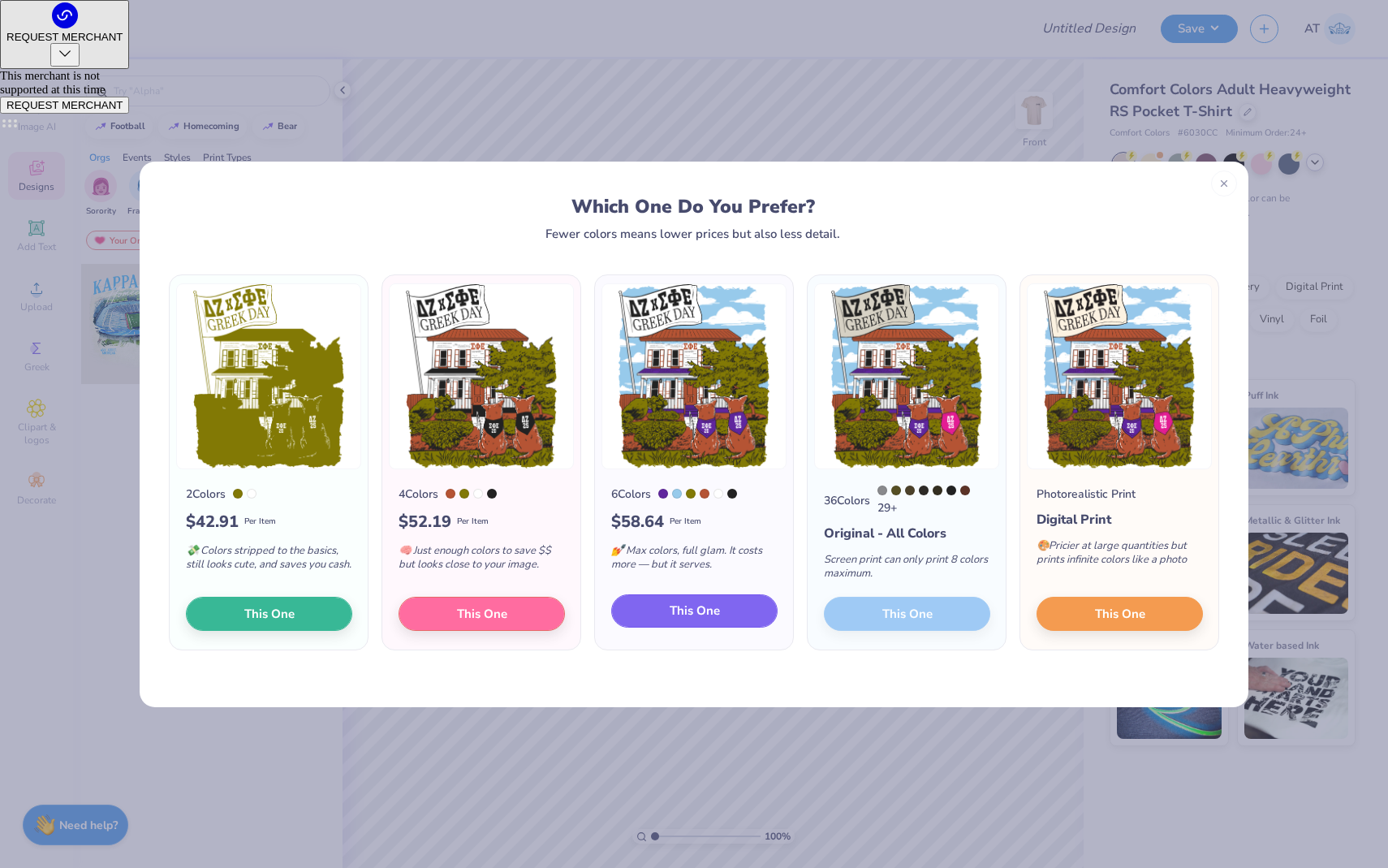
click at [692, 620] on span "This One" at bounding box center [694, 611] width 51 height 19
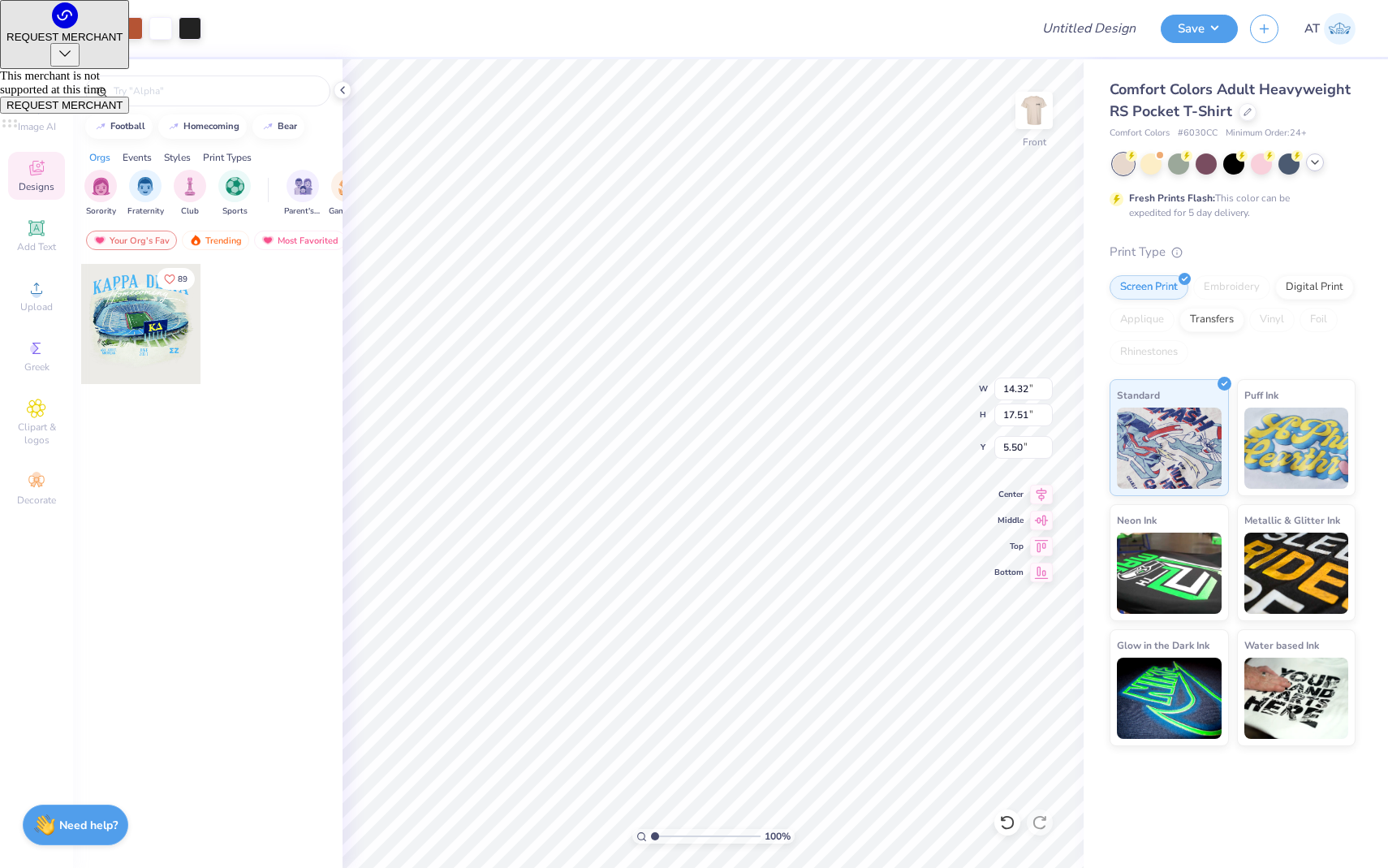
type input "12.53"
type input "15.32"
type input "3.00"
click at [191, 24] on div at bounding box center [190, 27] width 23 height 23
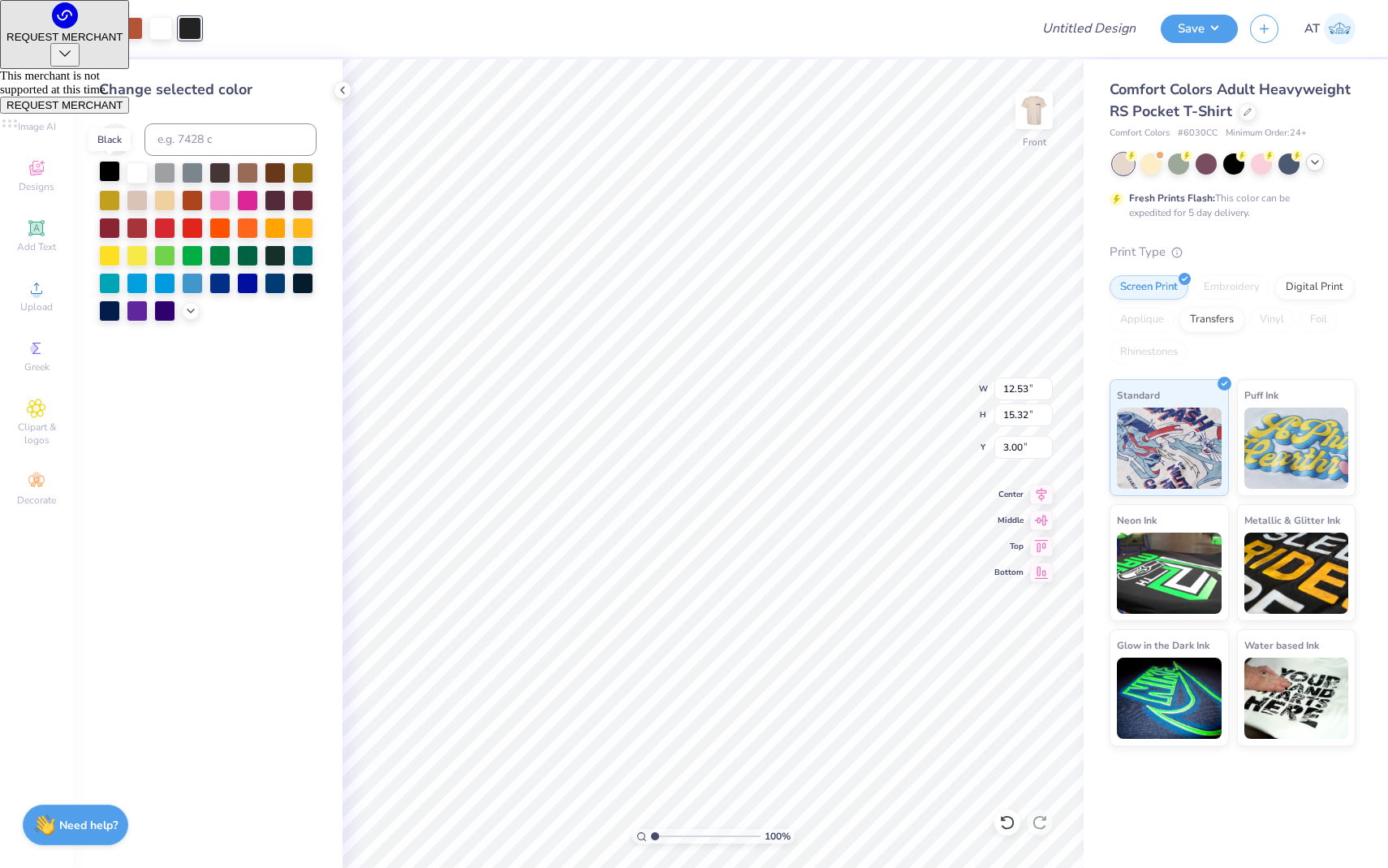
click at [105, 175] on div at bounding box center [110, 171] width 21 height 21
click at [105, 172] on div at bounding box center [110, 171] width 21 height 21
click at [196, 24] on div at bounding box center [190, 29] width 23 height 23
click at [1032, 100] on img at bounding box center [1035, 111] width 65 height 65
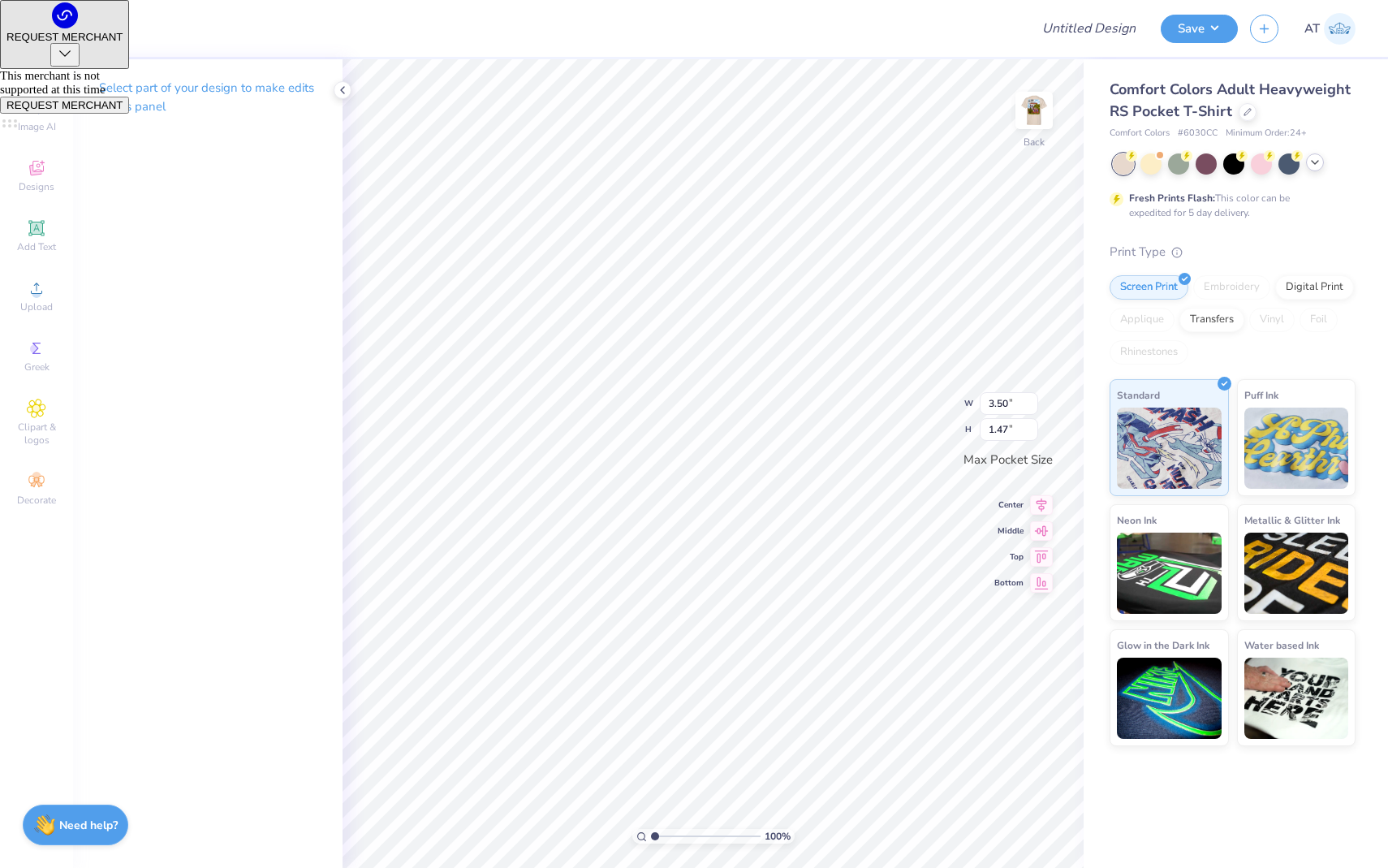
click at [51, 27] on div at bounding box center [44, 27] width 23 height 23
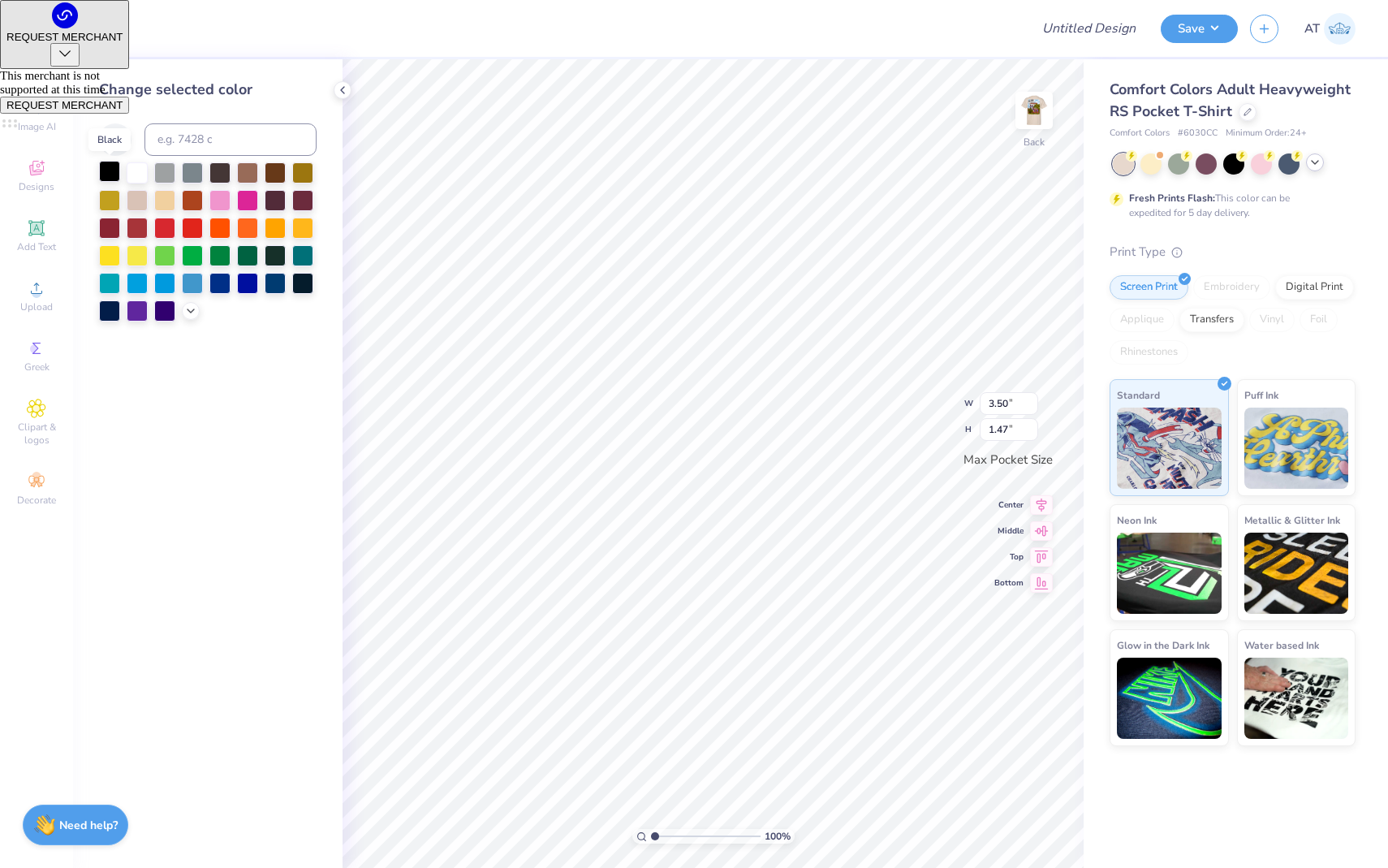
click at [116, 169] on div at bounding box center [110, 171] width 21 height 21
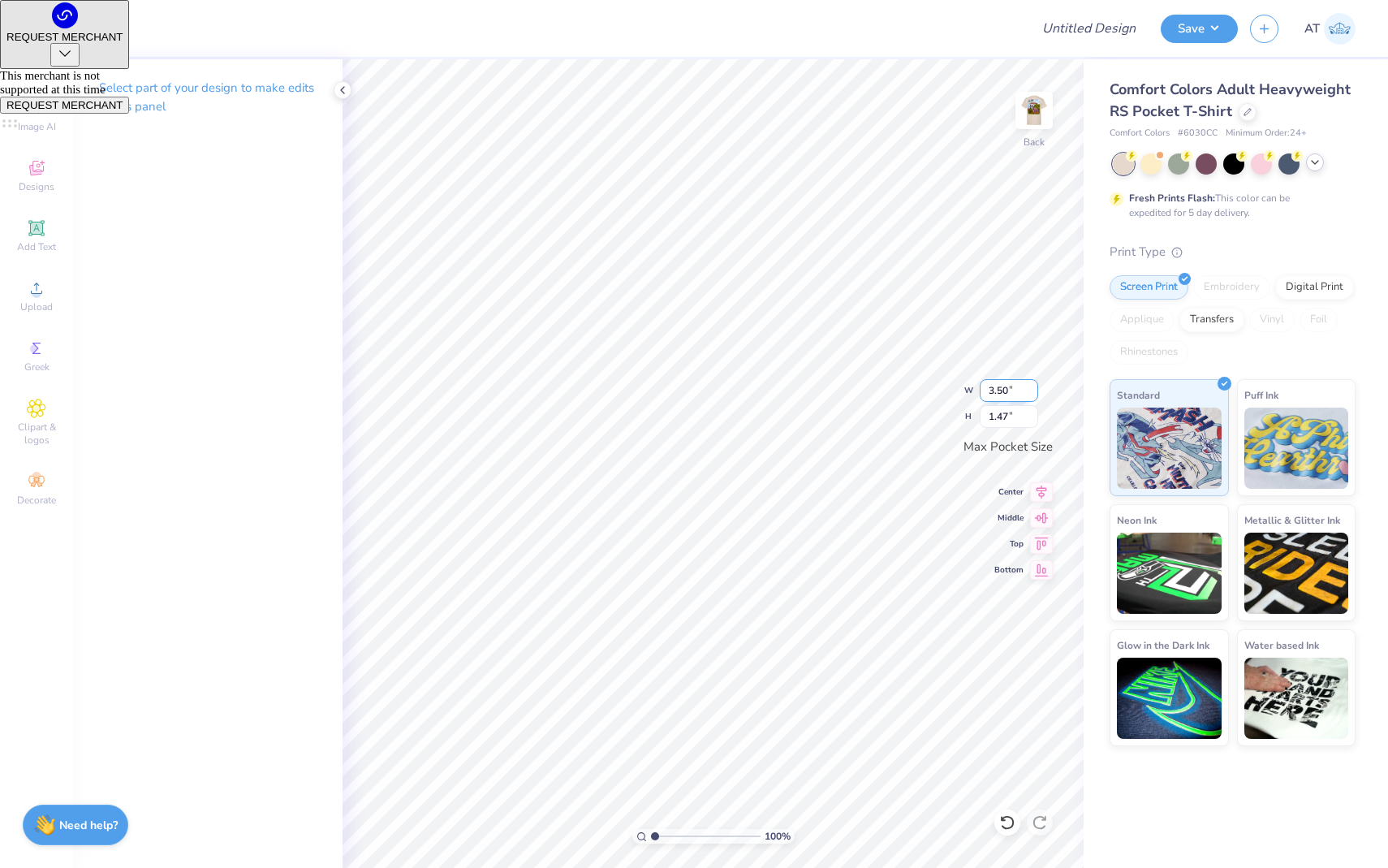
drag, startPoint x: 1009, startPoint y: 387, endPoint x: 999, endPoint y: 385, distance: 10.2
click at [999, 385] on input "3.50" at bounding box center [1009, 391] width 58 height 23
type input "3.00"
type input "1.26"
click at [1038, 115] on img at bounding box center [1035, 111] width 65 height 65
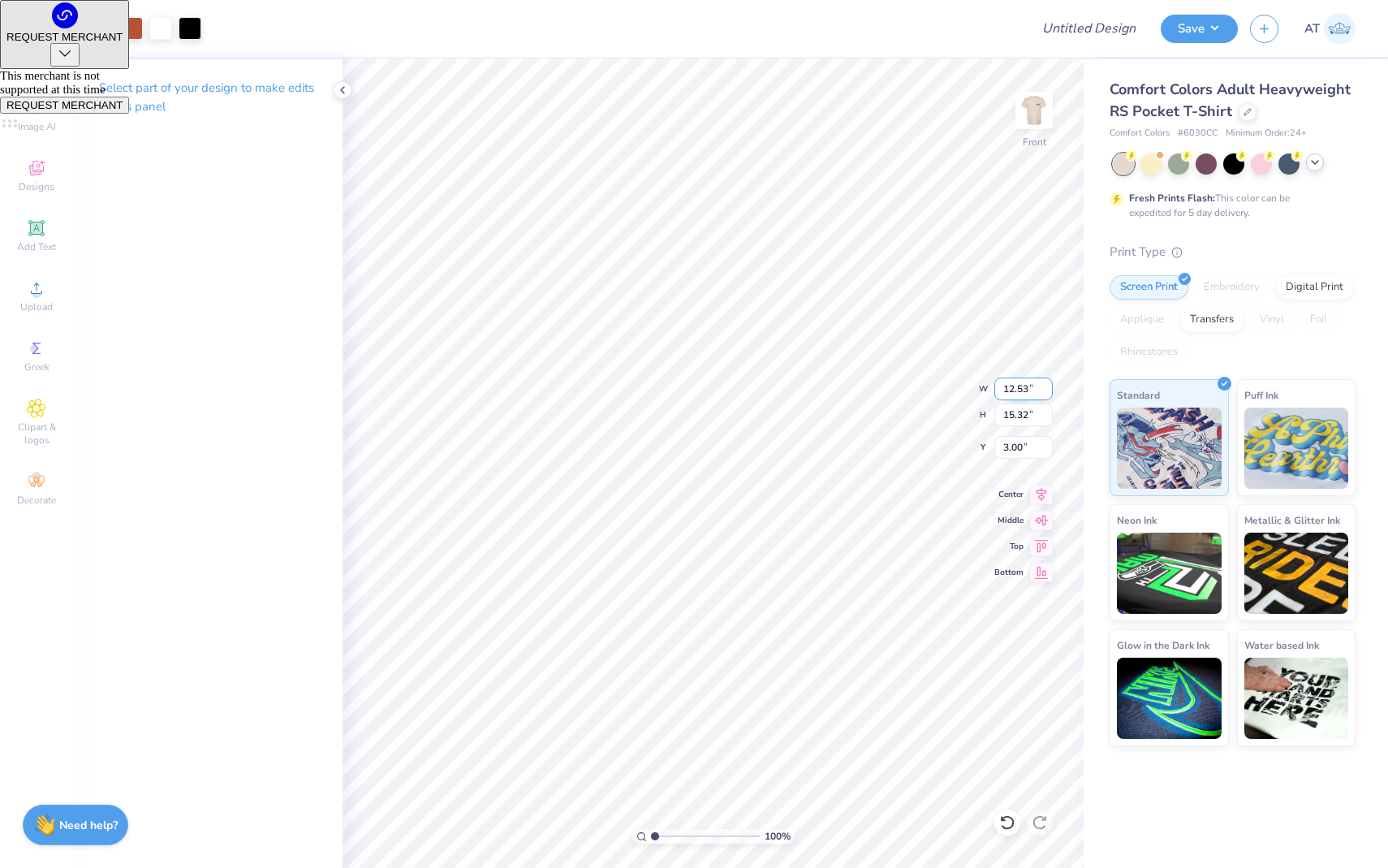
drag, startPoint x: 1028, startPoint y: 387, endPoint x: 1018, endPoint y: 383, distance: 10.8
click at [1018, 383] on input "12.53" at bounding box center [1023, 389] width 58 height 23
type input "12.00"
type input "14.67"
drag, startPoint x: 1031, startPoint y: 446, endPoint x: 1010, endPoint y: 443, distance: 21.2
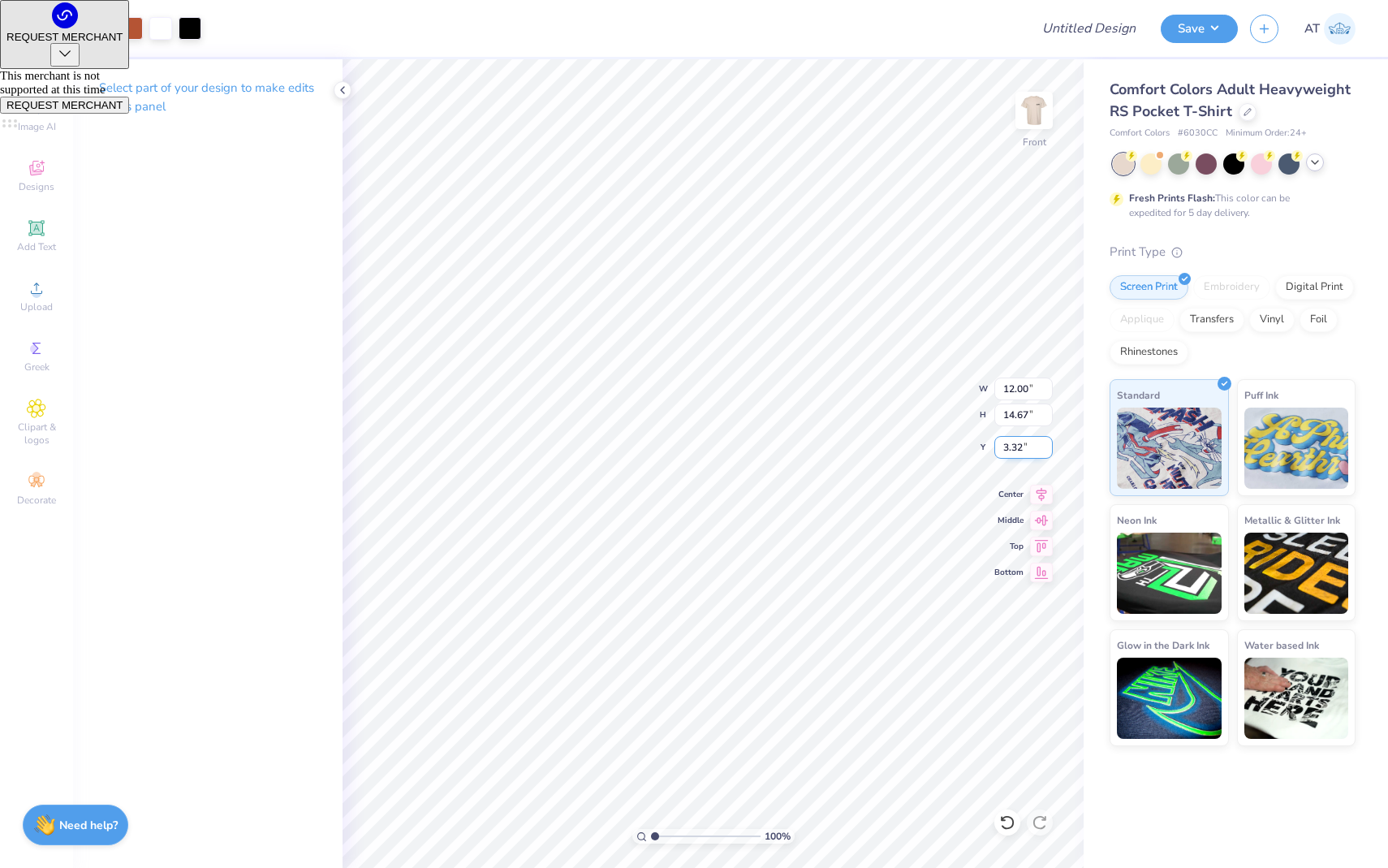
click at [1010, 443] on input "3.32" at bounding box center [1023, 447] width 58 height 23
type input "3.00"
click at [41, 29] on div at bounding box center [44, 27] width 23 height 23
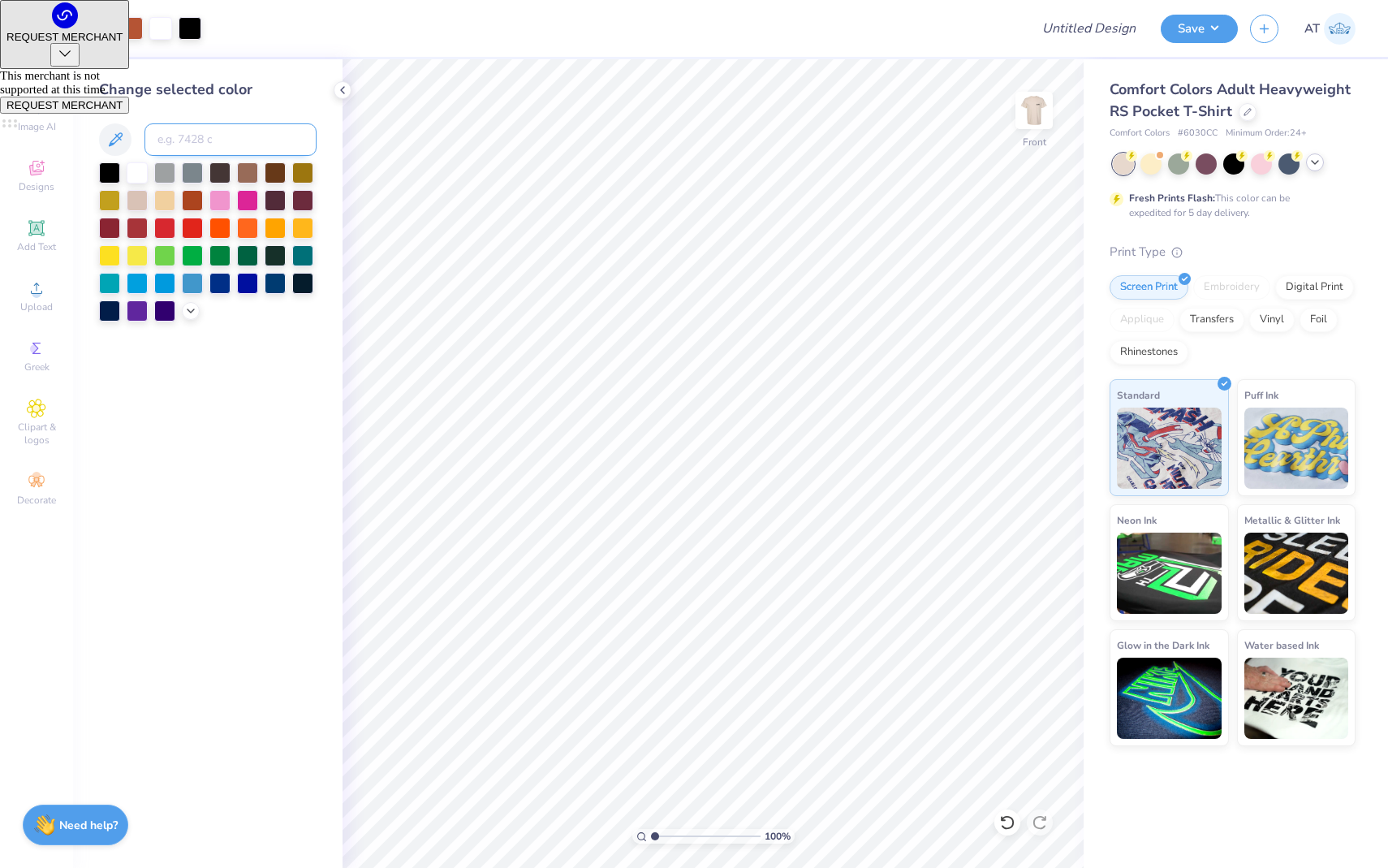
click at [157, 138] on input at bounding box center [230, 139] width 172 height 32
type input "267"
click at [75, 28] on div at bounding box center [74, 27] width 23 height 23
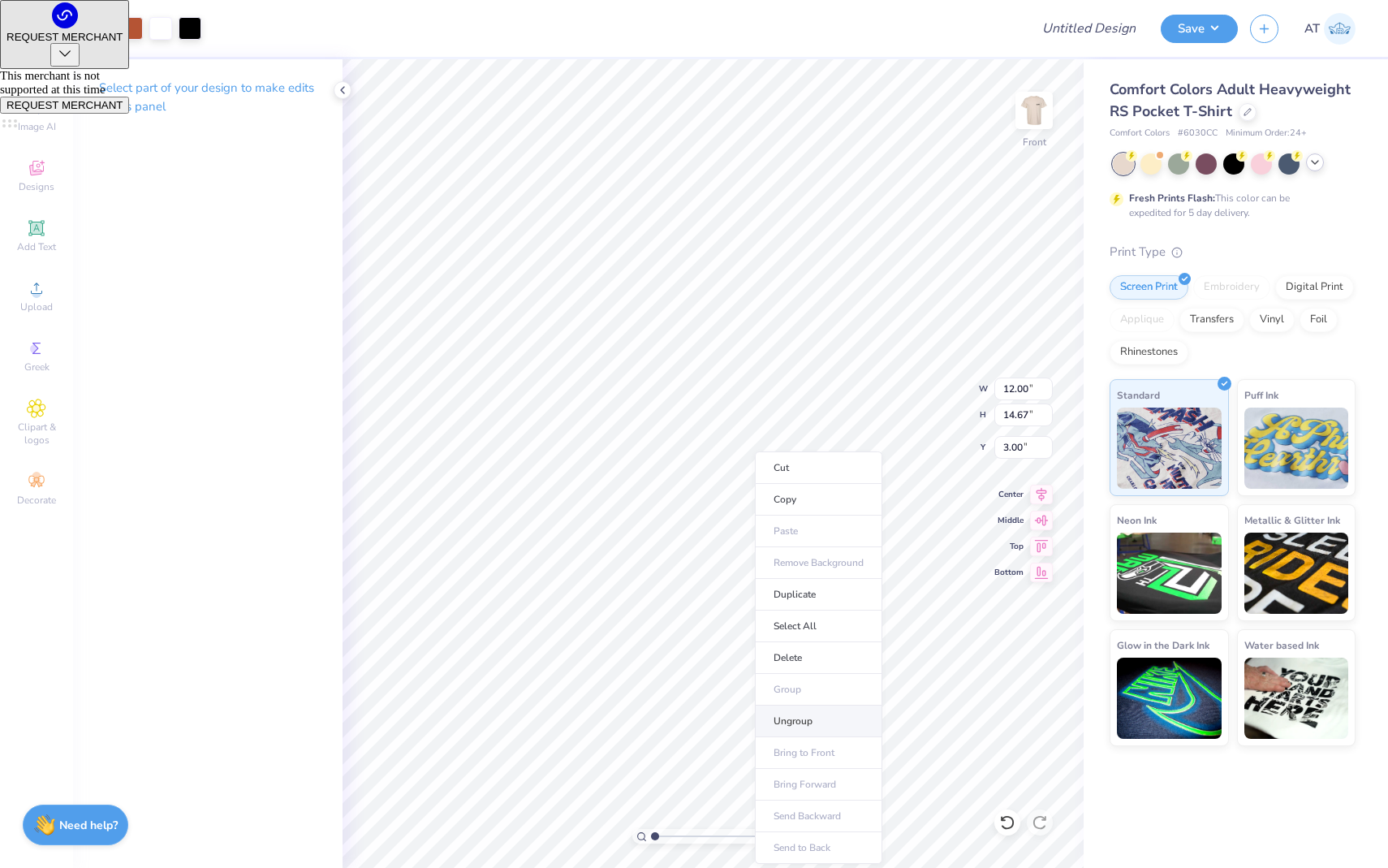
click at [840, 706] on li "Ungroup" at bounding box center [818, 721] width 127 height 32
click at [1007, 706] on icon at bounding box center [1007, 821] width 16 height 16
click at [1005, 706] on icon at bounding box center [1007, 821] width 16 height 16
type input "6.2"
click at [712, 706] on input "range" at bounding box center [706, 836] width 110 height 14
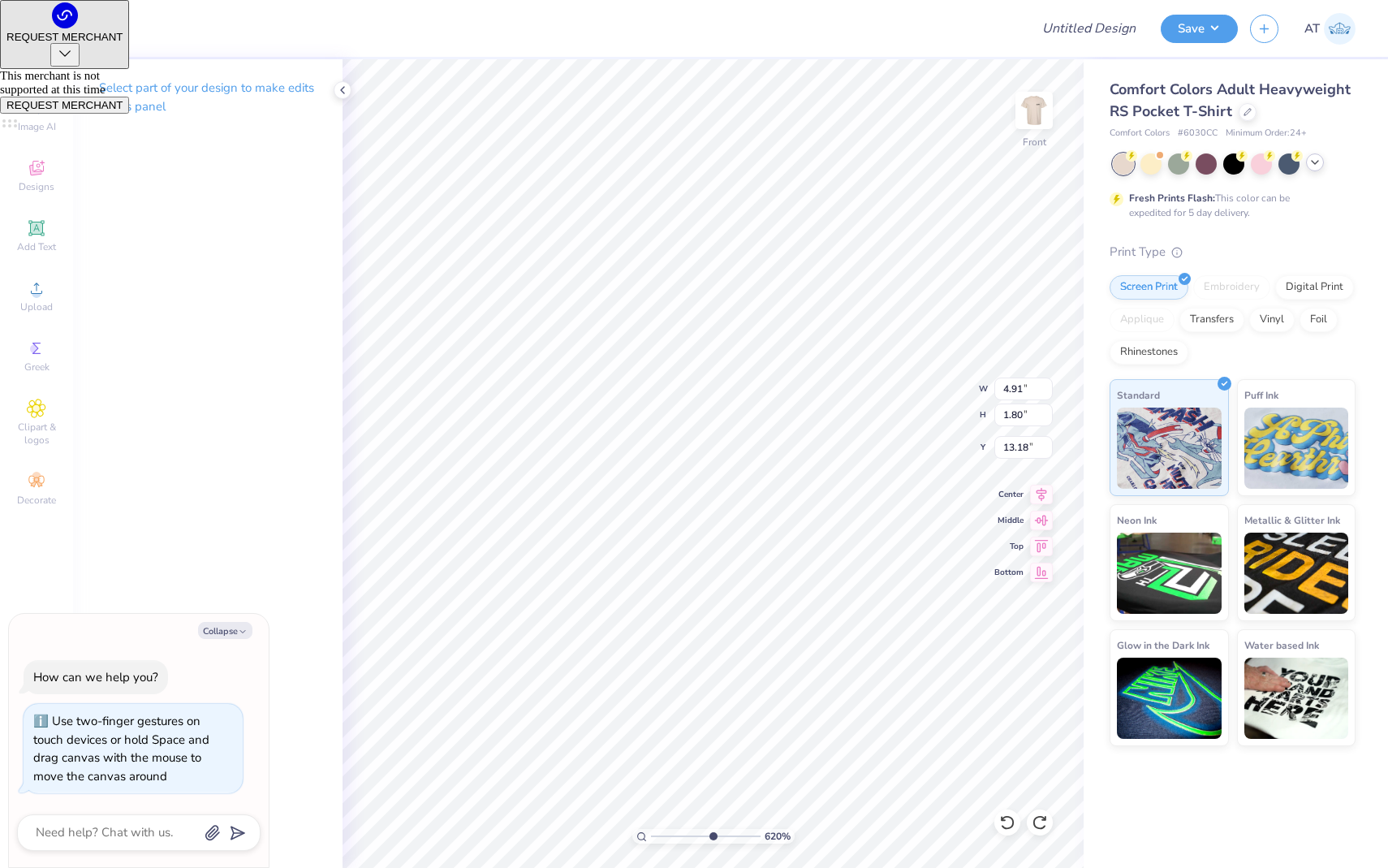
type textarea "x"
type input "11.86"
type input "14.51"
type input "3.00"
type textarea "x"
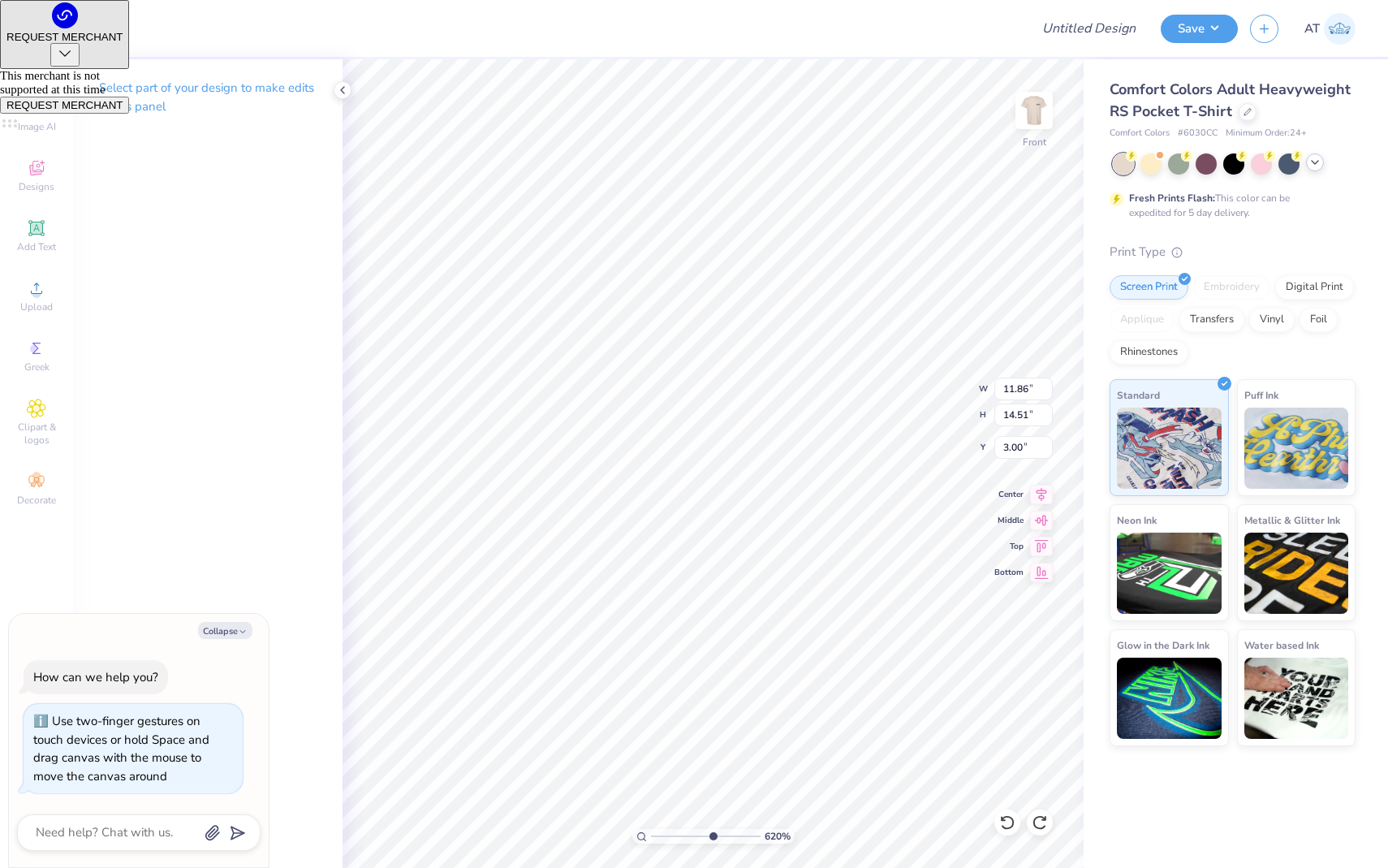
type input "10.74"
type input "0.73"
type input "13.26"
type textarea "x"
type input "13.25"
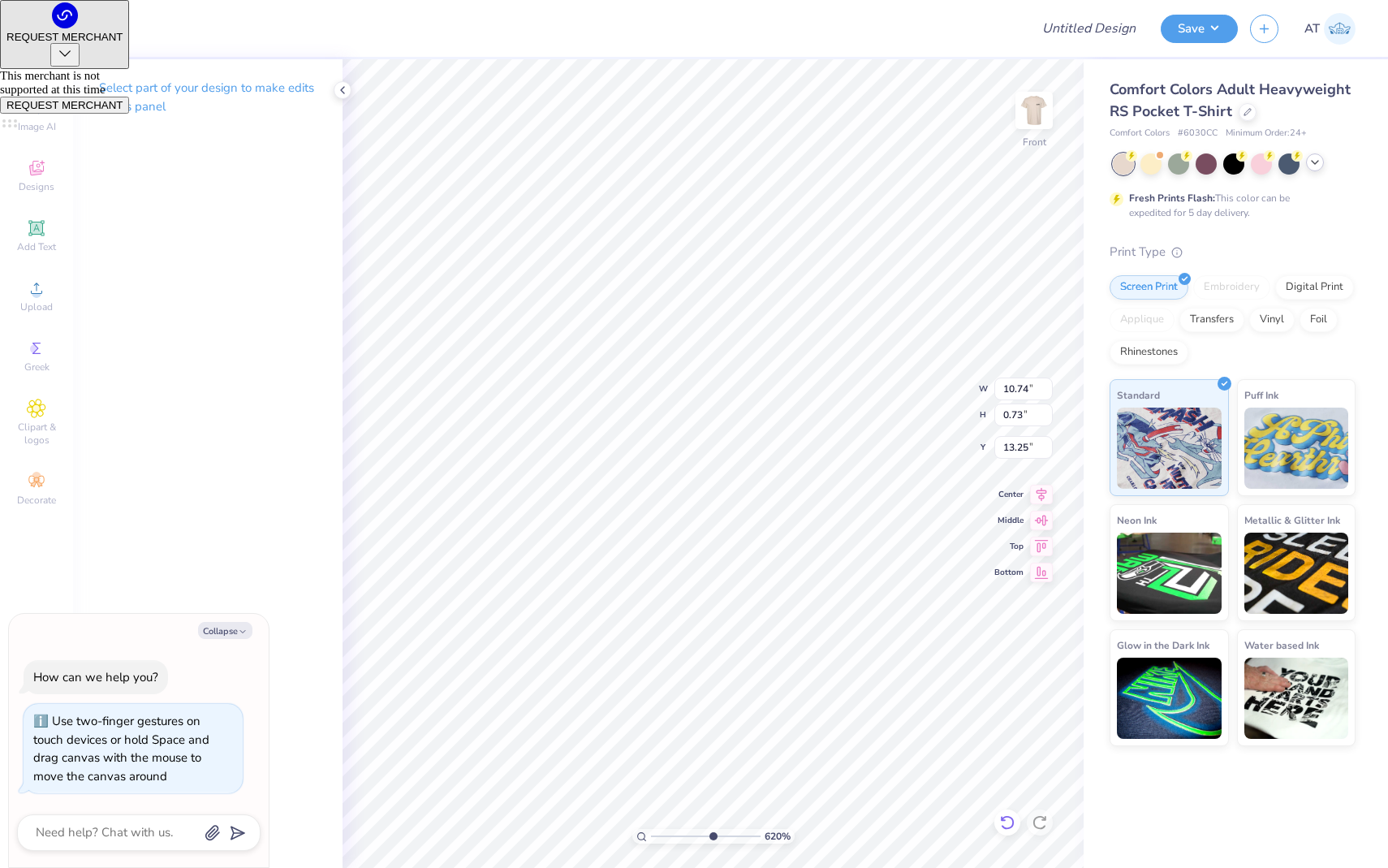
click at [997, 706] on div at bounding box center [1007, 821] width 26 height 26
click at [48, 30] on div at bounding box center [44, 27] width 23 height 23
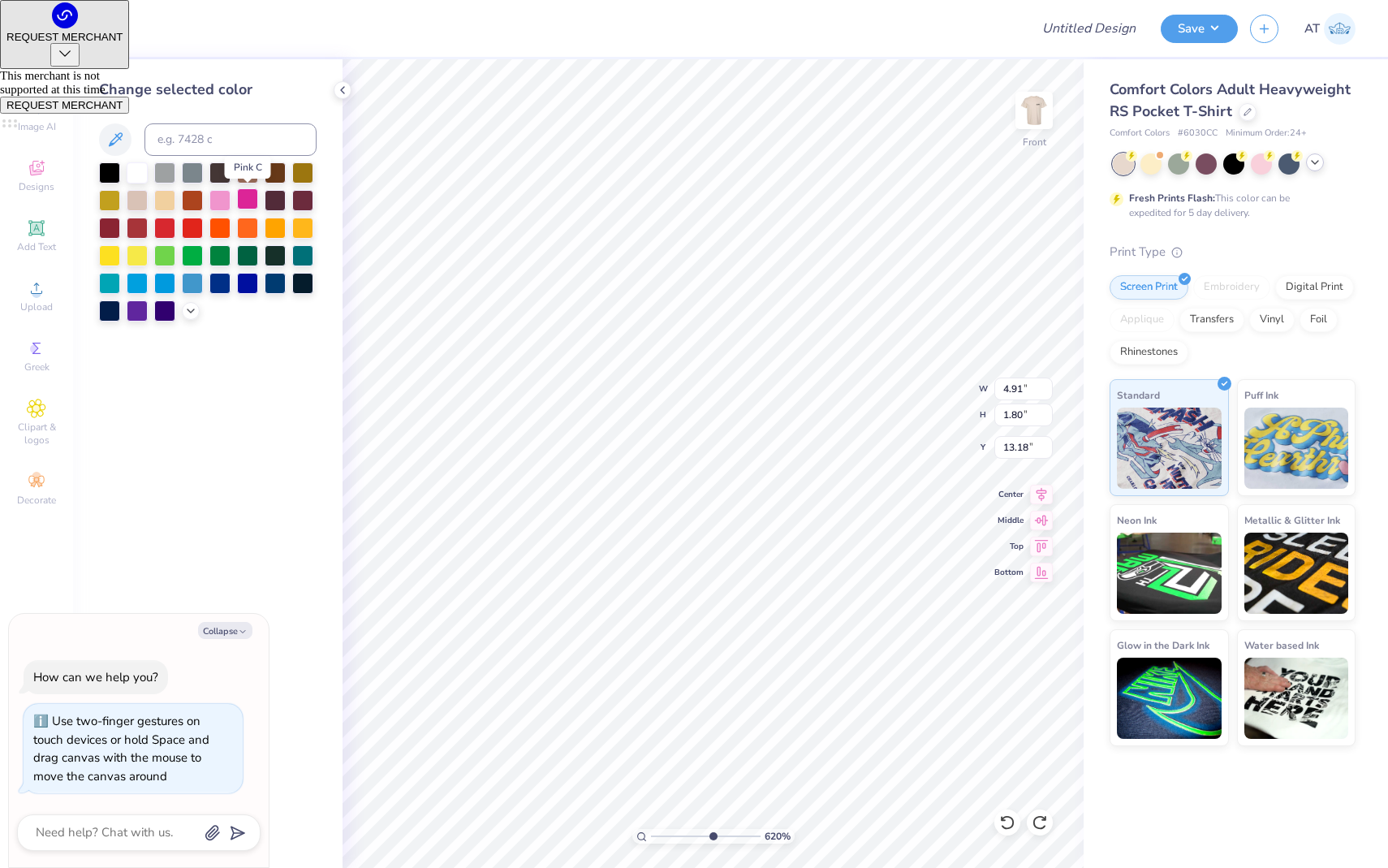
click at [245, 196] on div at bounding box center [247, 199] width 21 height 21
type textarea "x"
type input "2.46"
type input "0.70"
type input "13.61"
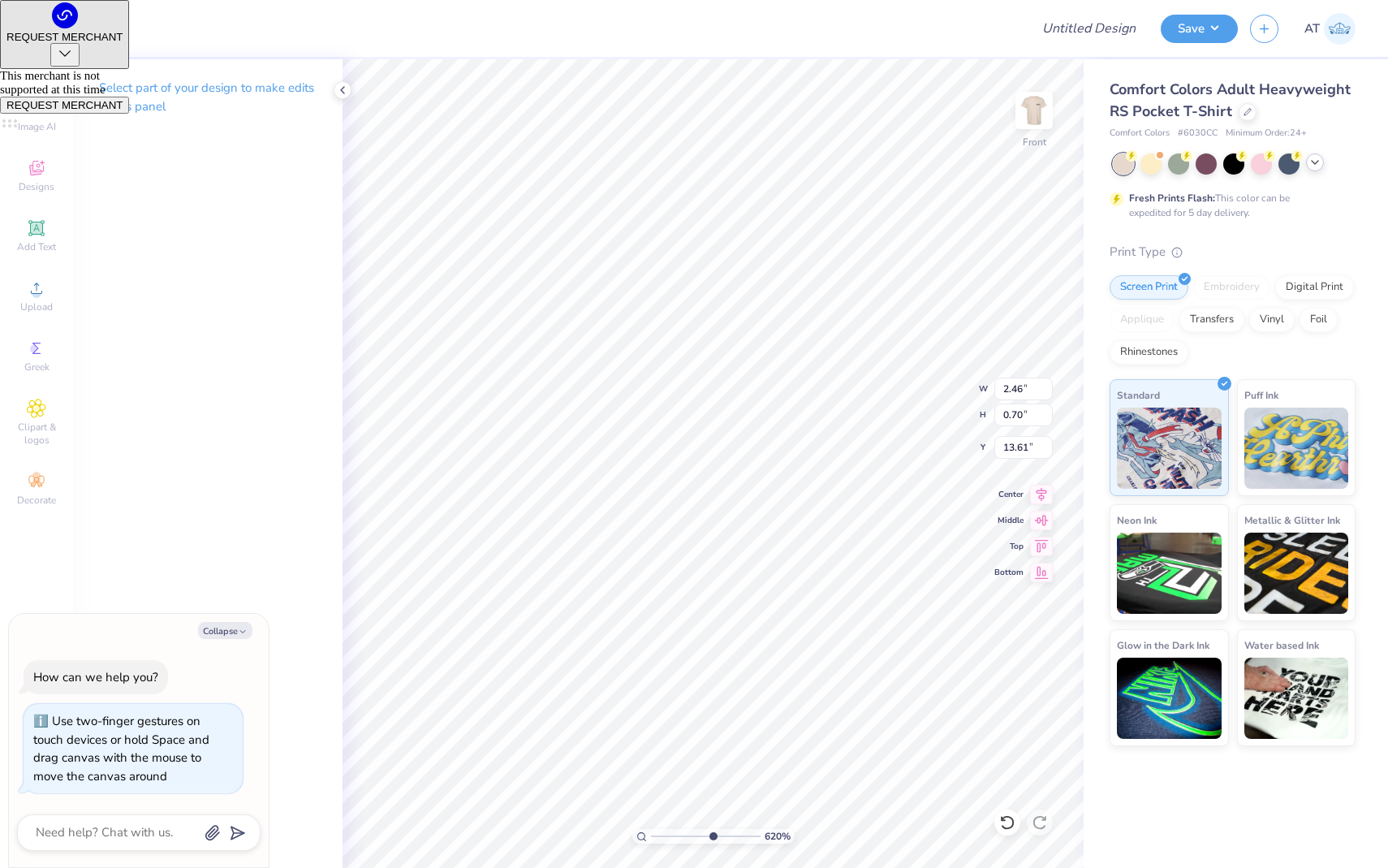
click at [37, 19] on div at bounding box center [44, 27] width 23 height 23
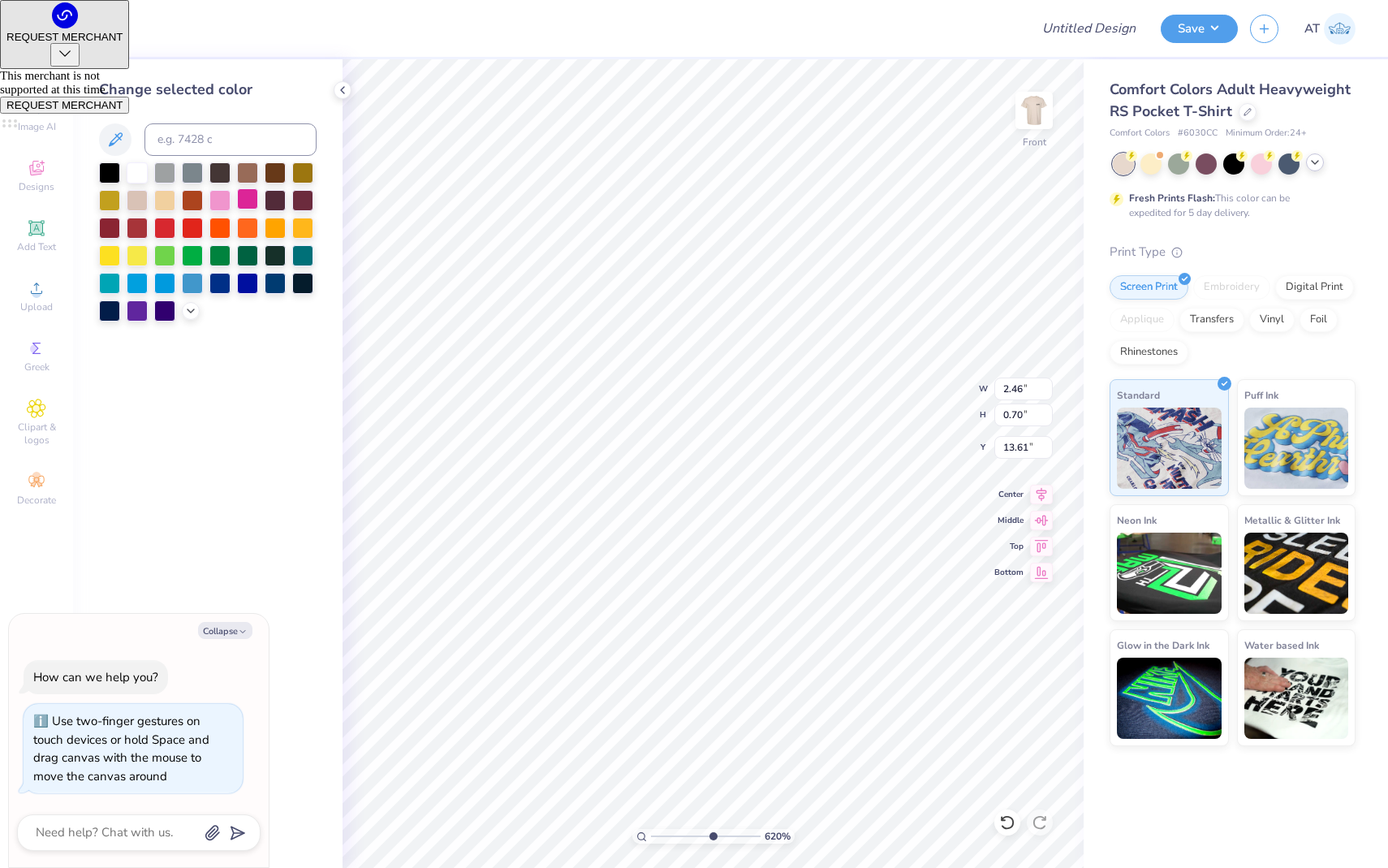
click at [244, 195] on div at bounding box center [247, 199] width 21 height 21
type textarea "x"
type input "10.74"
type input "0.73"
type input "13.26"
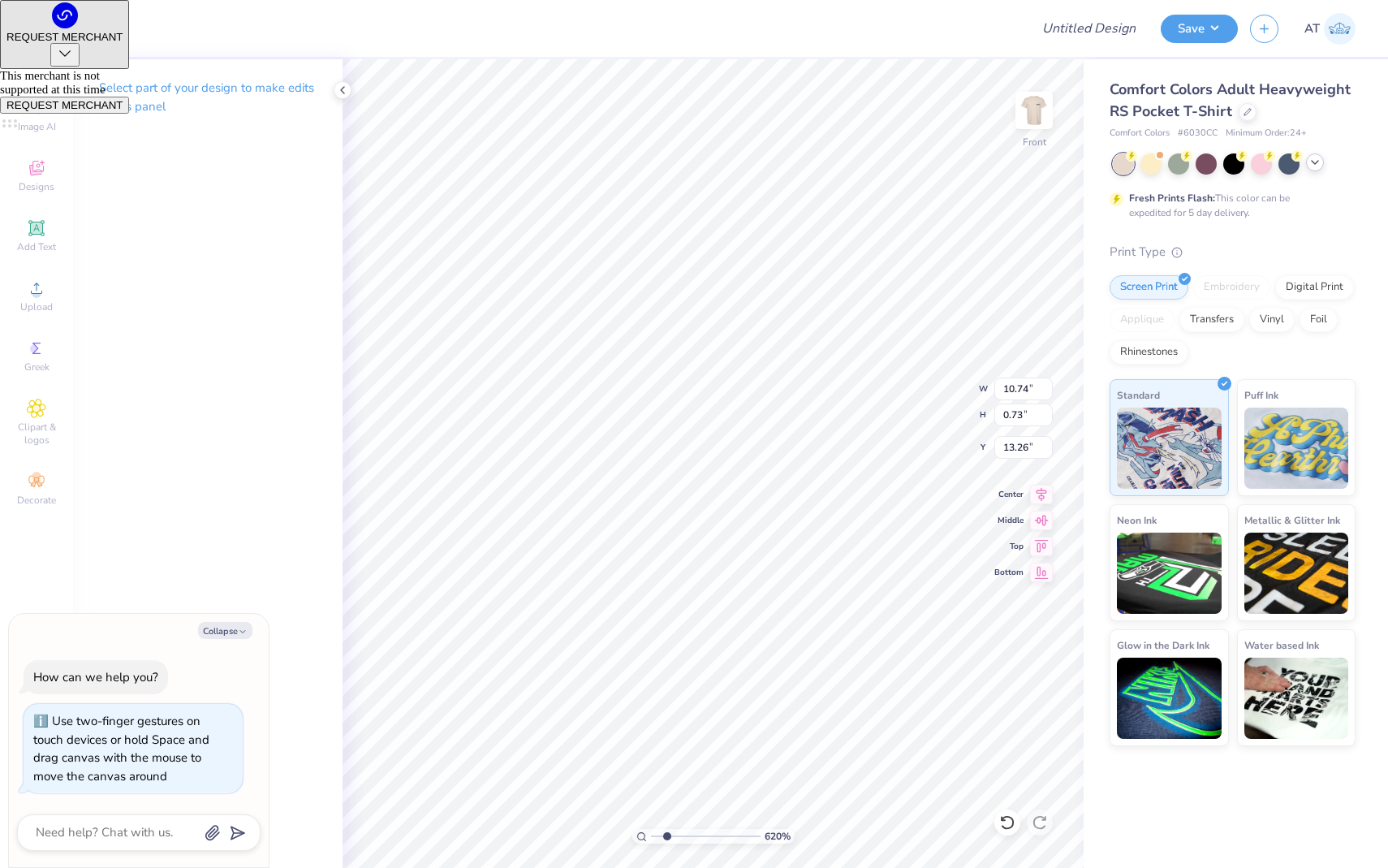
type input "2.14"
click at [667, 706] on input "range" at bounding box center [706, 836] width 110 height 14
click at [665, 706] on input "range" at bounding box center [706, 836] width 110 height 14
type textarea "x"
type input "13.22"
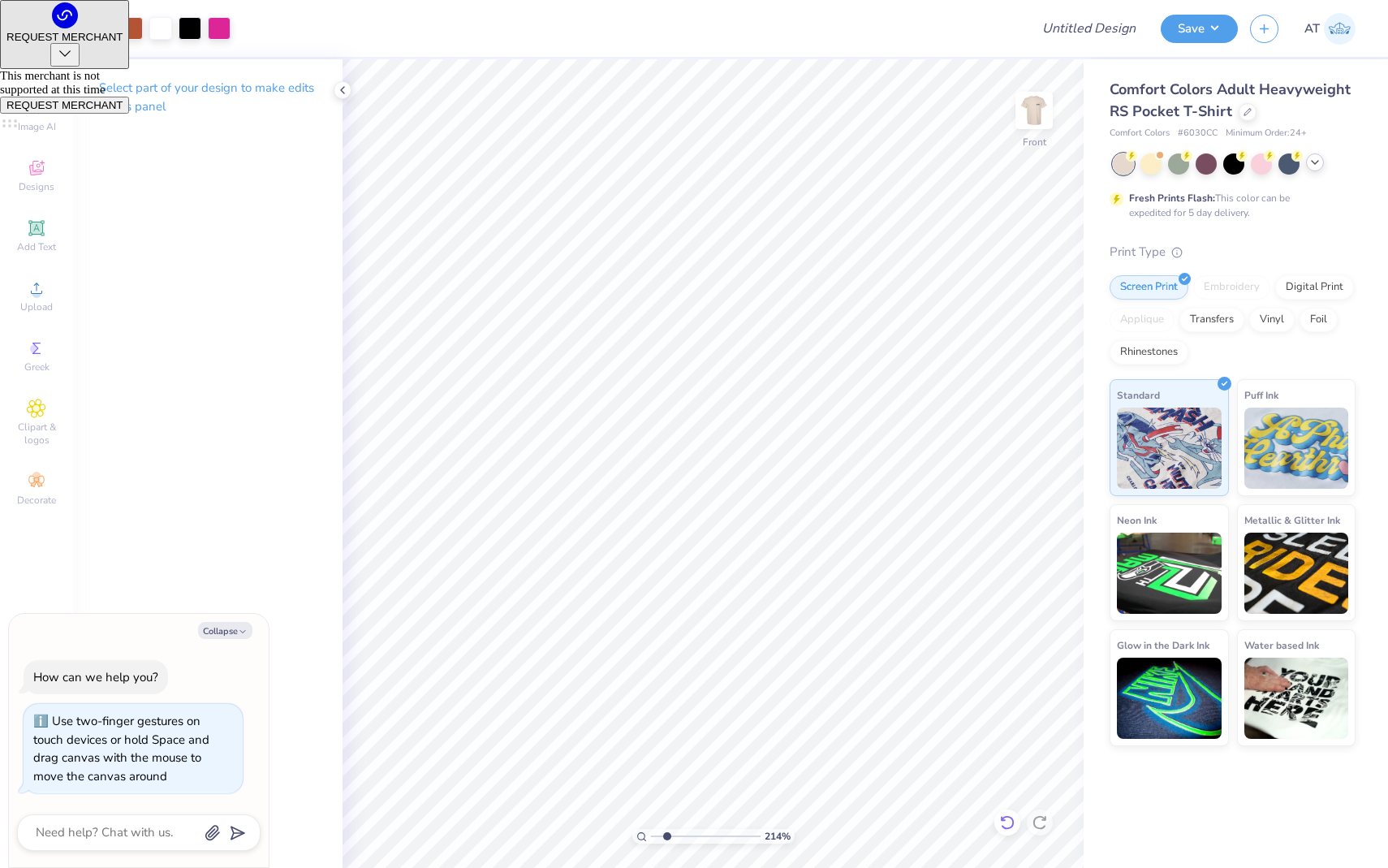
click at [999, 706] on icon at bounding box center [1007, 821] width 16 height 16
click at [1004, 706] on icon at bounding box center [1007, 821] width 16 height 16
type textarea "x"
type input "4.7"
click at [695, 706] on input "range" at bounding box center [706, 836] width 110 height 14
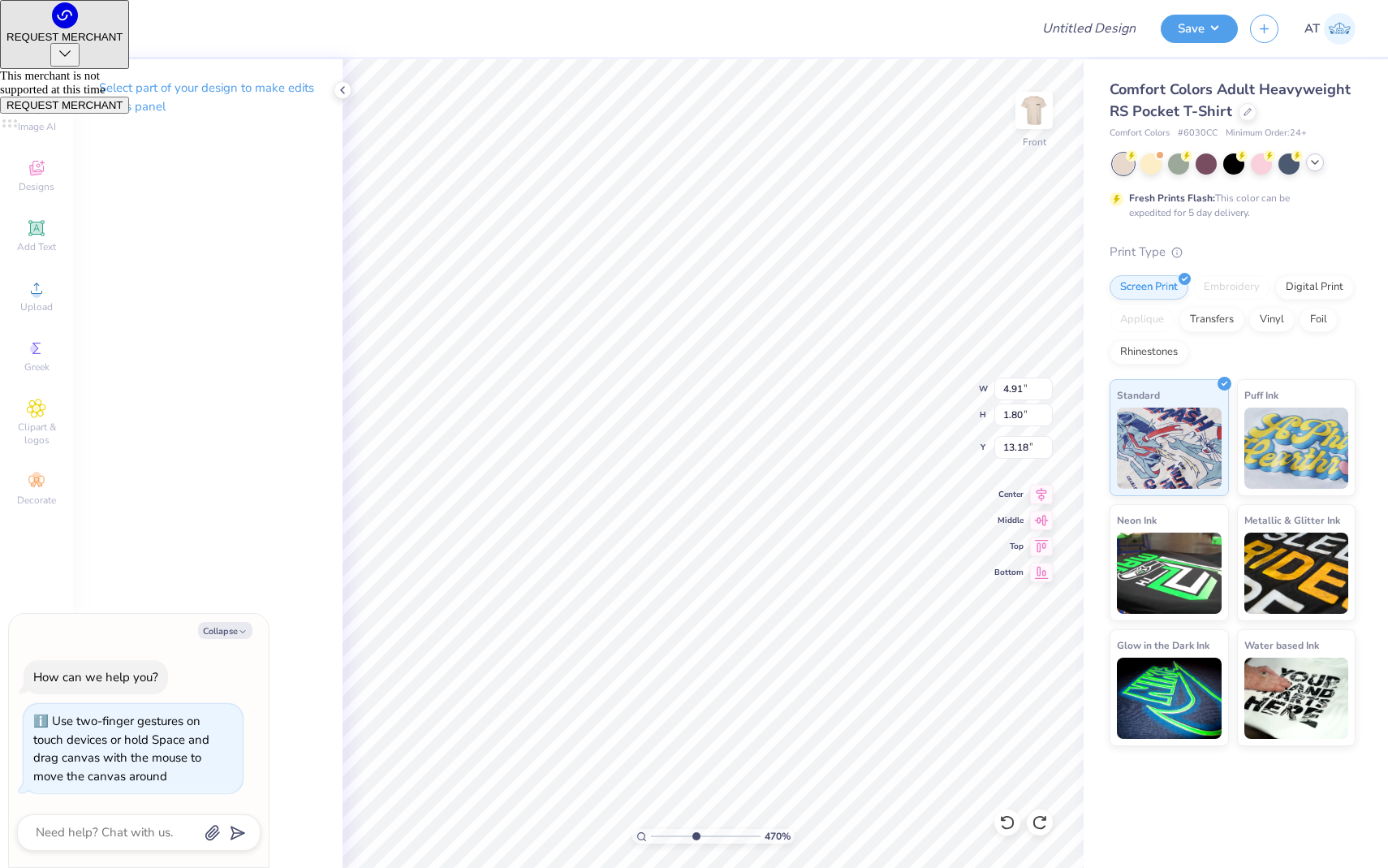
type textarea "x"
type input "11.86"
type input "14.51"
type input "3.00"
click at [565, 706] on ul "Cut Copy Paste Remove Background Duplicate Select All Delete Group Ungroup Brin…" at bounding box center [579, 658] width 127 height 413
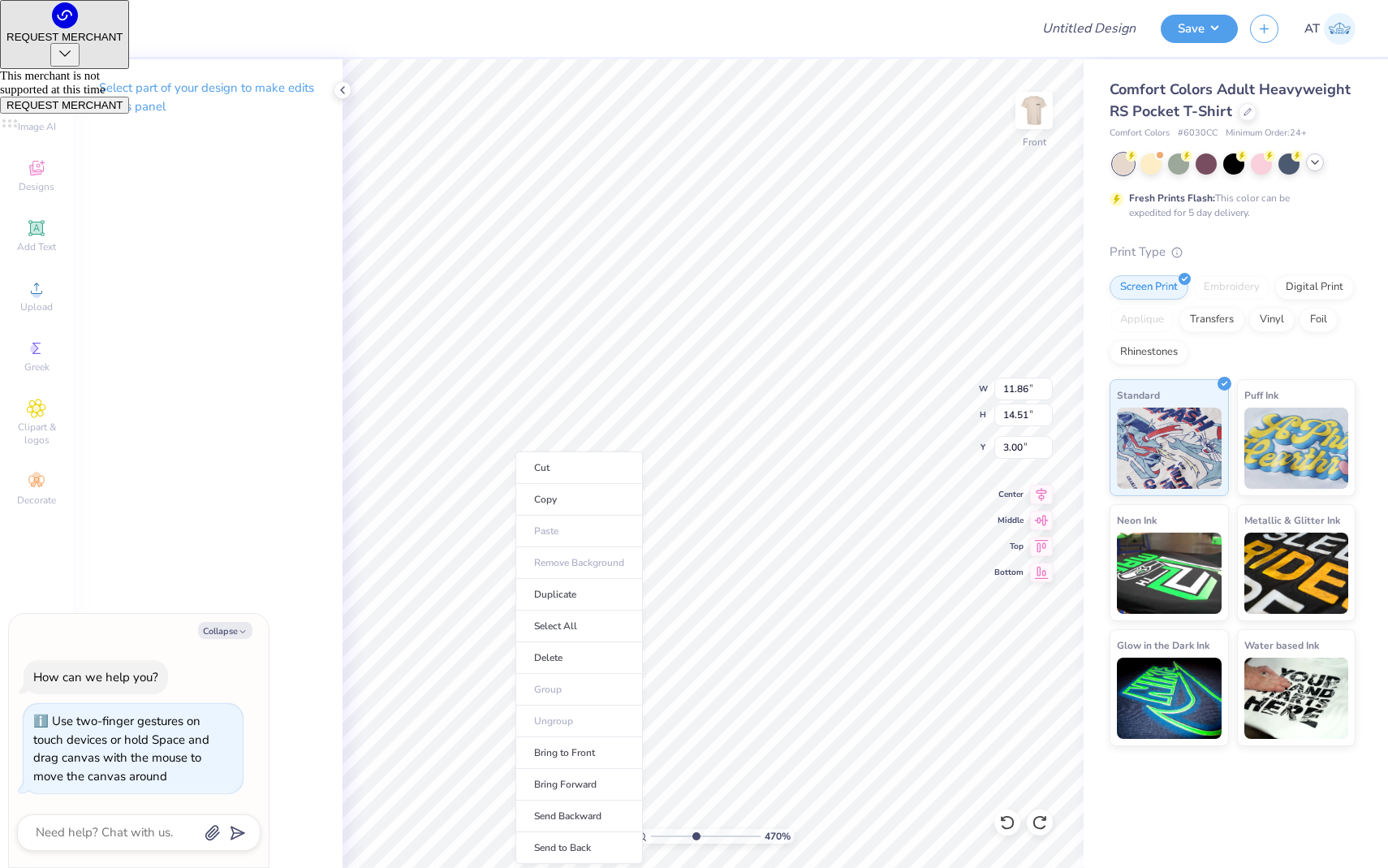
type textarea "x"
type input "6.83"
type input "5.60"
type input "7.22"
type textarea "x"
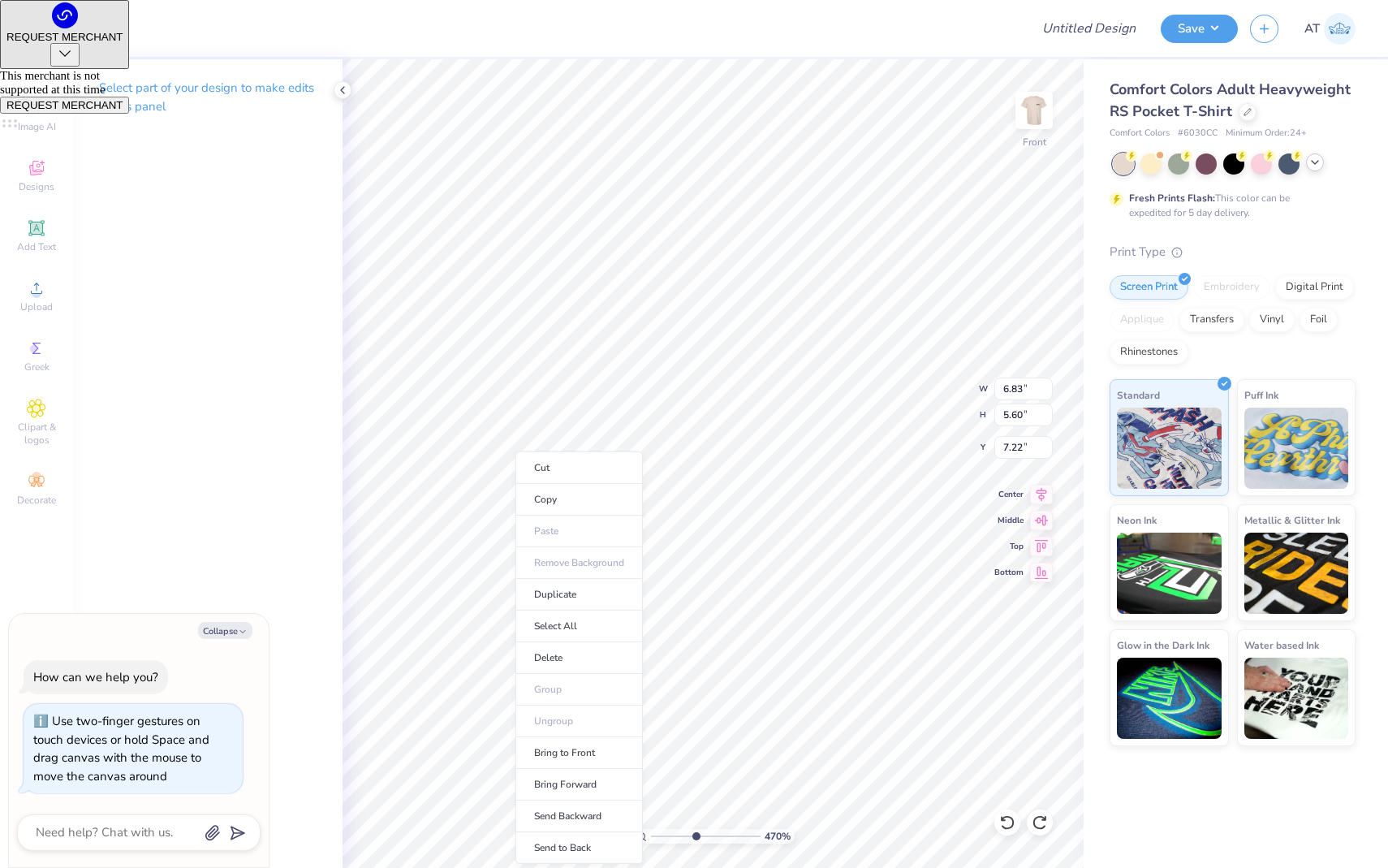
type input "7.25"
click at [313, 333] on div "Select part of your design to make edits in this panel" at bounding box center [207, 463] width 269 height 809
type input "1.15"
click at [656, 706] on input "range" at bounding box center [706, 836] width 110 height 14
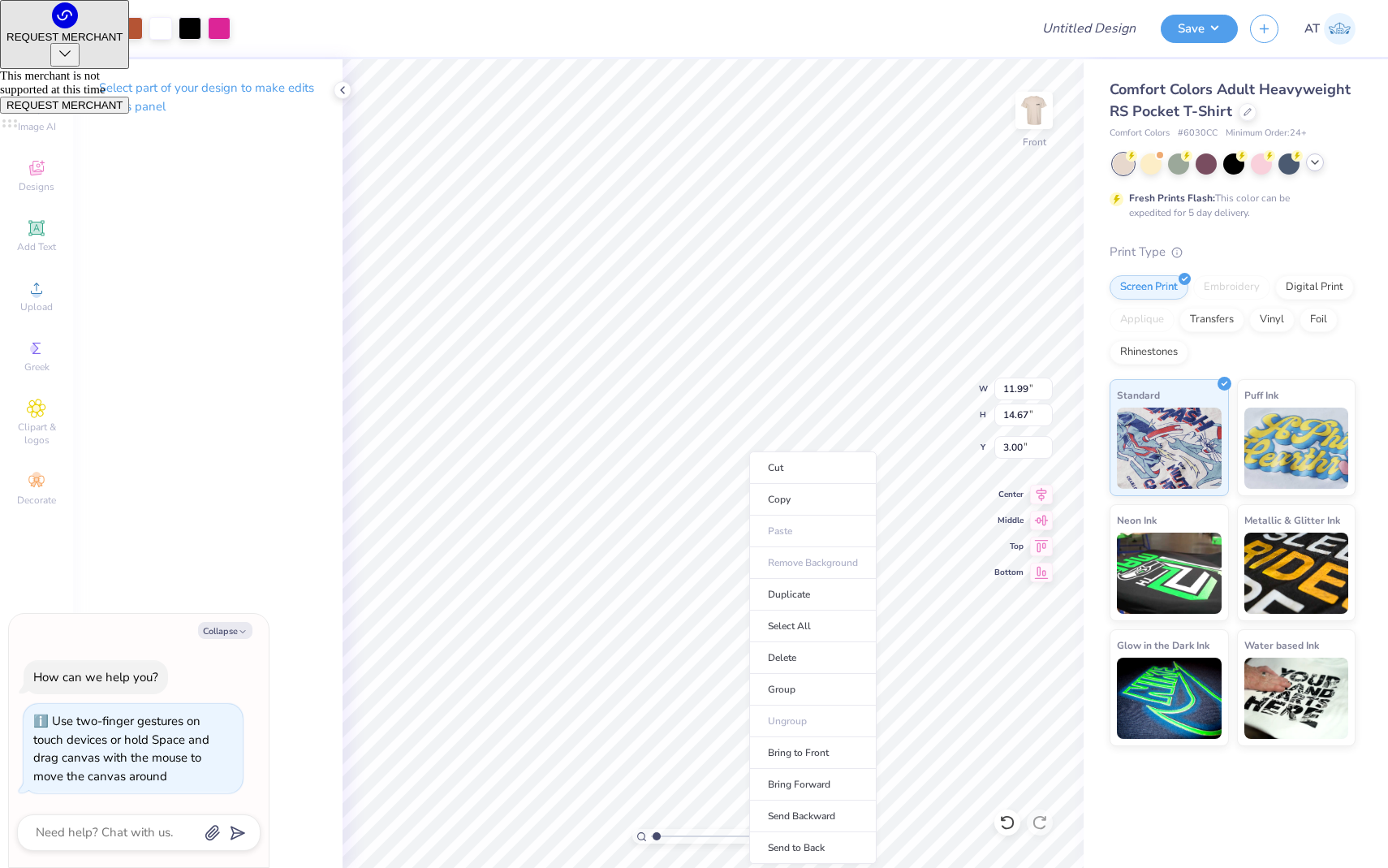
click at [801, 706] on ul "Cut Copy Paste Remove Background Duplicate Select All Delete Group Ungroup Brin…" at bounding box center [812, 658] width 127 height 413
click at [214, 29] on div at bounding box center [220, 27] width 23 height 23
type textarea "x"
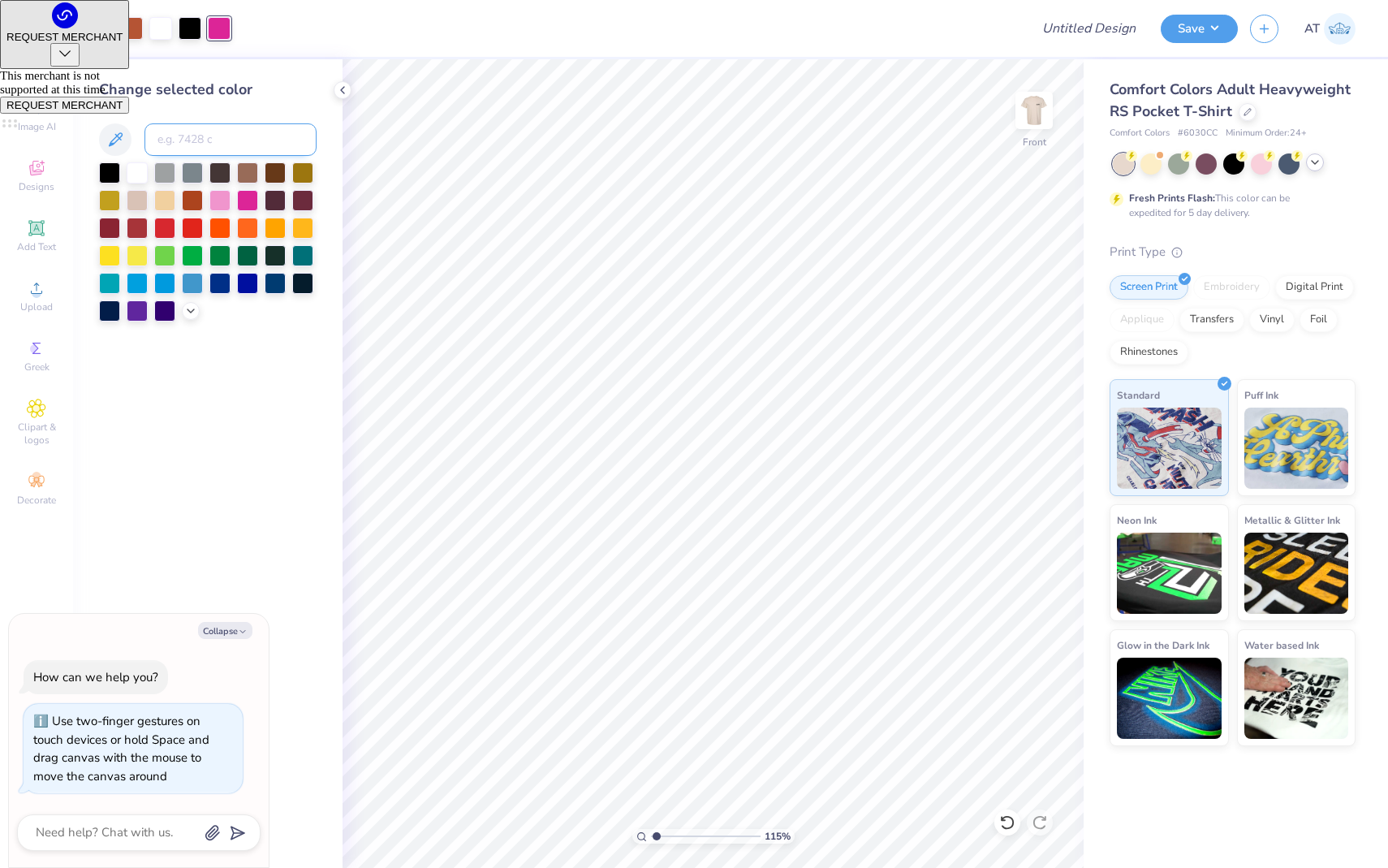
click at [231, 128] on input at bounding box center [230, 139] width 172 height 32
type input "225"
type textarea "x"
click at [1101, 34] on input "Design Title" at bounding box center [1069, 29] width 160 height 32
type input "s"
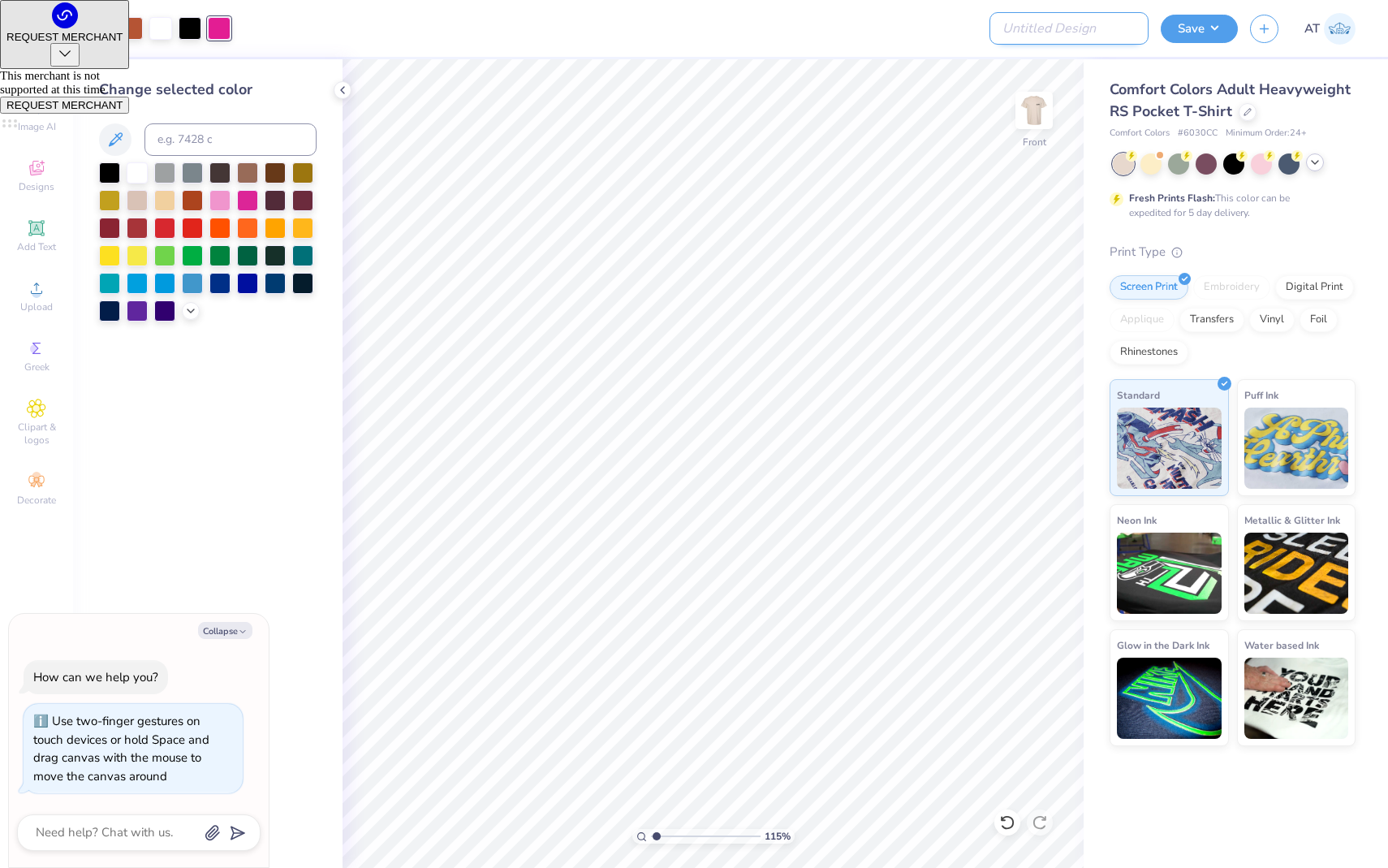
type textarea "x"
type input "si"
type textarea "x"
type input "sig"
type textarea "x"
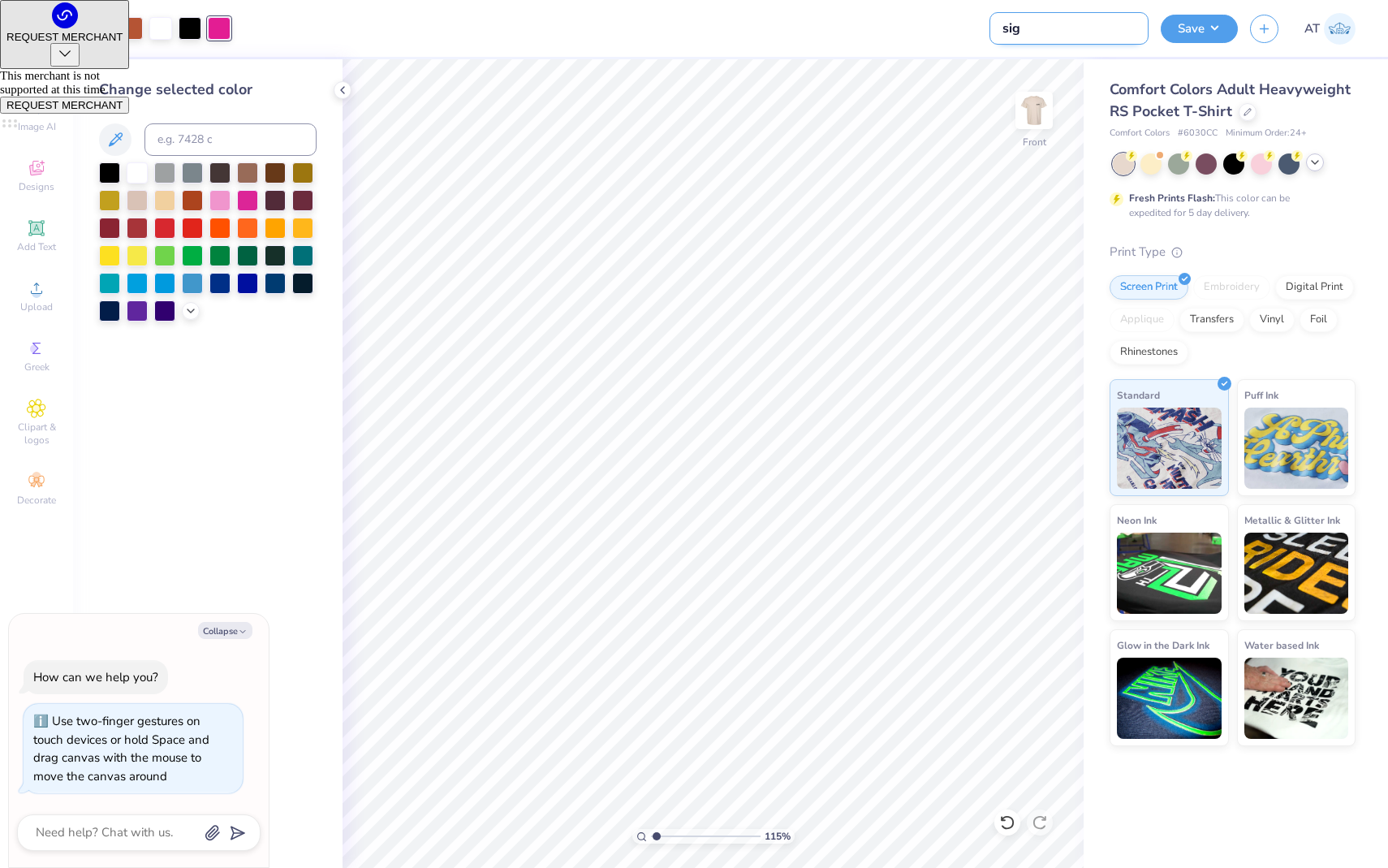
type input "sig"
type textarea "x"
type input "sig e"
type textarea "x"
type input "sig ep"
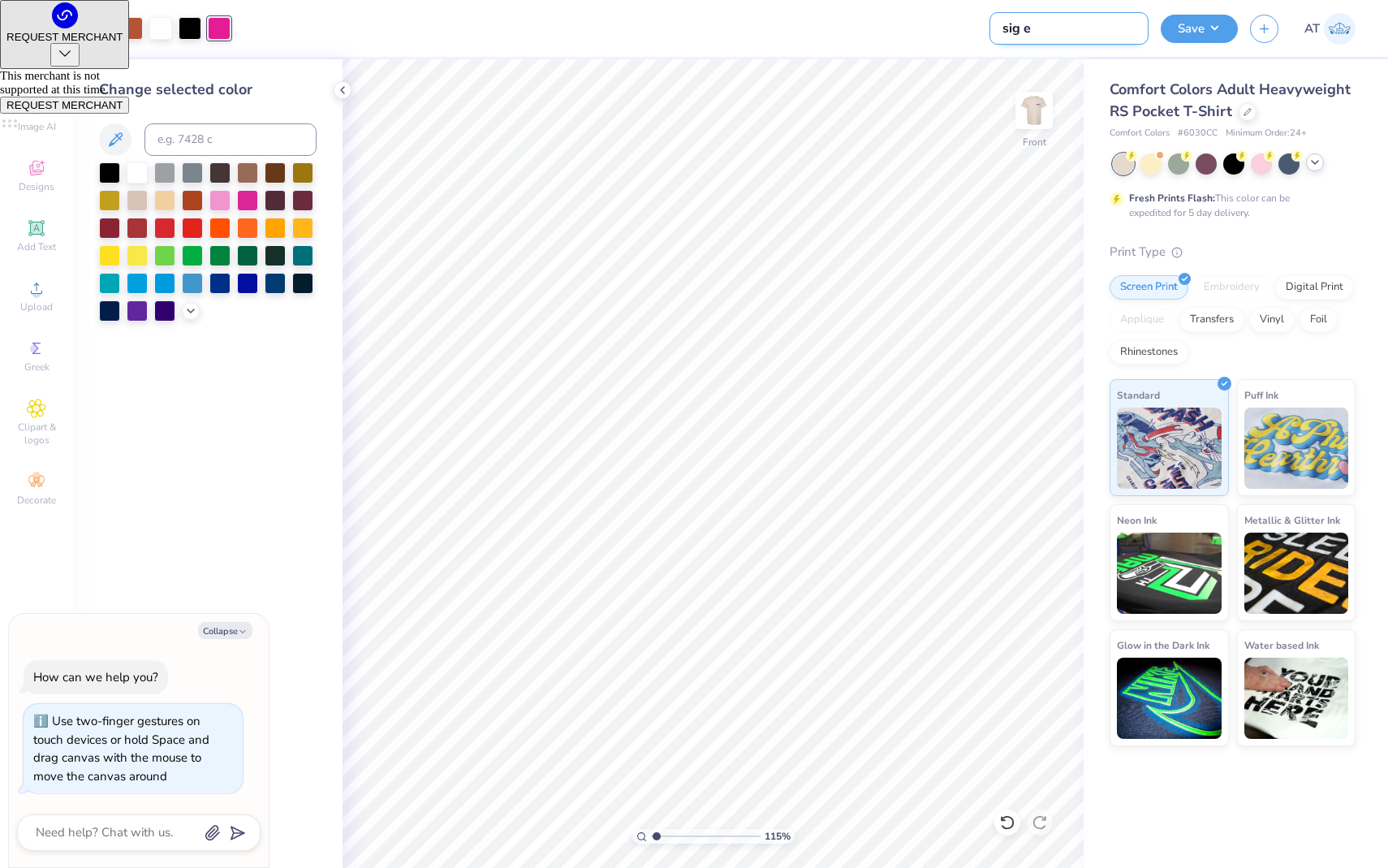
type textarea "x"
type input "sig ep"
type textarea "x"
type input "sig ep g"
type textarea "x"
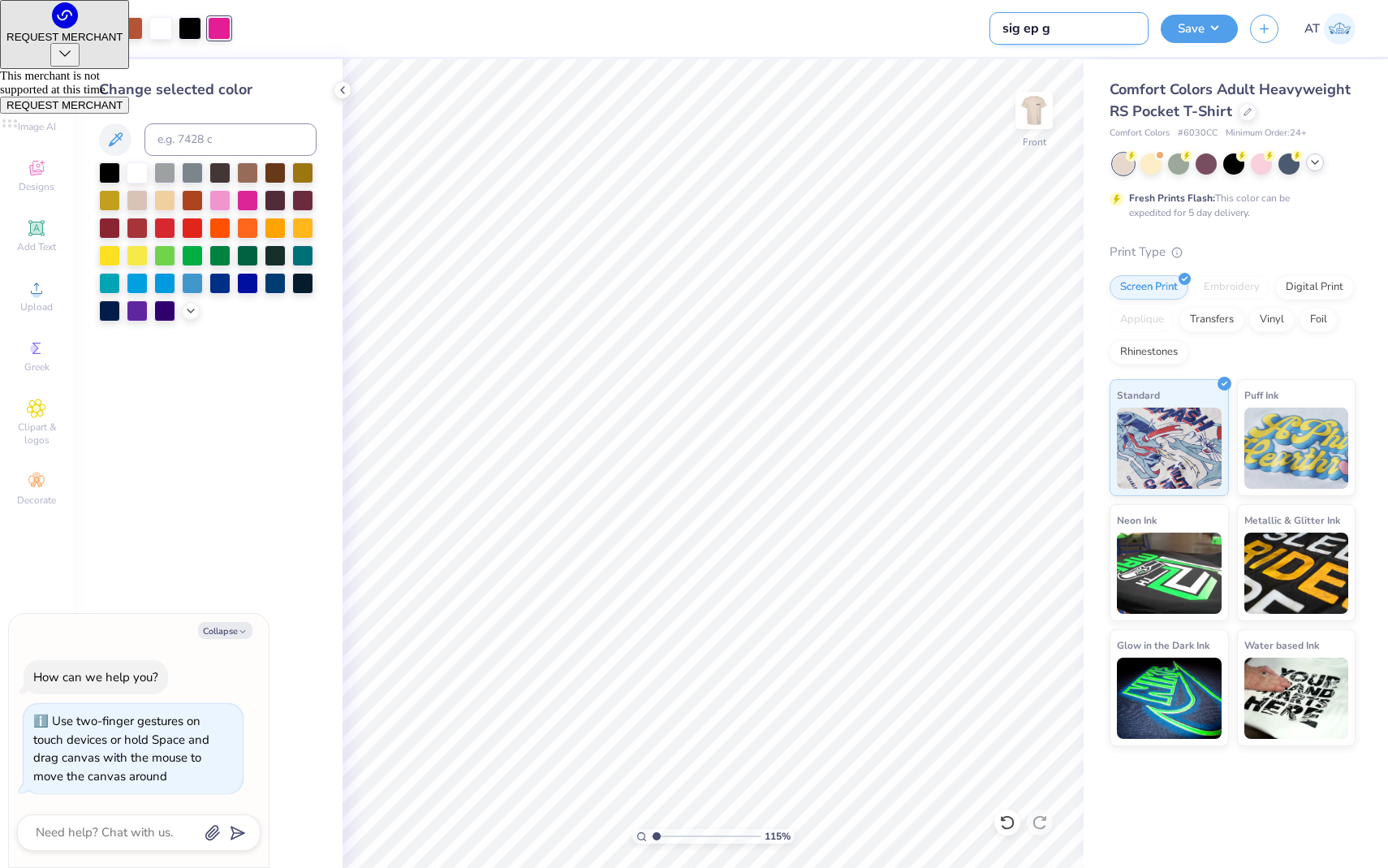
type input "sig ep gr"
type textarea "x"
type input "sig ep gre"
type textarea "x"
type input "sig ep gree"
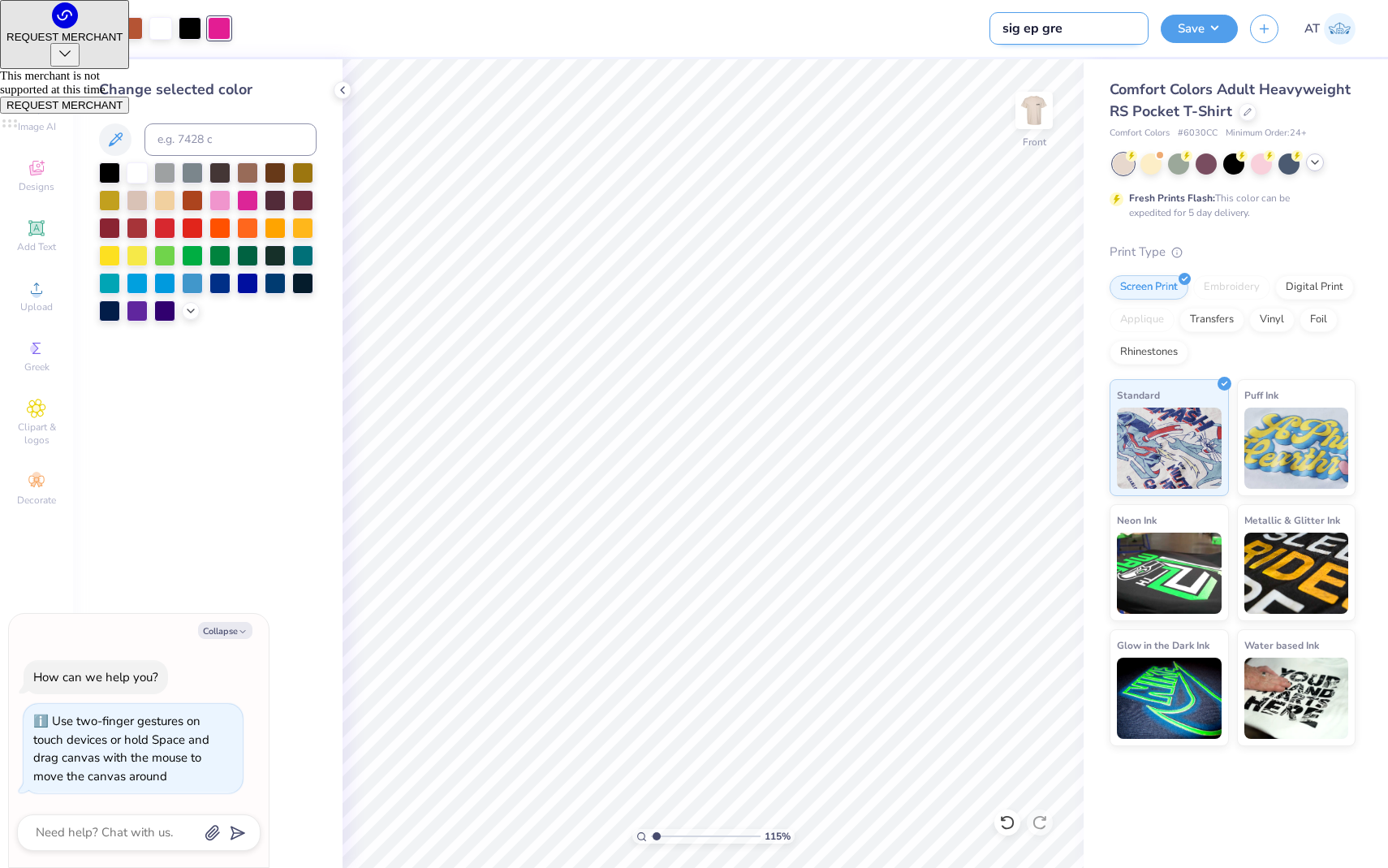
type textarea "x"
type input "sig ep greek"
type textarea "x"
type input "sig ep greek"
type textarea "x"
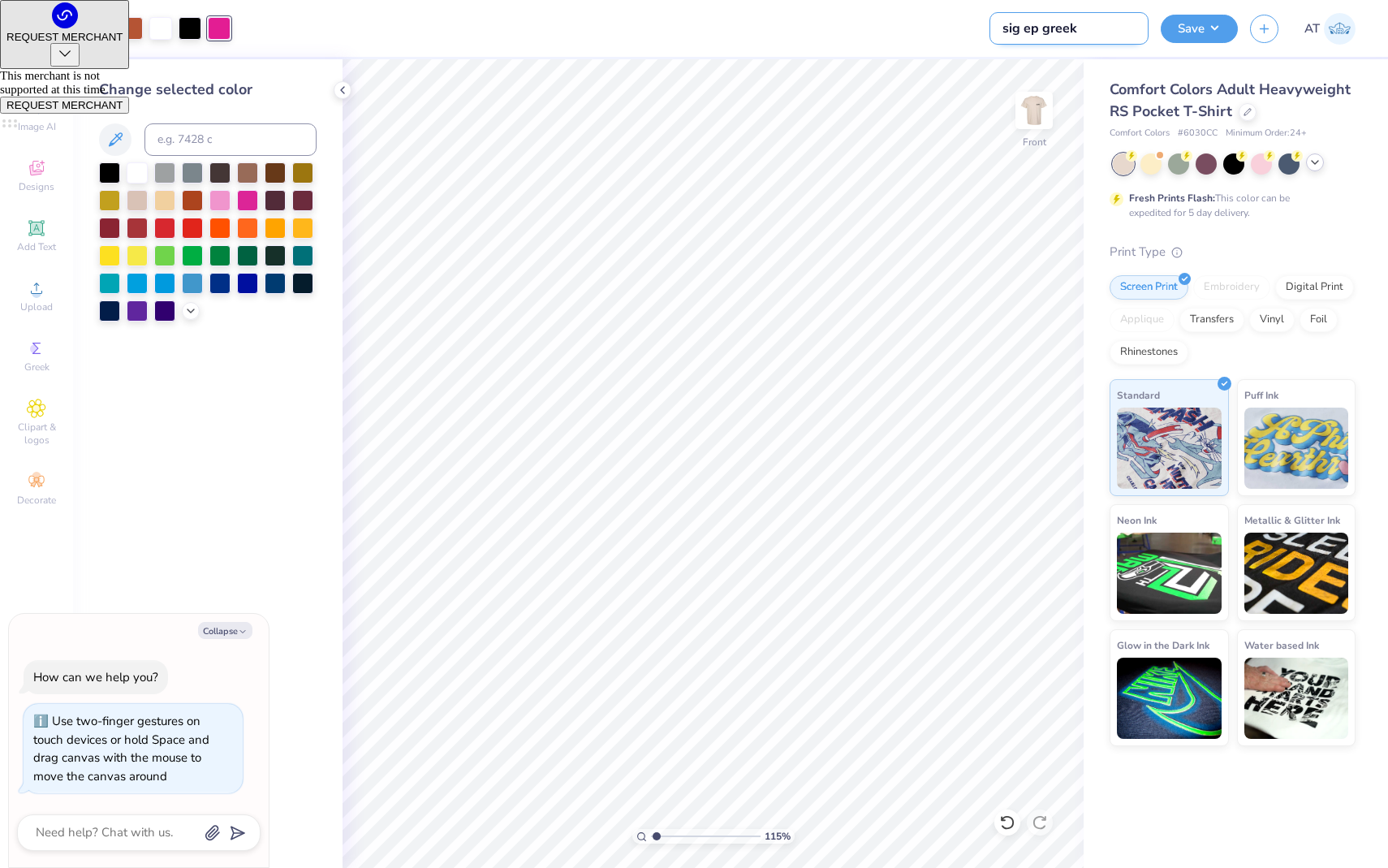
type input "sig ep greek d"
type textarea "x"
type input "sig ep greek da"
type textarea "x"
type input "sig ep greek day"
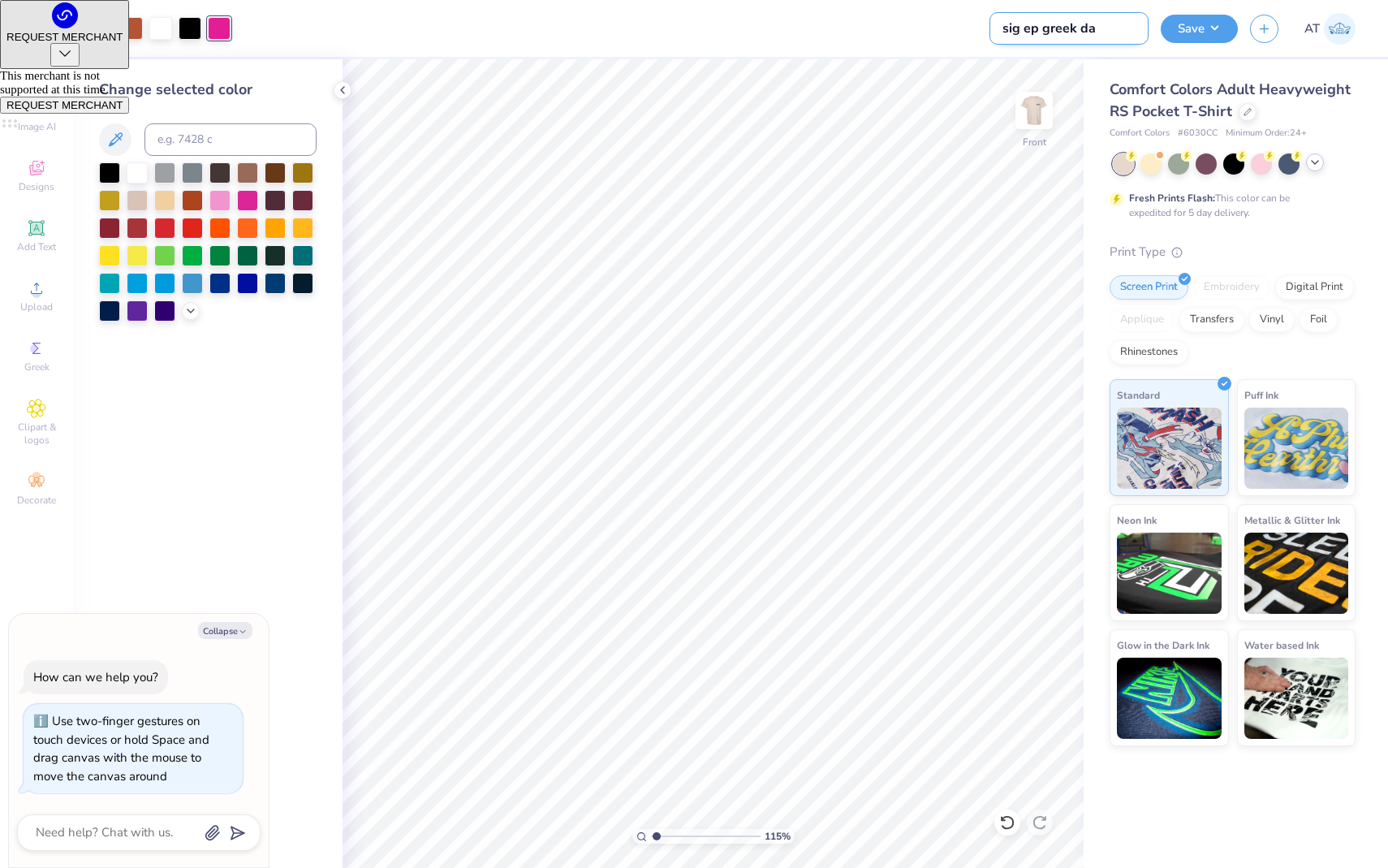
type textarea "x"
type input "sig ep greek day"
type textarea "x"
type input "sig ep greek day"
click at [1196, 36] on button "Save" at bounding box center [1199, 27] width 77 height 29
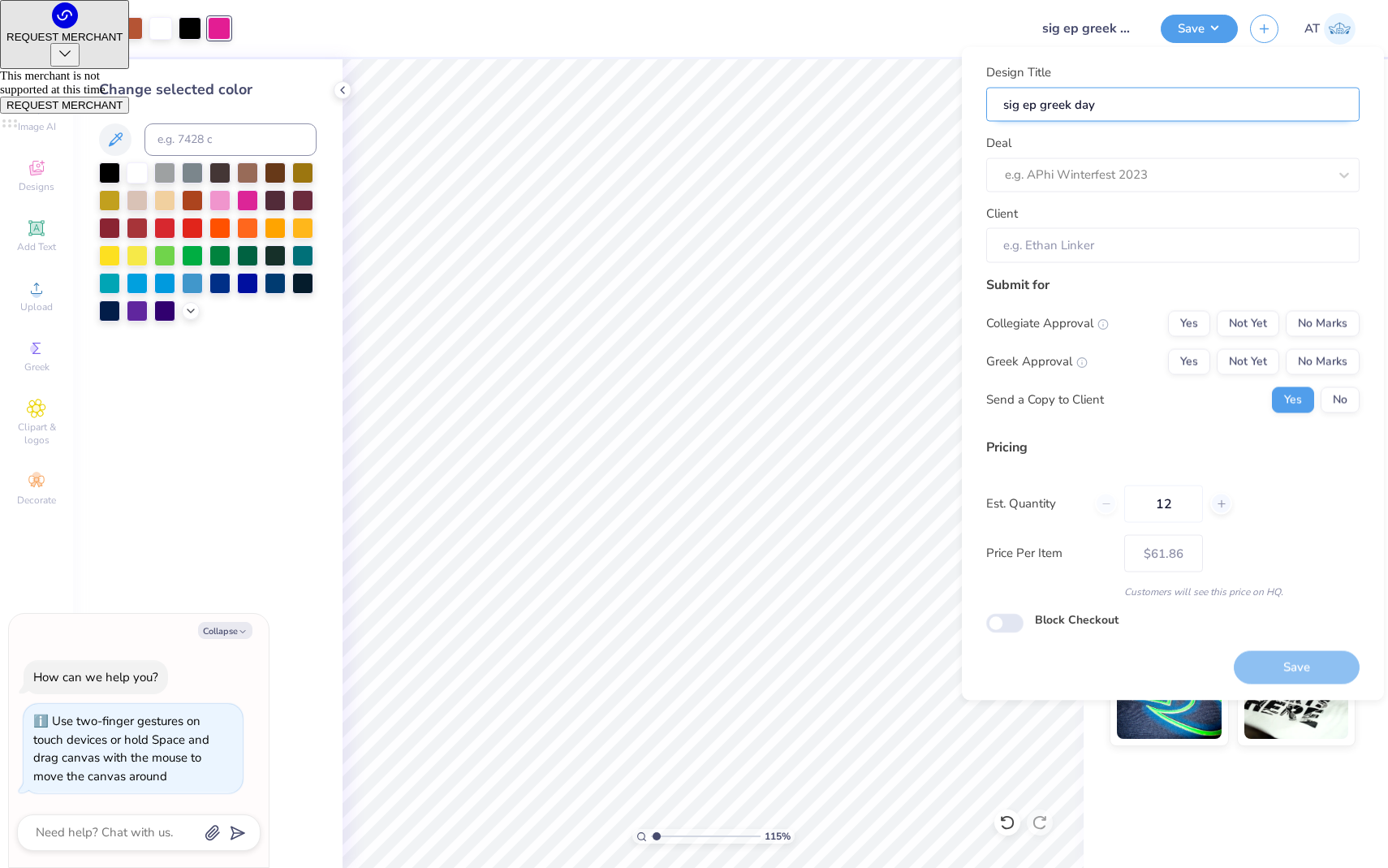
click at [1269, 96] on input "sig ep greek day" at bounding box center [1173, 104] width 374 height 35
click at [1215, 181] on div at bounding box center [1166, 175] width 323 height 22
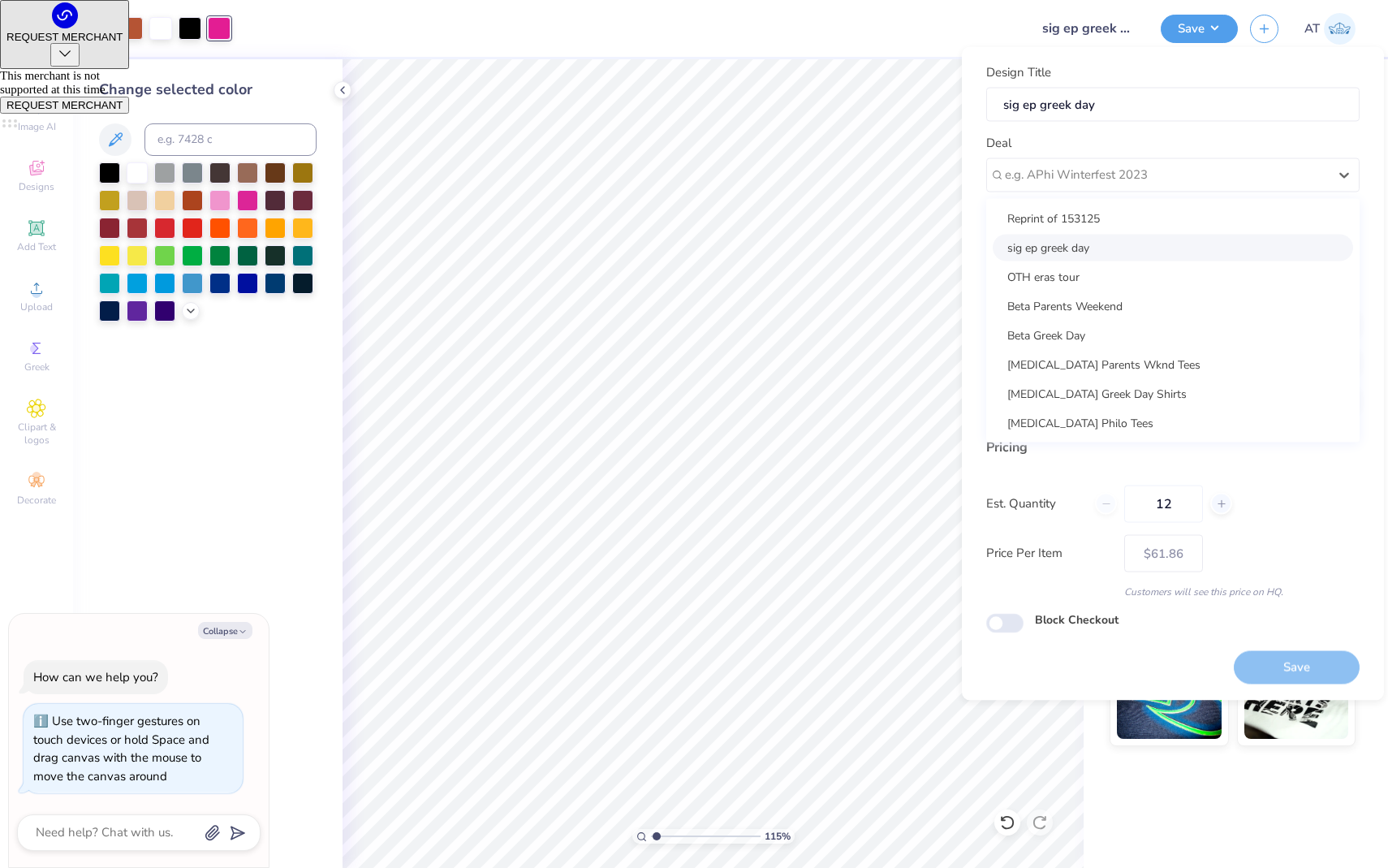
click at [1164, 248] on div "sig ep greek day" at bounding box center [1172, 247] width 360 height 27
type textarea "x"
type input "[PERSON_NAME]"
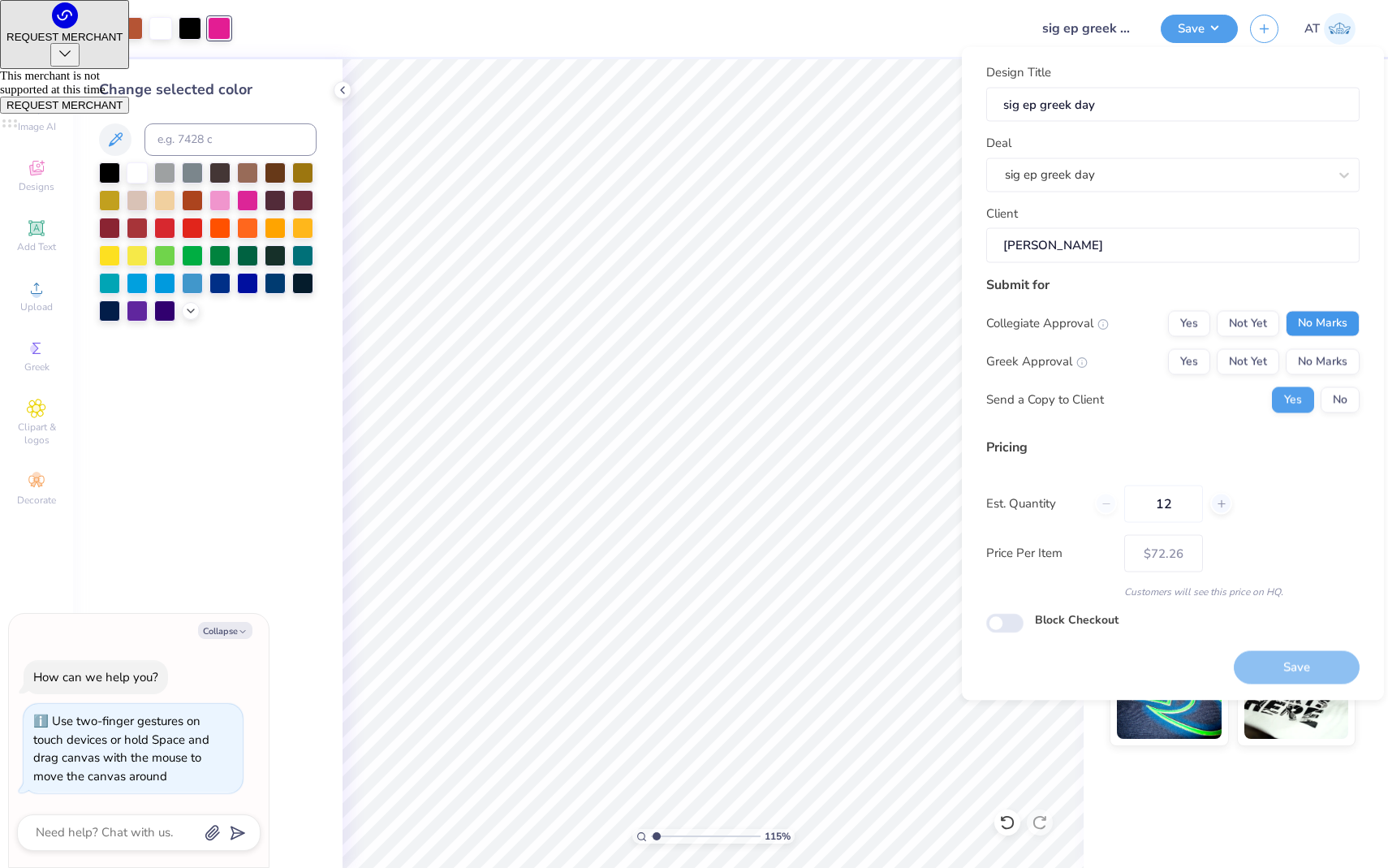
click at [1296, 327] on button "No Marks" at bounding box center [1322, 323] width 74 height 26
click at [1296, 370] on button "No Marks" at bounding box center [1322, 361] width 74 height 26
click at [1200, 354] on button "Yes" at bounding box center [1189, 361] width 42 height 26
type input "$72.26"
click at [1296, 407] on button "No" at bounding box center [1340, 399] width 39 height 26
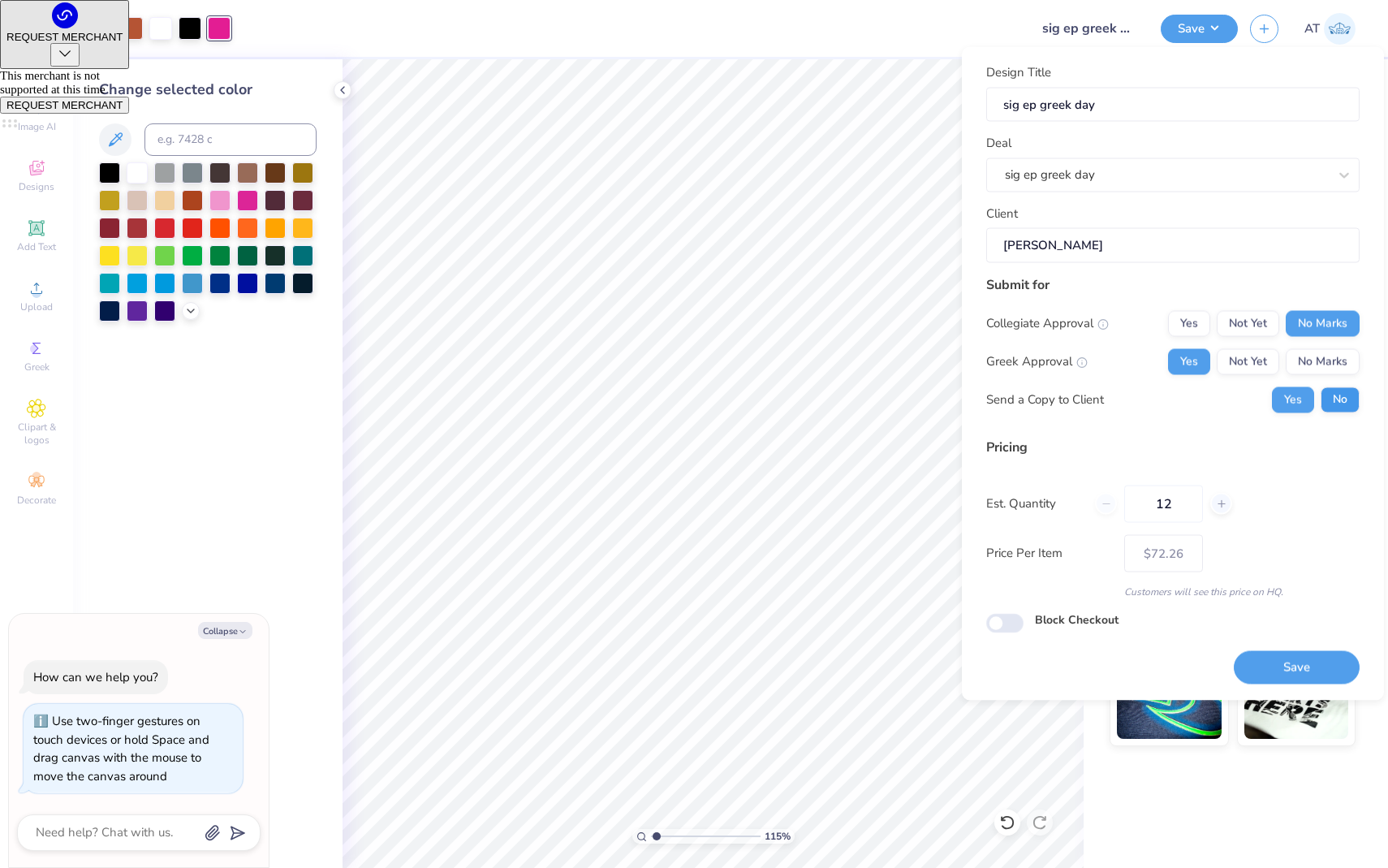
type textarea "x"
drag, startPoint x: 1192, startPoint y: 498, endPoint x: 1132, endPoint y: 498, distance: 60.0
click at [1132, 498] on input "12" at bounding box center [1164, 502] width 78 height 37
type input "200"
type input "$25.46"
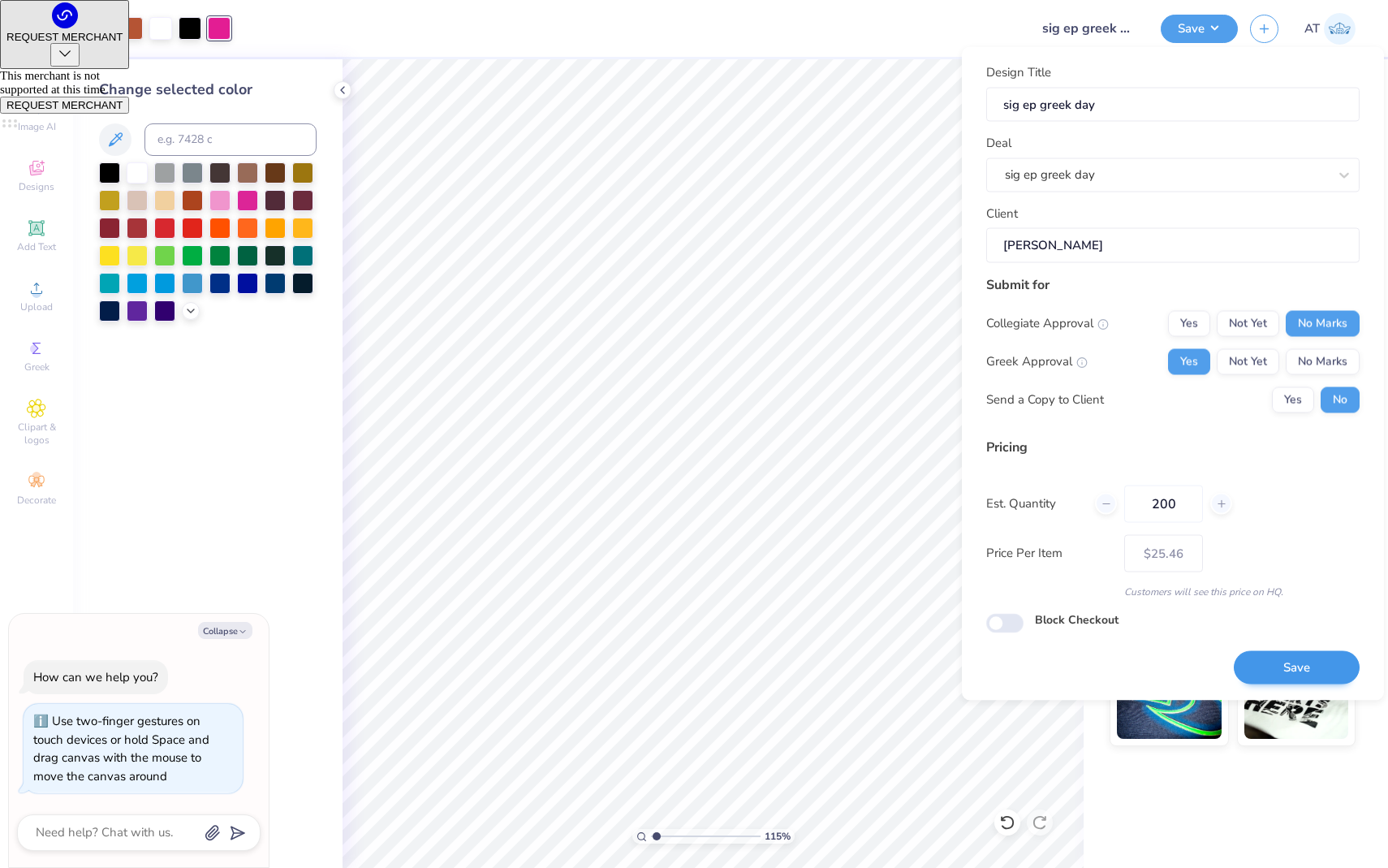
type input "200"
click at [1296, 661] on button "Save" at bounding box center [1297, 667] width 126 height 33
type input "$25.46"
type textarea "x"
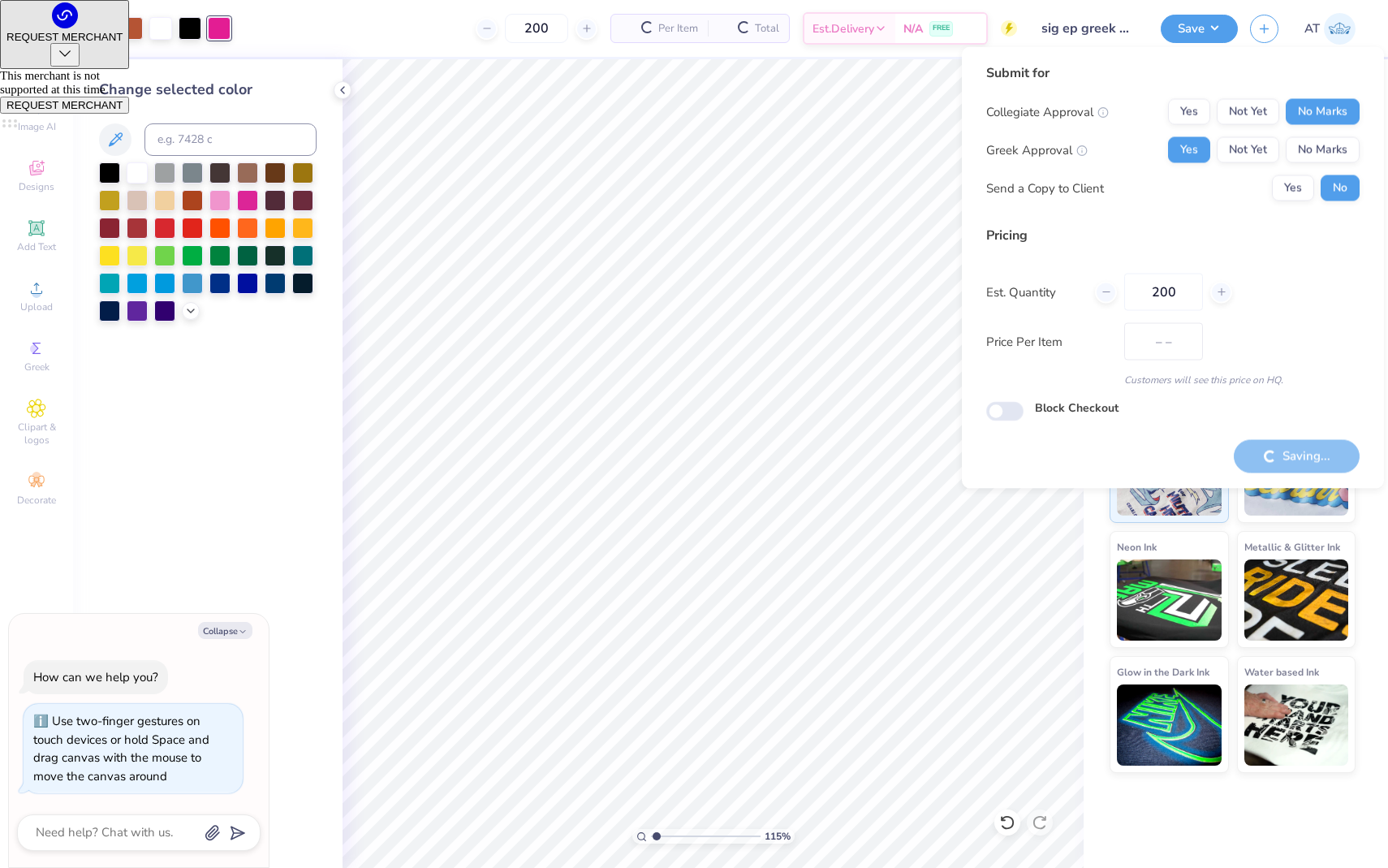
type input "$21.80"
type textarea "x"
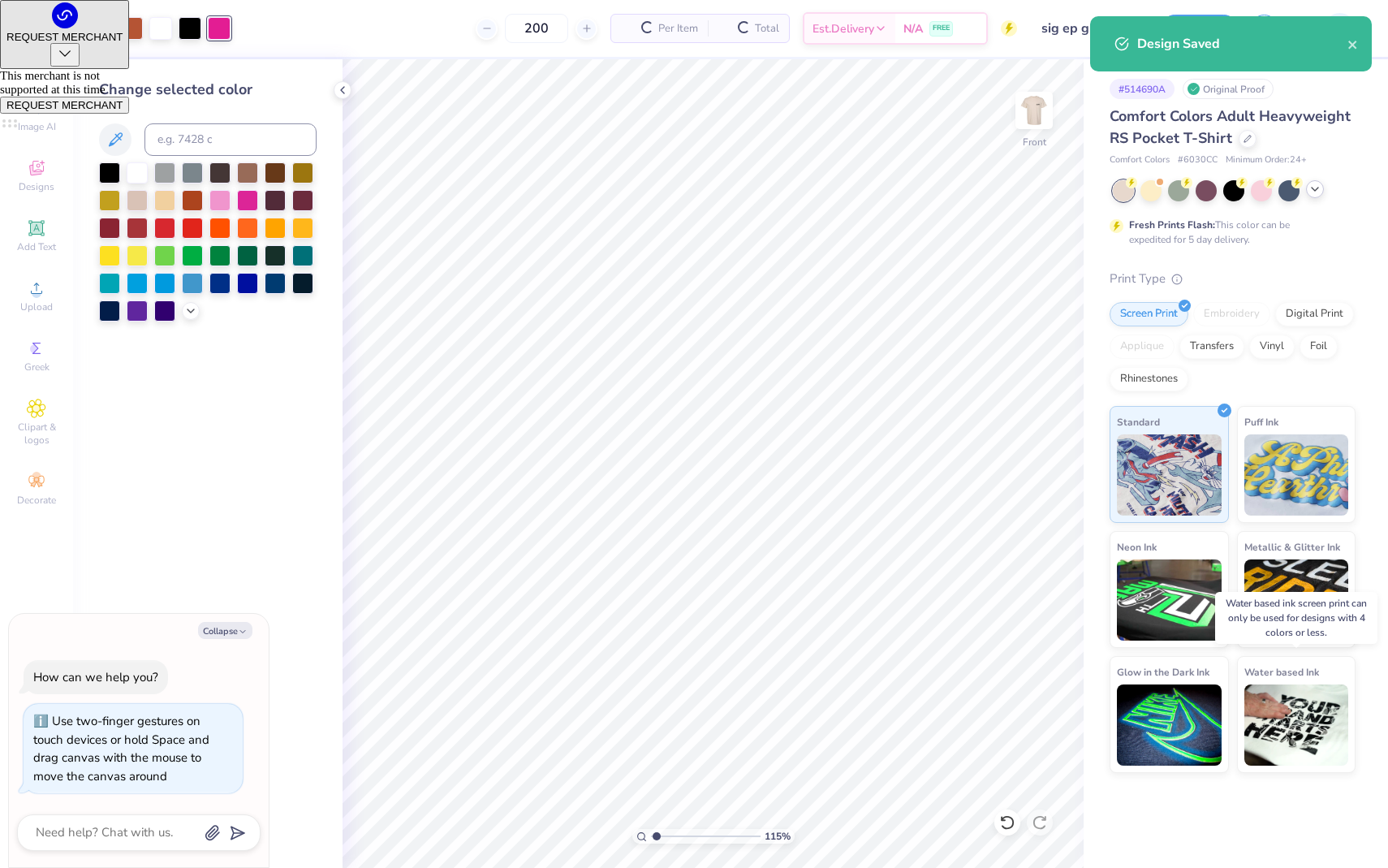
type input "$25.46"
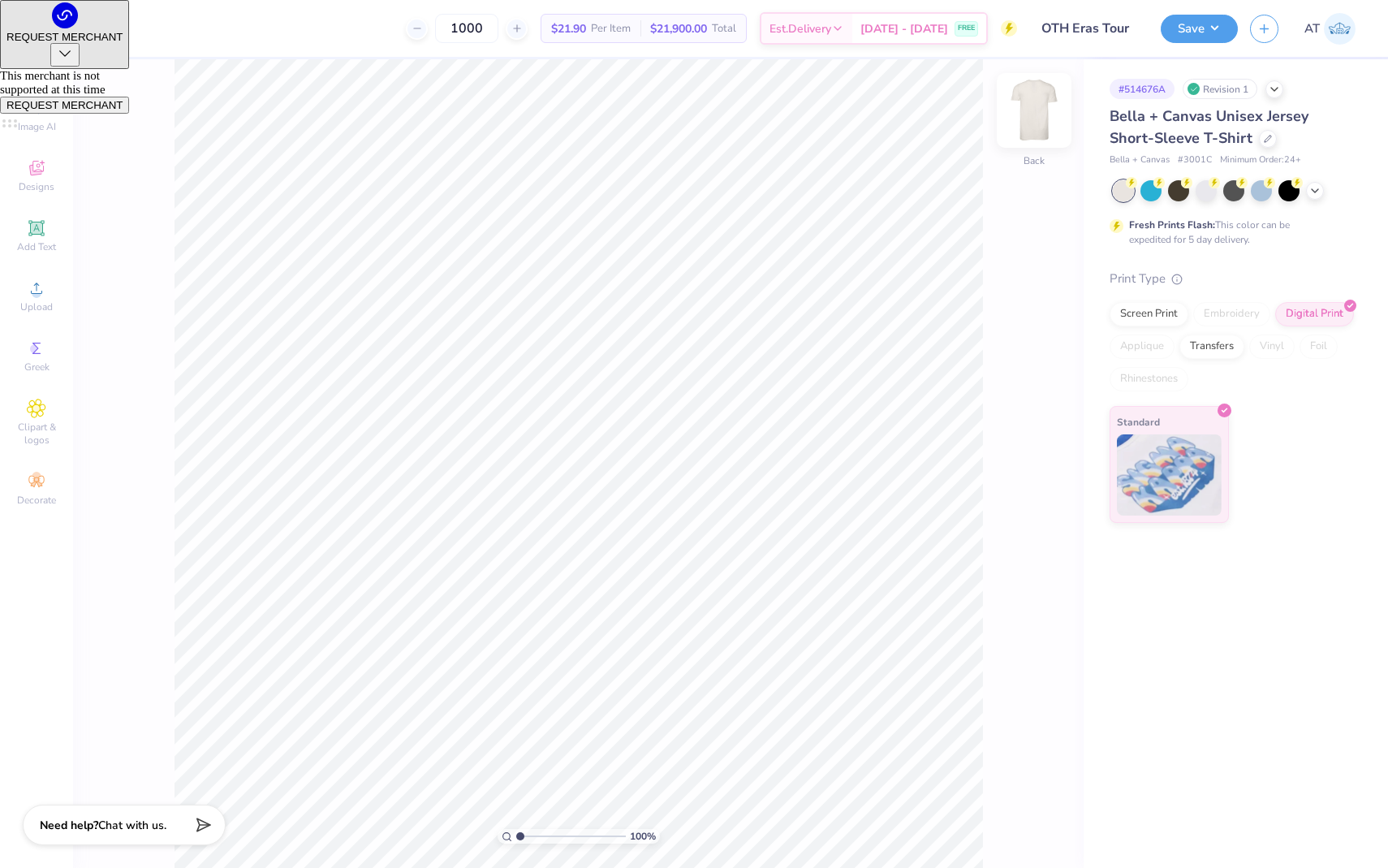
click at [1030, 103] on img at bounding box center [1035, 111] width 65 height 65
click at [1030, 103] on img at bounding box center [1035, 111] width 32 height 32
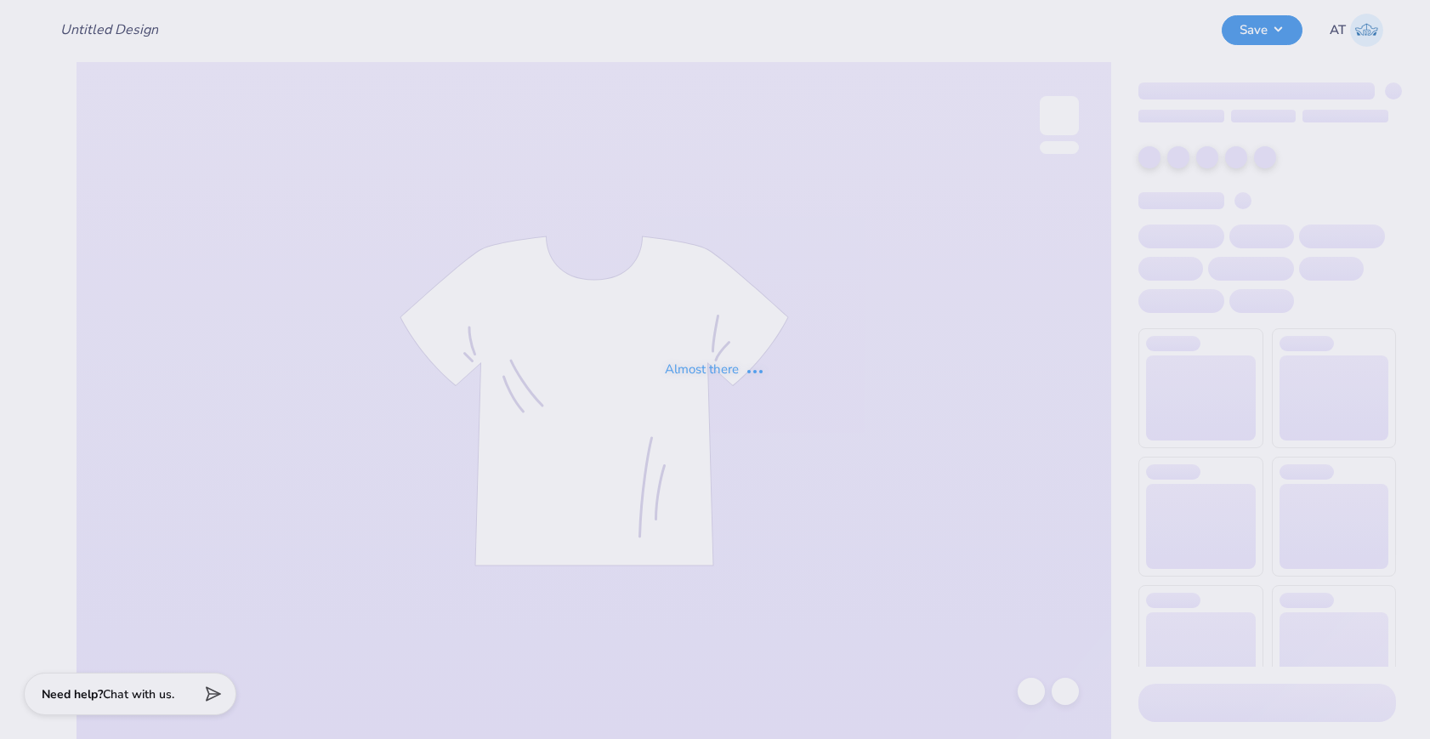
type input "camp AXO Final"
